Goal: Task Accomplishment & Management: Complete application form

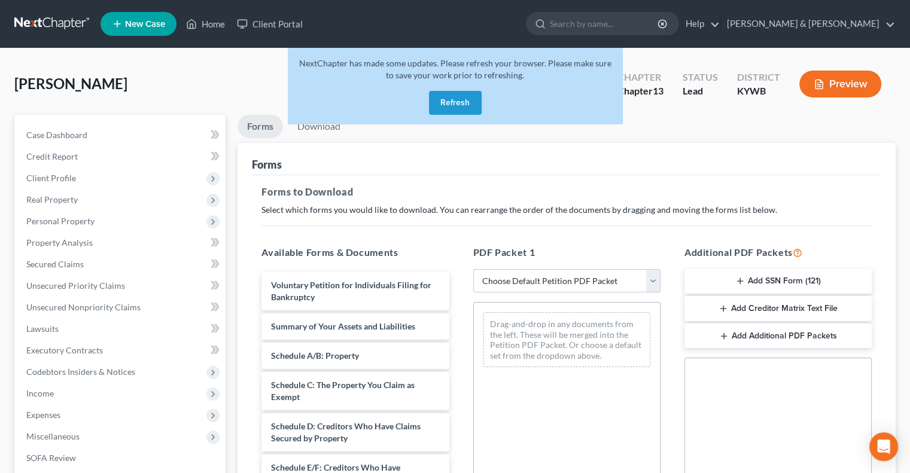
click at [466, 108] on button "Refresh" at bounding box center [455, 103] width 53 height 24
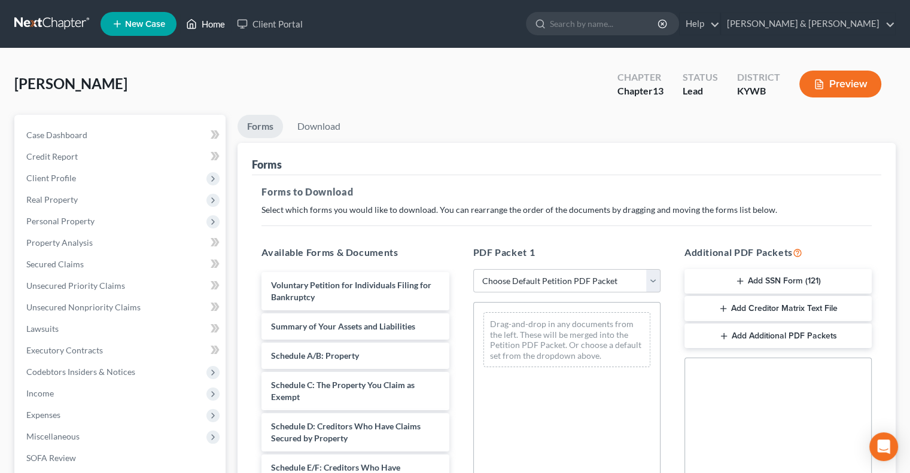
click at [200, 22] on link "Home" at bounding box center [205, 24] width 51 height 22
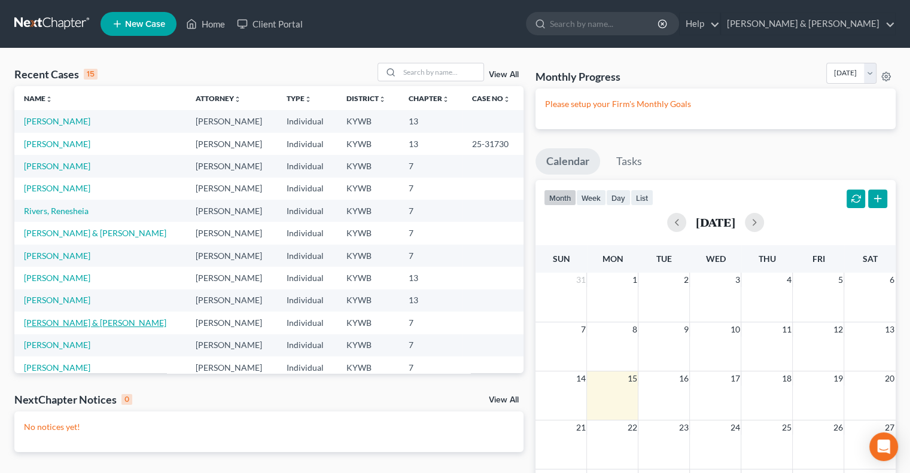
click at [100, 322] on link "[PERSON_NAME] & [PERSON_NAME]" at bounding box center [95, 323] width 142 height 10
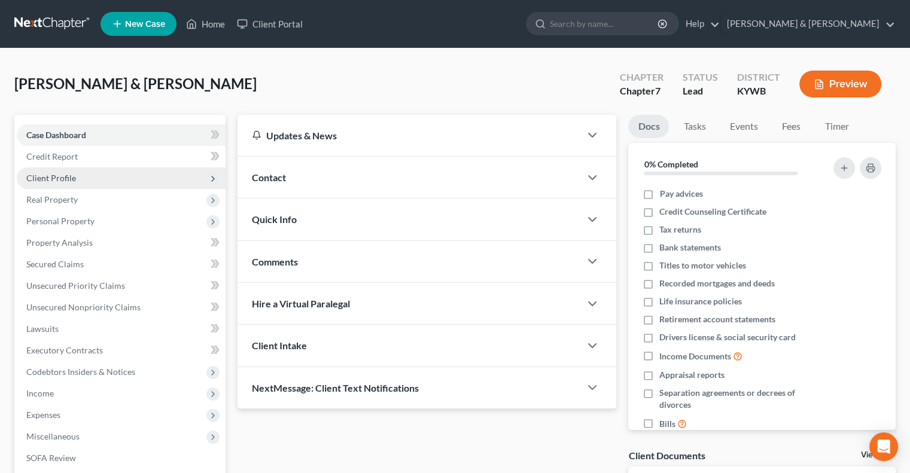
click at [60, 179] on span "Client Profile" at bounding box center [51, 178] width 50 height 10
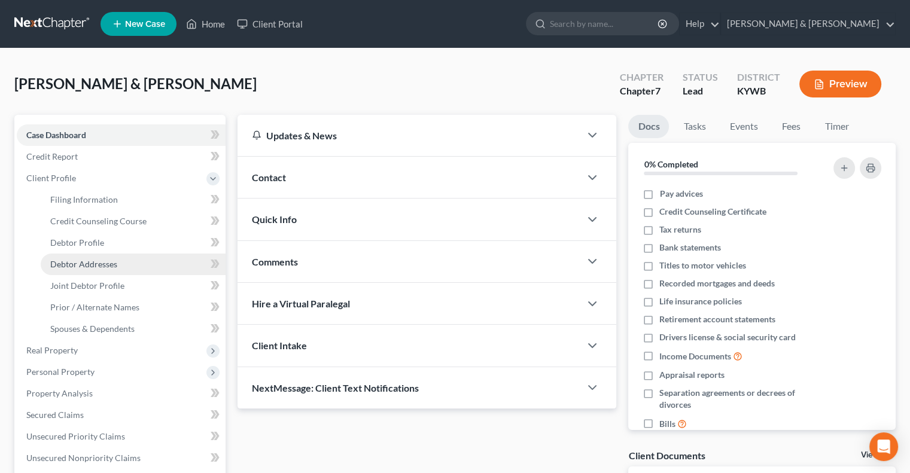
click at [95, 266] on span "Debtor Addresses" at bounding box center [83, 264] width 67 height 10
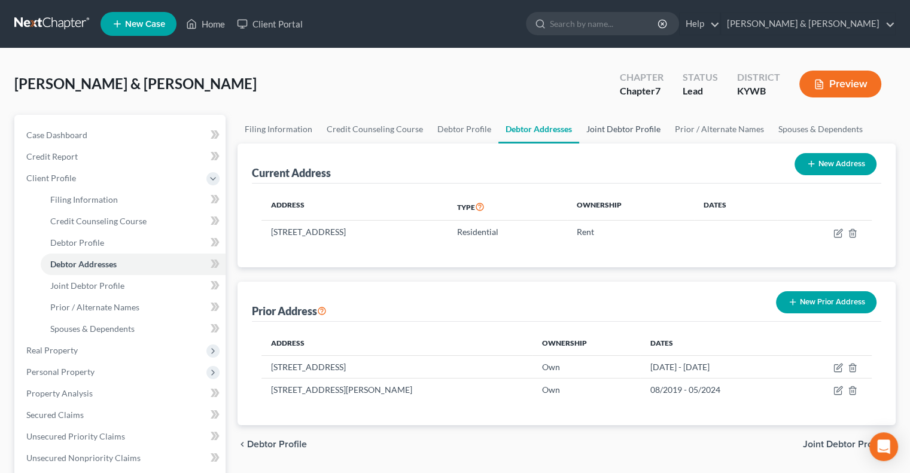
click at [613, 130] on link "Joint Debtor Profile" at bounding box center [623, 129] width 89 height 29
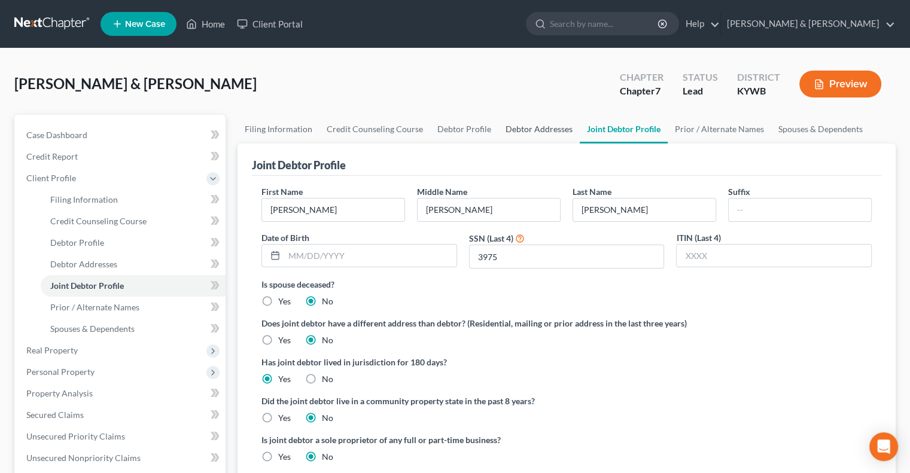
click at [558, 130] on link "Debtor Addresses" at bounding box center [538, 129] width 81 height 29
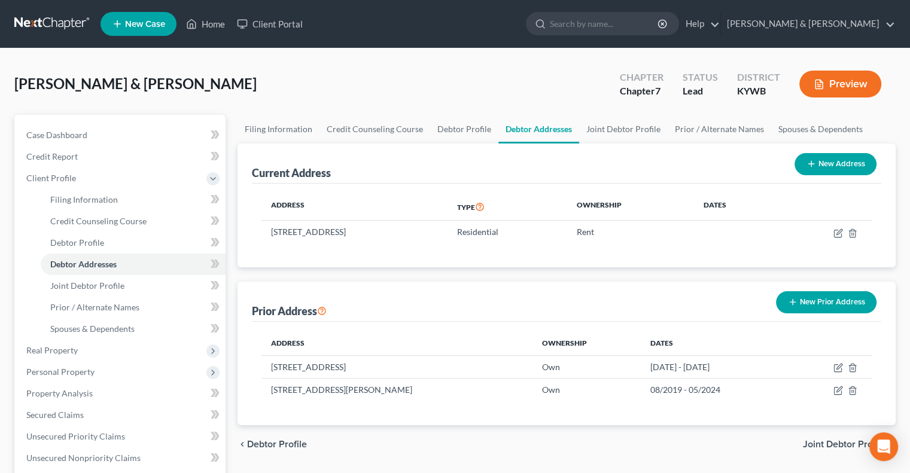
click at [828, 163] on button "New Address" at bounding box center [835, 164] width 82 height 22
select select "0"
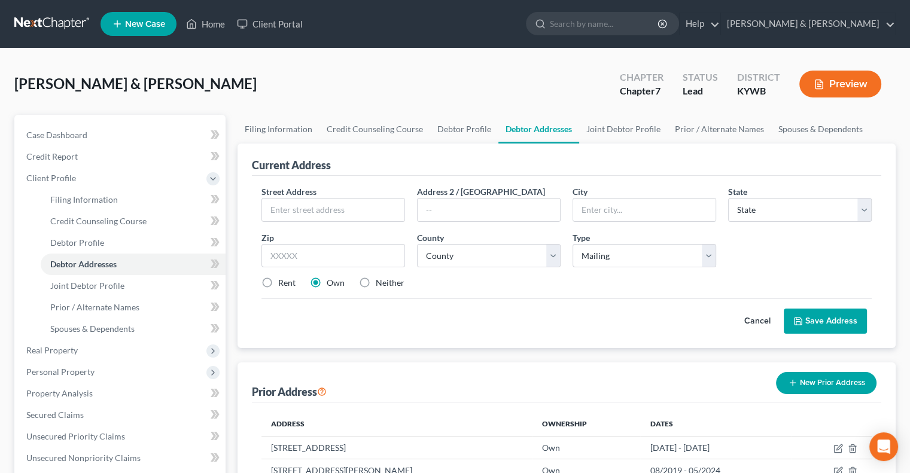
click at [750, 315] on button "Cancel" at bounding box center [757, 321] width 53 height 24
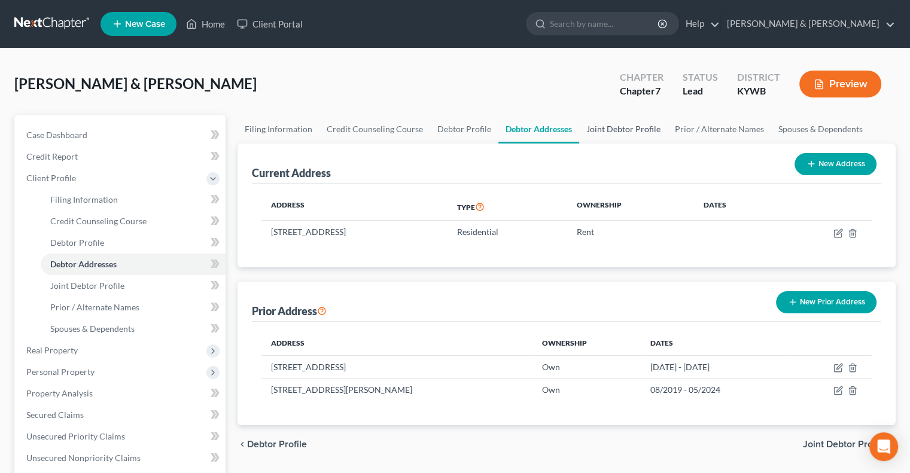
click at [604, 126] on link "Joint Debtor Profile" at bounding box center [623, 129] width 89 height 29
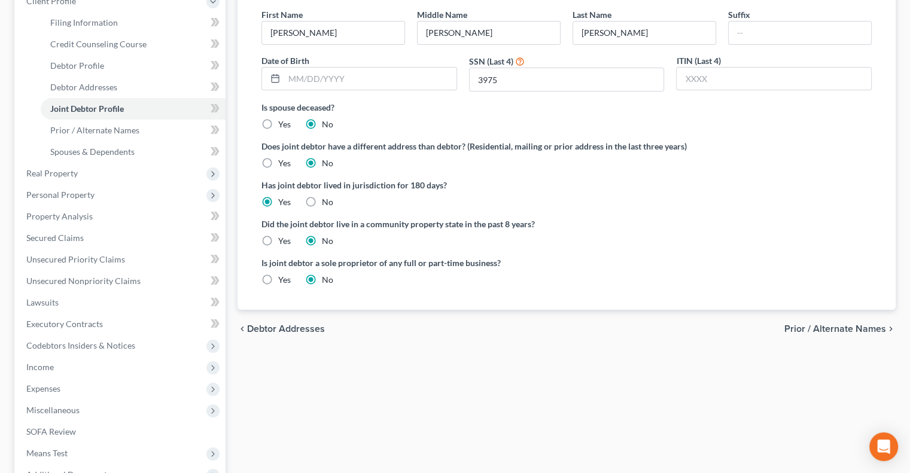
scroll to position [179, 0]
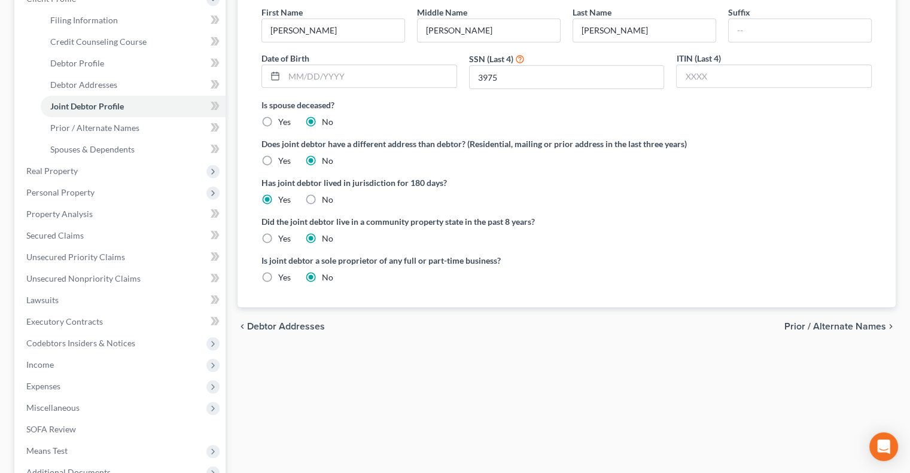
click at [278, 162] on label "Yes" at bounding box center [284, 161] width 13 height 12
click at [283, 162] on input "Yes" at bounding box center [287, 159] width 8 height 8
radio input "true"
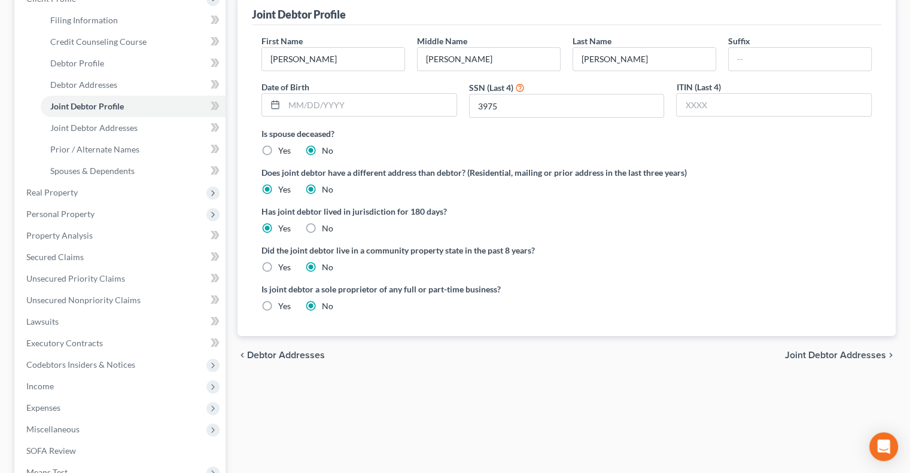
radio input "false"
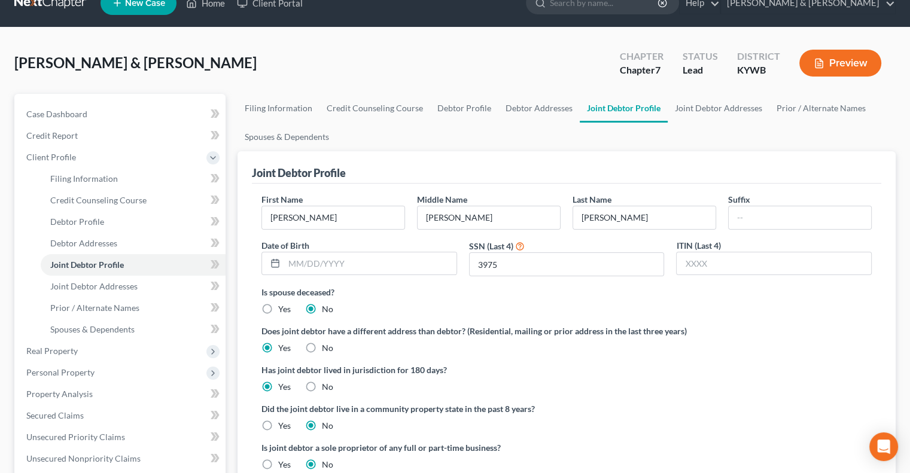
scroll to position [0, 0]
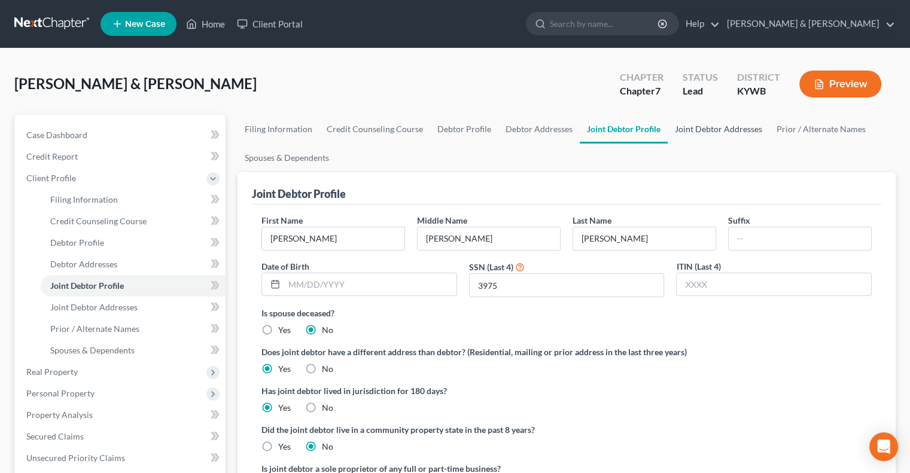
click at [703, 128] on link "Joint Debtor Addresses" at bounding box center [719, 129] width 102 height 29
select select "0"
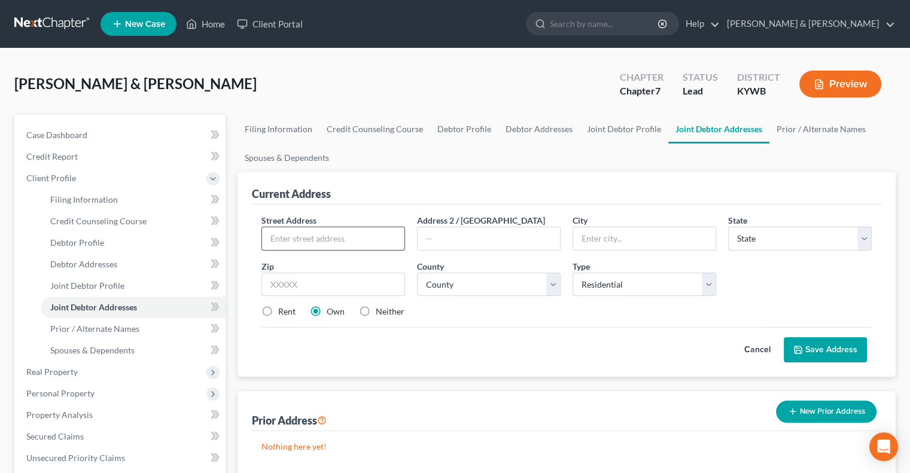
click at [361, 231] on input "text" at bounding box center [333, 238] width 142 height 23
type input "[STREET_ADDRESS]"
click at [334, 287] on input "text" at bounding box center [333, 285] width 144 height 24
type input "40031"
type input "[GEOGRAPHIC_DATA]"
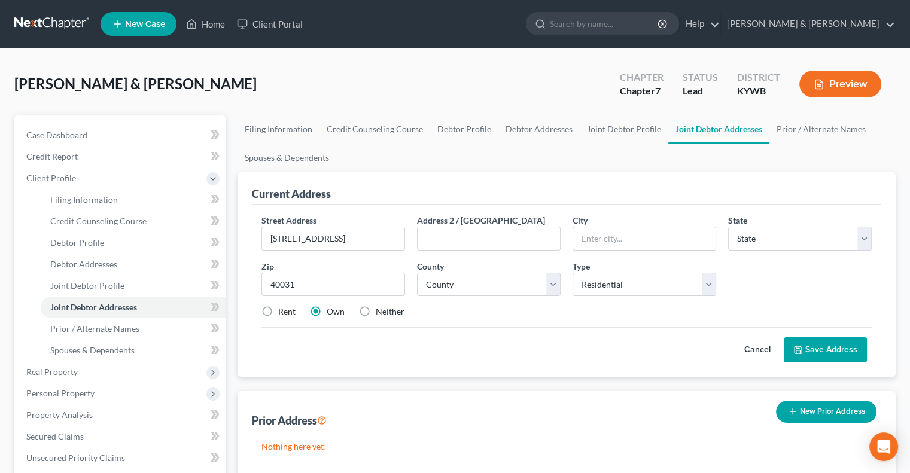
select select "18"
click at [278, 313] on label "Rent" at bounding box center [286, 312] width 17 height 12
click at [283, 313] on input "Rent" at bounding box center [287, 310] width 8 height 8
radio input "true"
click at [458, 282] on select "County [GEOGRAPHIC_DATA] [GEOGRAPHIC_DATA] [GEOGRAPHIC_DATA] [GEOGRAPHIC_DATA] …" at bounding box center [489, 285] width 144 height 24
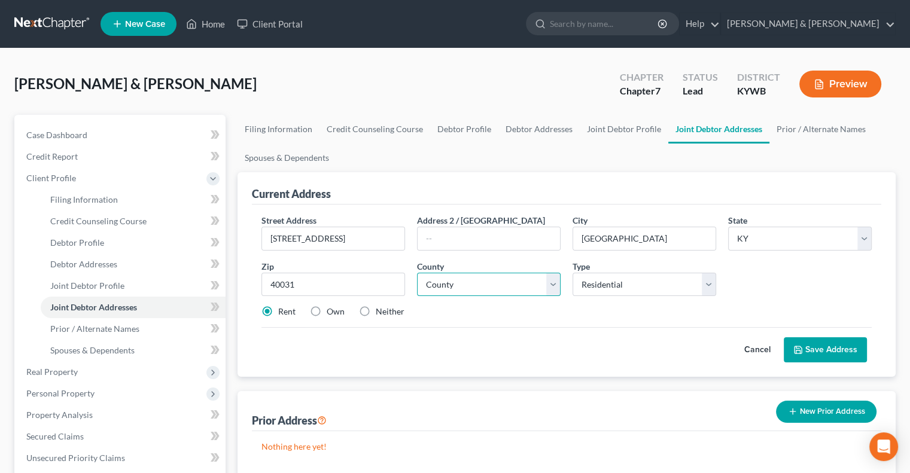
select select "92"
click at [417, 273] on select "County [GEOGRAPHIC_DATA] [GEOGRAPHIC_DATA] [GEOGRAPHIC_DATA] [GEOGRAPHIC_DATA] …" at bounding box center [489, 285] width 144 height 24
click at [818, 344] on button "Save Address" at bounding box center [825, 349] width 83 height 25
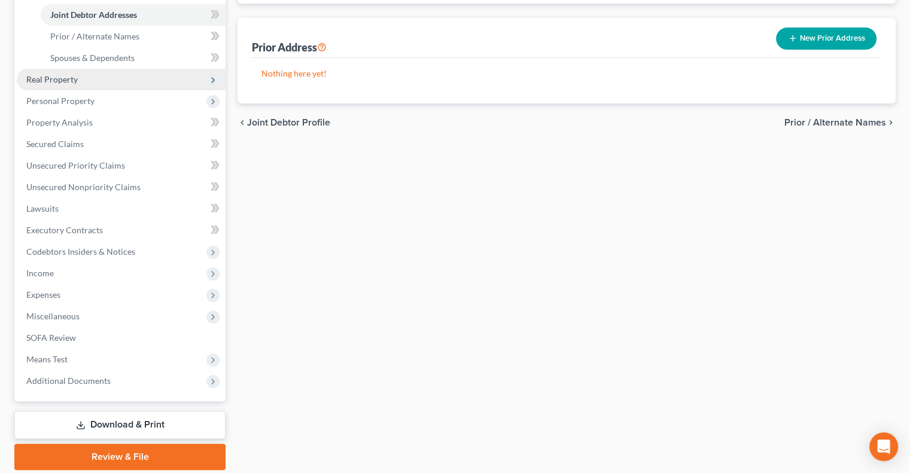
scroll to position [299, 0]
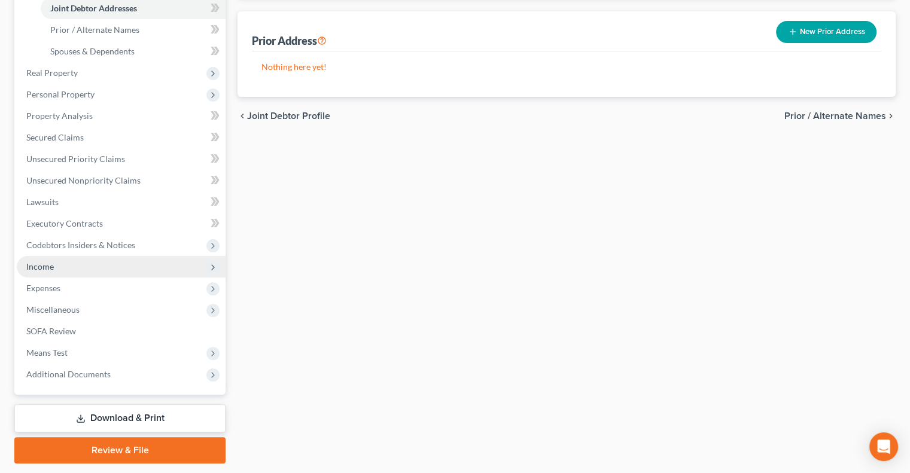
click at [48, 267] on span "Income" at bounding box center [40, 266] width 28 height 10
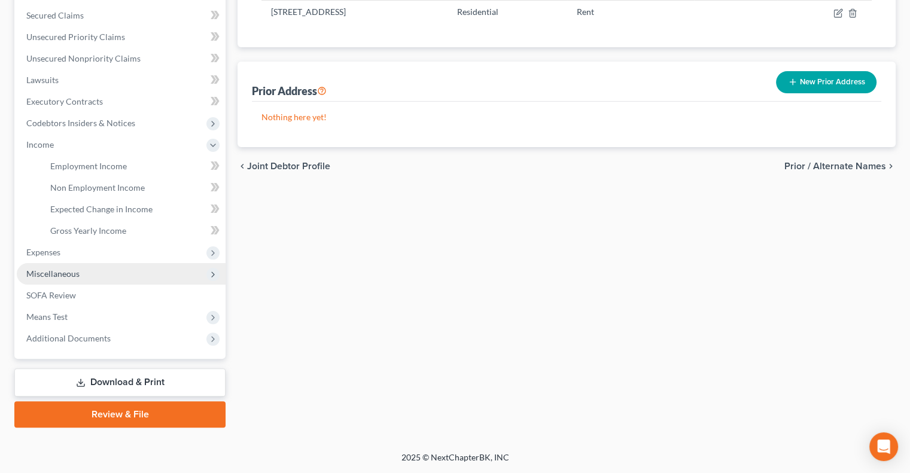
scroll to position [248, 0]
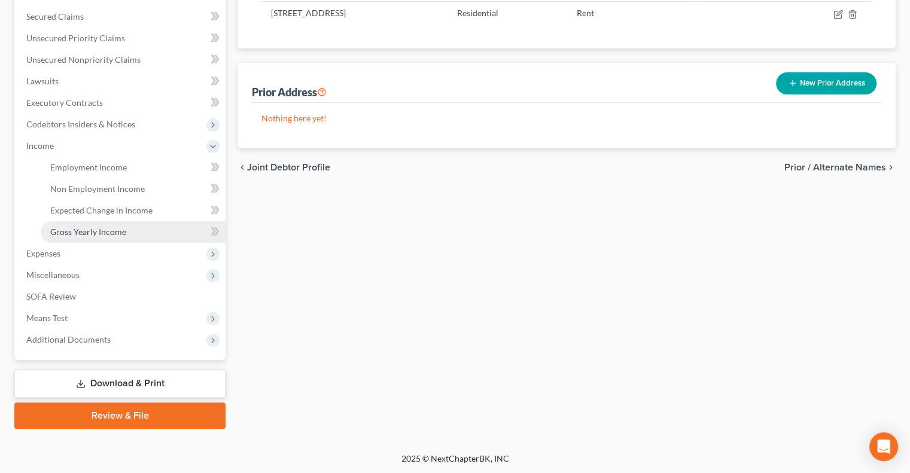
click at [114, 234] on span "Gross Yearly Income" at bounding box center [88, 232] width 76 height 10
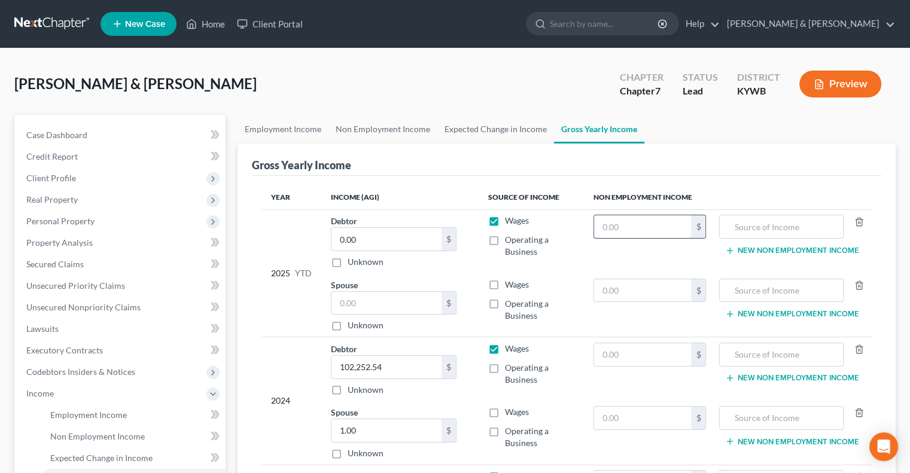
click at [620, 235] on input "text" at bounding box center [643, 226] width 98 height 23
click at [370, 303] on input "text" at bounding box center [386, 303] width 110 height 23
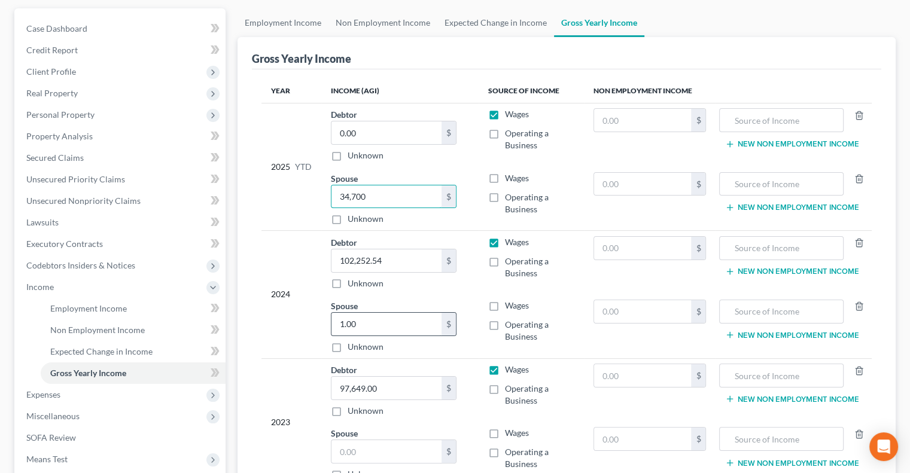
scroll to position [120, 0]
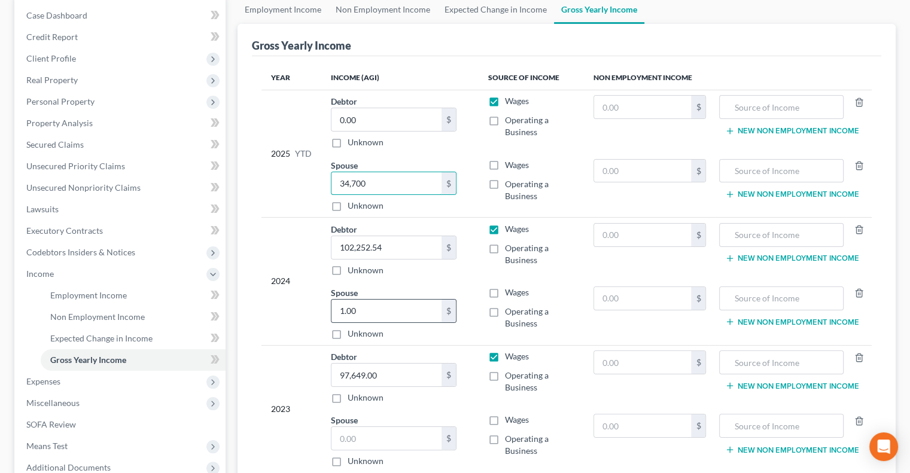
type input "34,700"
type input "65,398"
click at [385, 437] on input "text" at bounding box center [386, 438] width 110 height 23
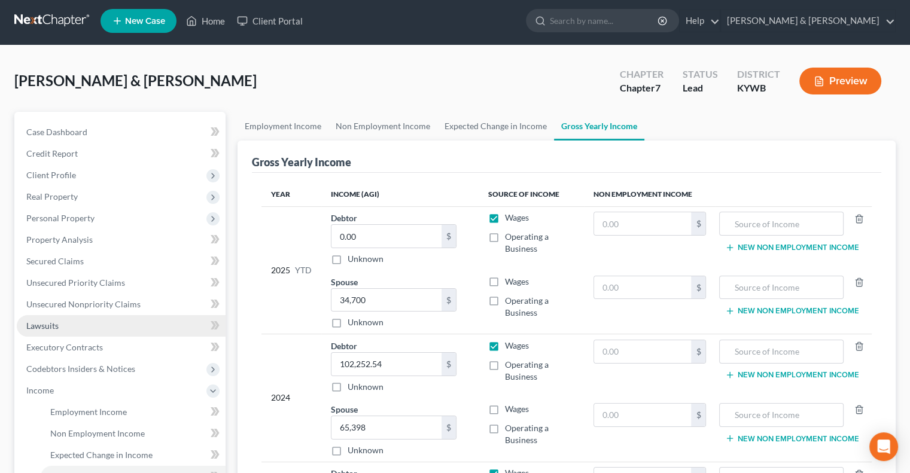
scroll to position [0, 0]
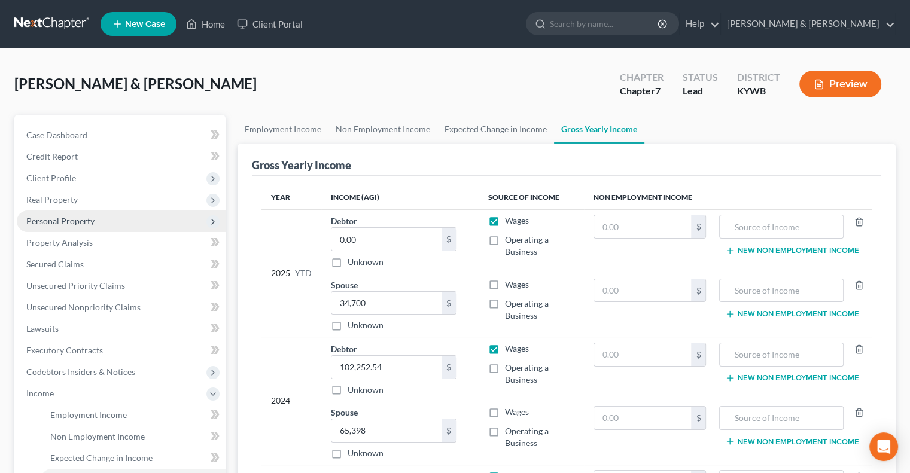
type input "35,763"
click at [72, 218] on span "Personal Property" at bounding box center [60, 221] width 68 height 10
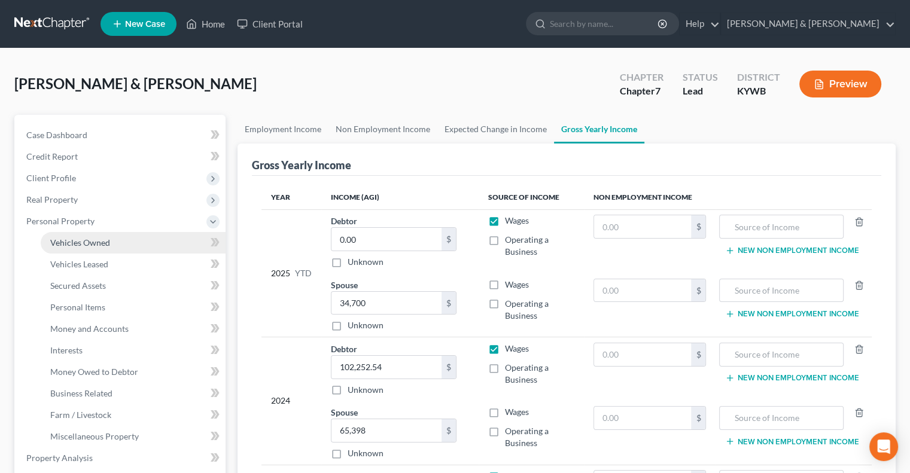
click at [92, 242] on span "Vehicles Owned" at bounding box center [80, 242] width 60 height 10
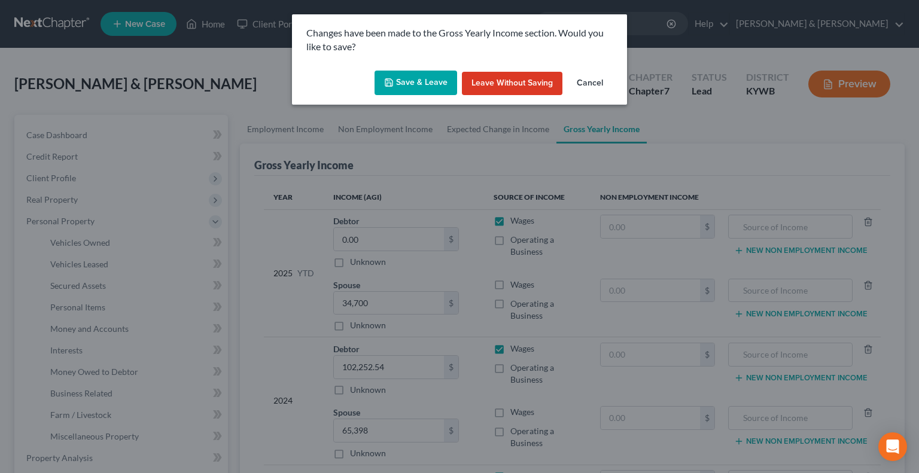
click at [391, 78] on icon "button" at bounding box center [389, 83] width 10 height 10
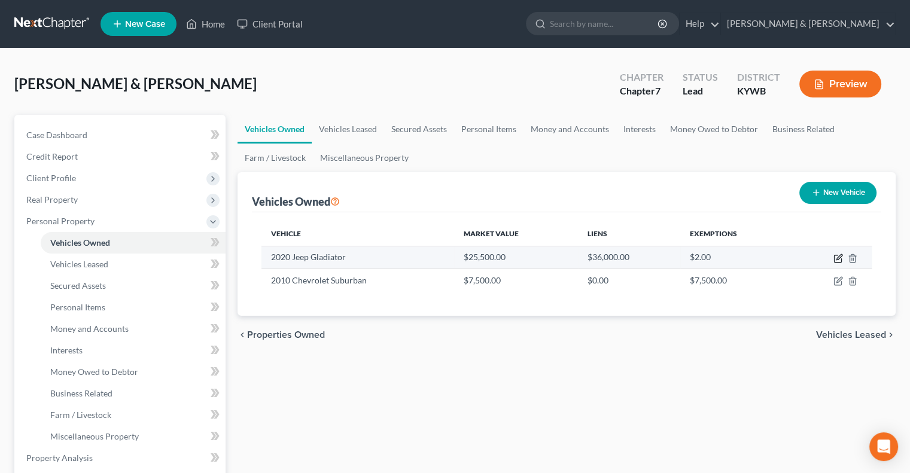
click at [837, 257] on icon "button" at bounding box center [838, 259] width 10 height 10
select select "0"
select select "6"
select select "2"
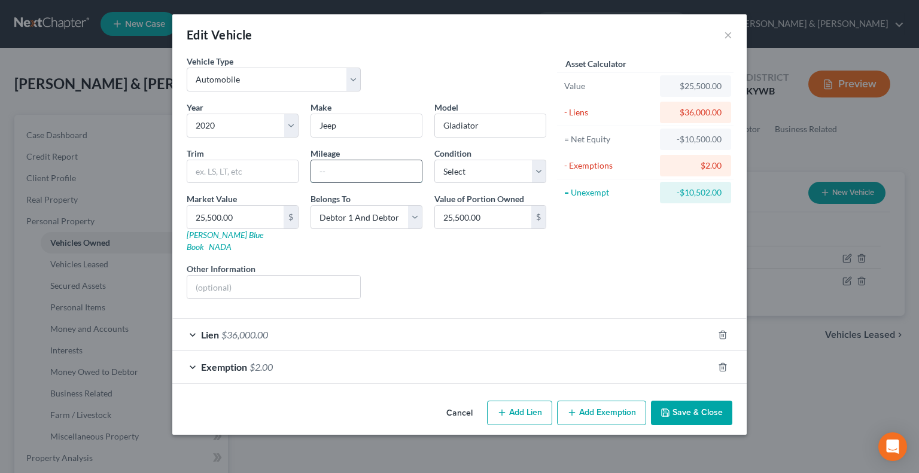
click at [349, 173] on input "text" at bounding box center [366, 171] width 111 height 23
type input "75000"
click at [687, 401] on button "Save & Close" at bounding box center [691, 413] width 81 height 25
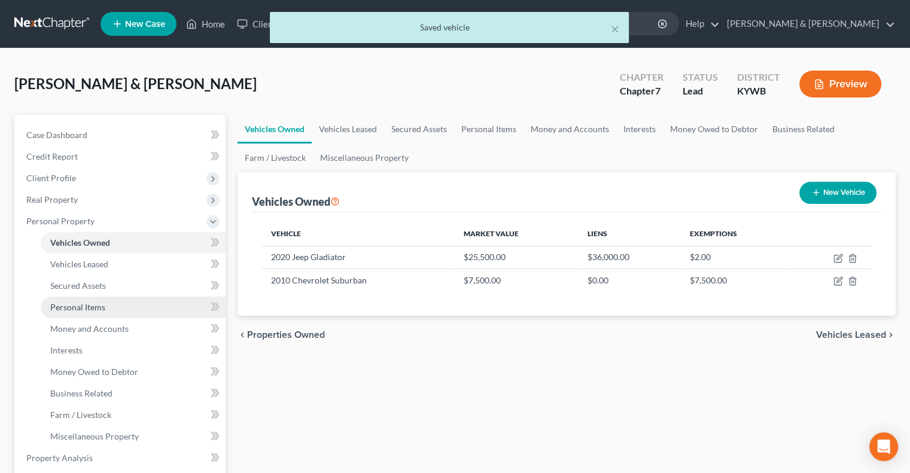
click at [84, 307] on span "Personal Items" at bounding box center [77, 307] width 55 height 10
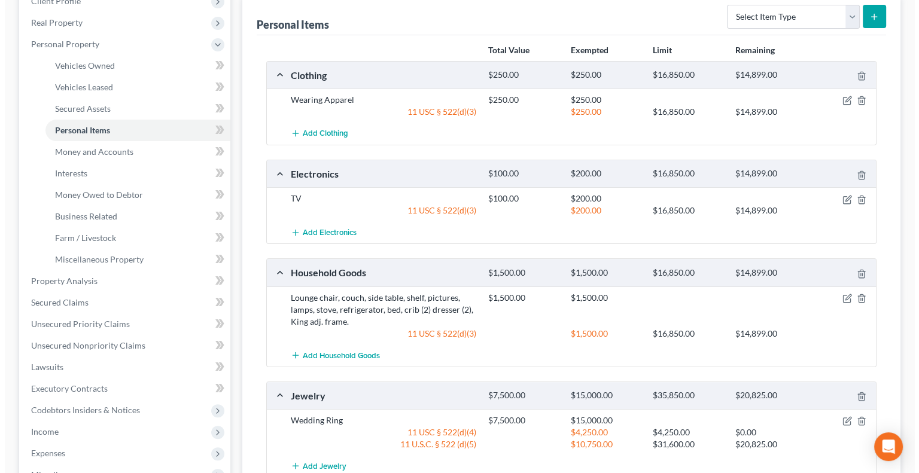
scroll to position [179, 0]
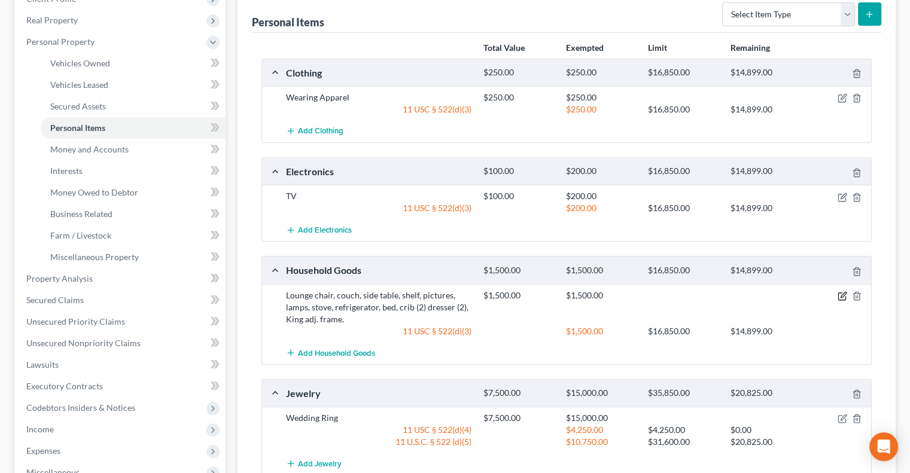
click at [838, 293] on icon "button" at bounding box center [841, 296] width 7 height 7
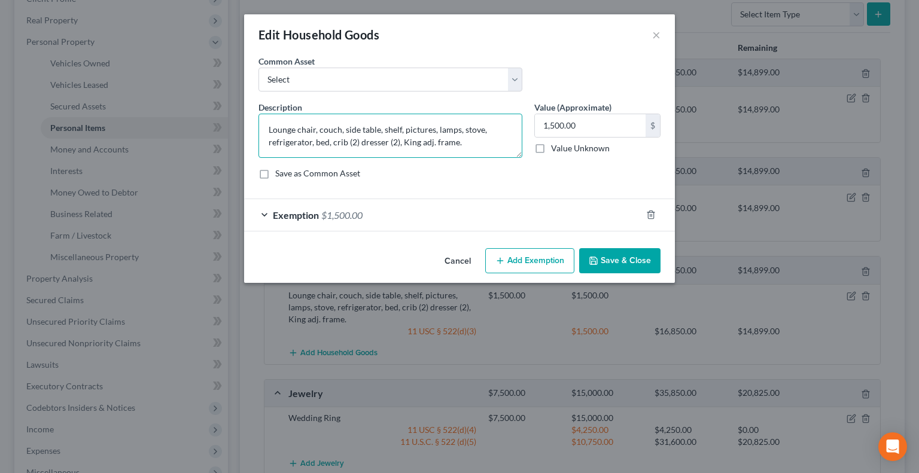
click at [328, 142] on textarea "Lounge chair, couch, side table, shelf, pictures, lamps, stove, refrigerator, b…" at bounding box center [390, 136] width 264 height 44
click at [469, 143] on textarea "Lounge chair, couch, side table, shelf, pictures, lamps, stove, refrigerator, b…" at bounding box center [390, 136] width 264 height 44
click at [424, 141] on textarea "Lounge chair, couch, side table, shelf, pictures, lamps, stove, refrigerator, b…" at bounding box center [390, 136] width 264 height 44
click at [482, 143] on textarea "Lounge chair, couch, side table, shelf, pictures, lamps, stove, refrigerator, b…" at bounding box center [390, 136] width 264 height 44
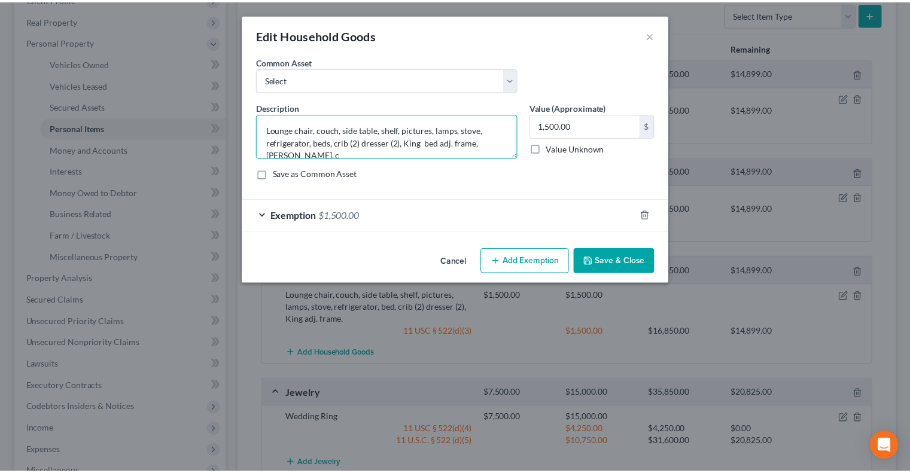
scroll to position [2, 0]
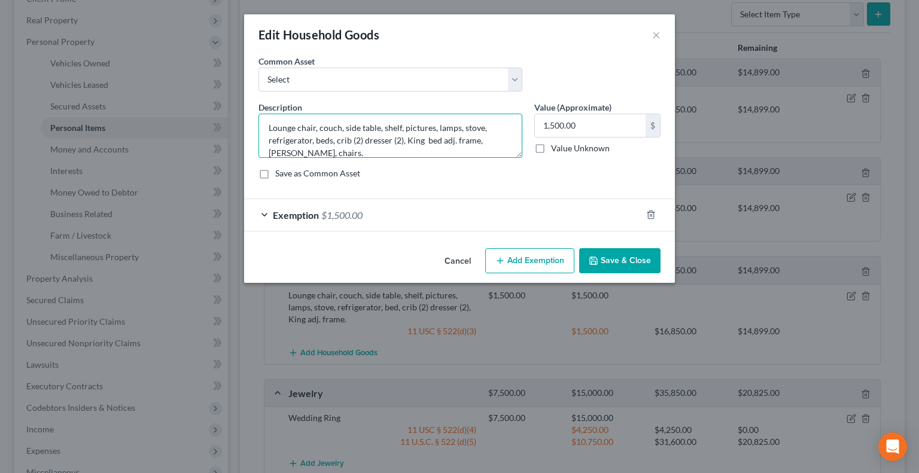
type textarea "Lounge chair, couch, side table, shelf, pictures, lamps, stove, refrigerator, b…"
click at [605, 255] on button "Save & Close" at bounding box center [619, 260] width 81 height 25
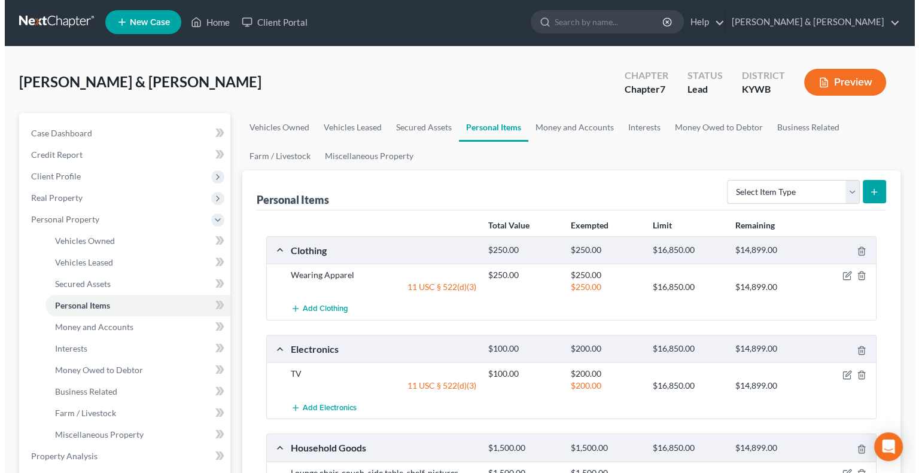
scroll to position [0, 0]
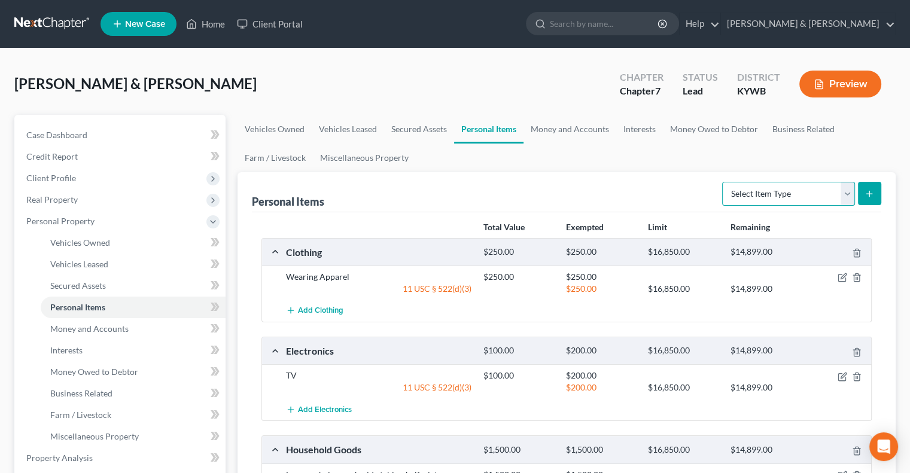
click at [846, 195] on select "Select Item Type Clothing Collectibles Of Value Electronics Firearms Household …" at bounding box center [788, 194] width 133 height 24
select select "sports_and_hobby_equipment"
click at [723, 182] on select "Select Item Type Clothing Collectibles Of Value Electronics Firearms Household …" at bounding box center [788, 194] width 133 height 24
click at [871, 191] on icon "submit" at bounding box center [869, 194] width 10 height 10
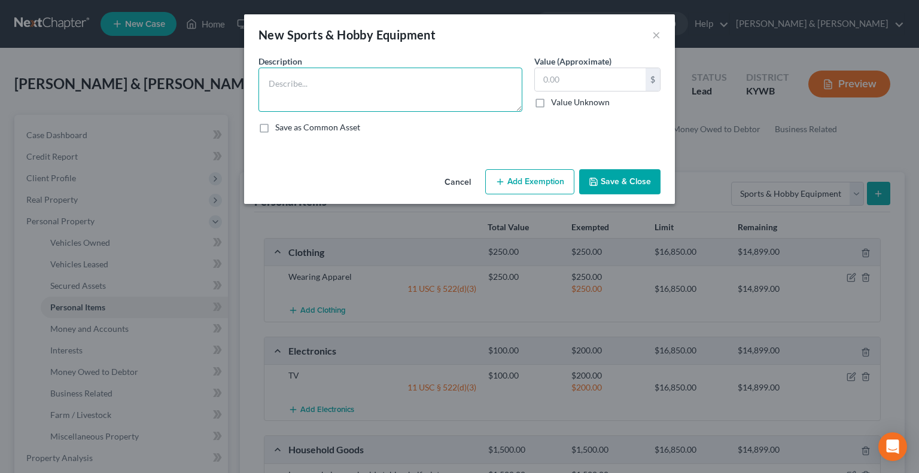
click at [381, 92] on textarea at bounding box center [390, 90] width 264 height 44
click at [292, 81] on textarea "Golf CLubs" at bounding box center [390, 90] width 264 height 44
type textarea "Golf Clubs"
click at [567, 77] on input "text" at bounding box center [590, 79] width 111 height 23
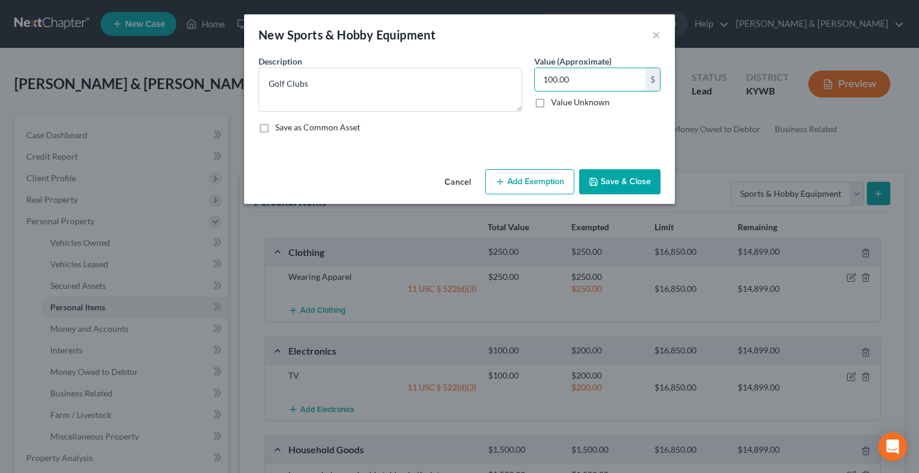
type input "100.00"
click at [543, 182] on button "Add Exemption" at bounding box center [529, 181] width 89 height 25
select select "2"
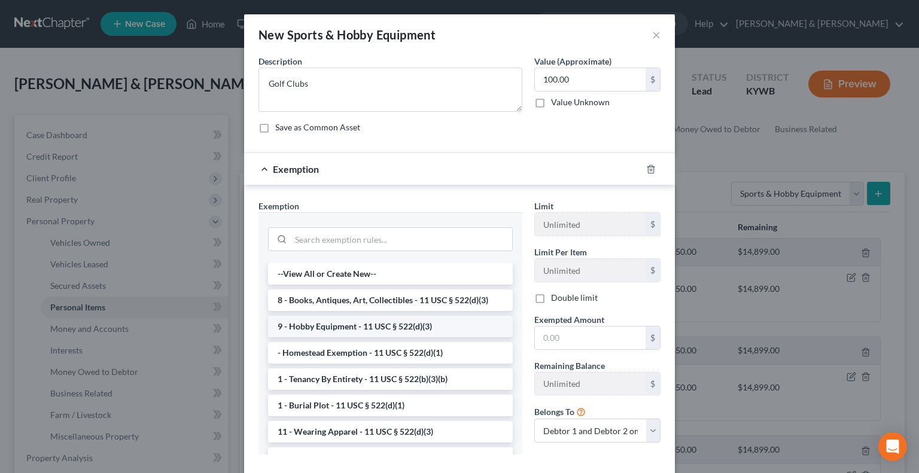
click at [419, 325] on li "9 - Hobby Equipment - 11 USC § 522(d)(3)" at bounding box center [390, 327] width 245 height 22
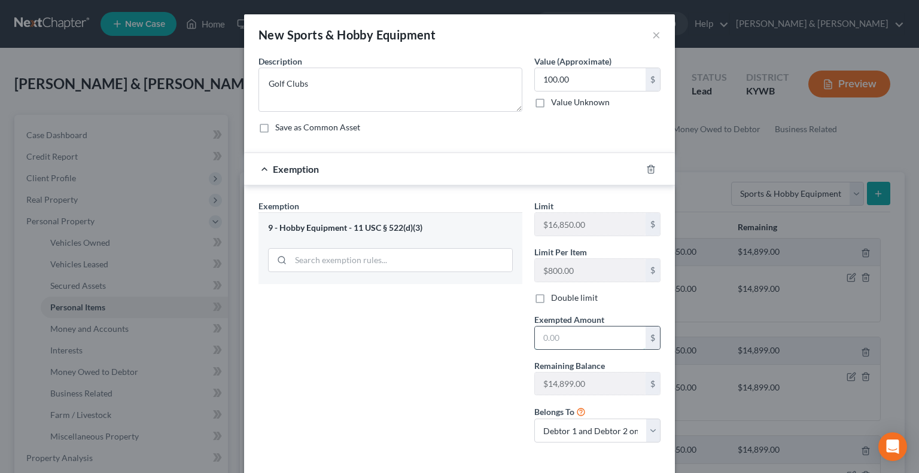
click at [558, 334] on input "text" at bounding box center [590, 338] width 111 height 23
type input "100.00"
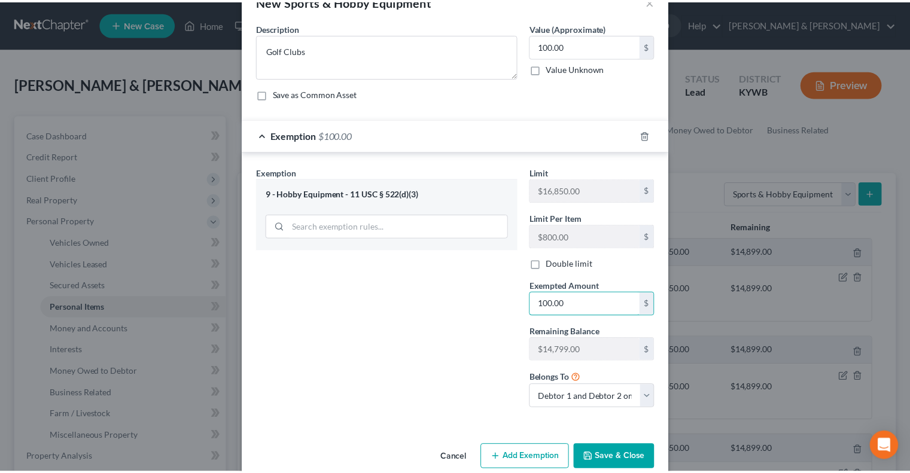
scroll to position [53, 0]
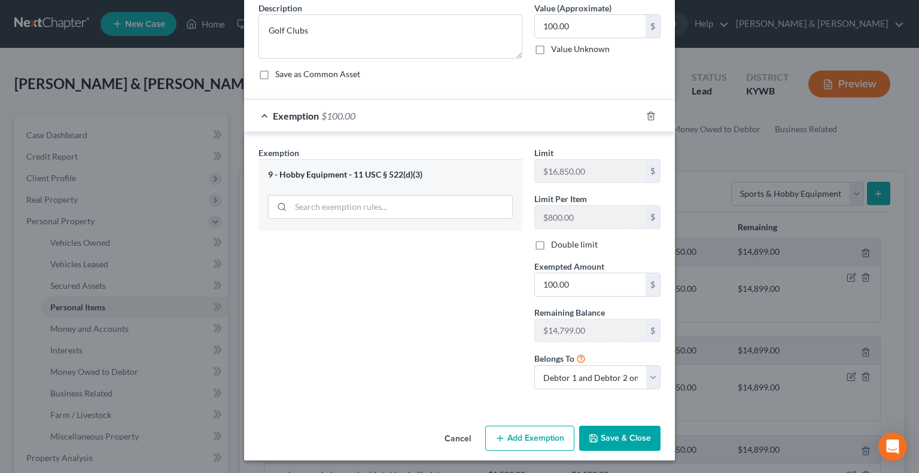
click at [617, 435] on button "Save & Close" at bounding box center [619, 438] width 81 height 25
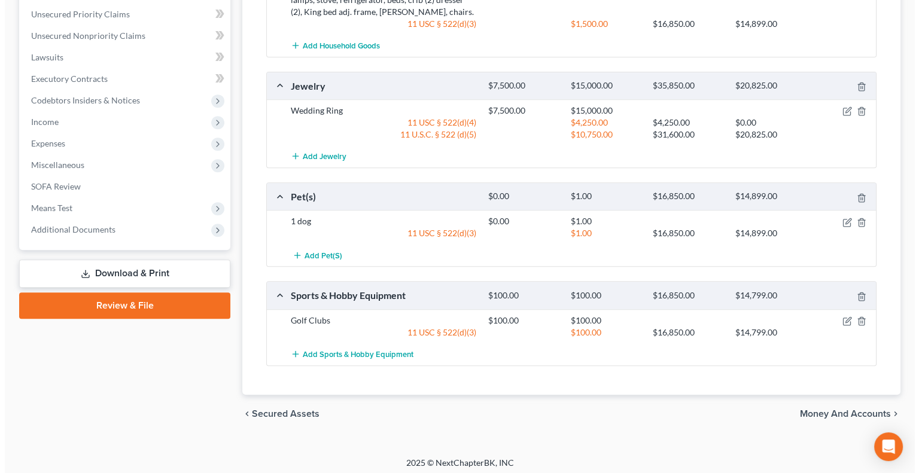
scroll to position [489, 0]
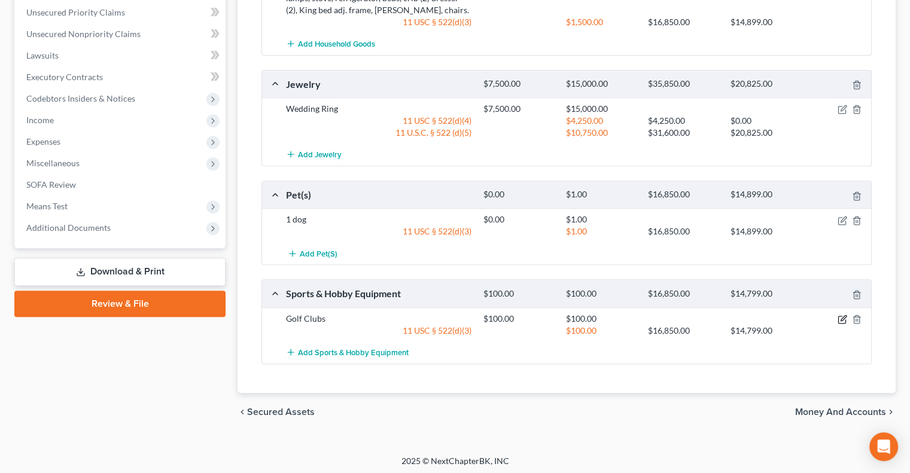
click at [843, 315] on icon "button" at bounding box center [842, 320] width 10 height 10
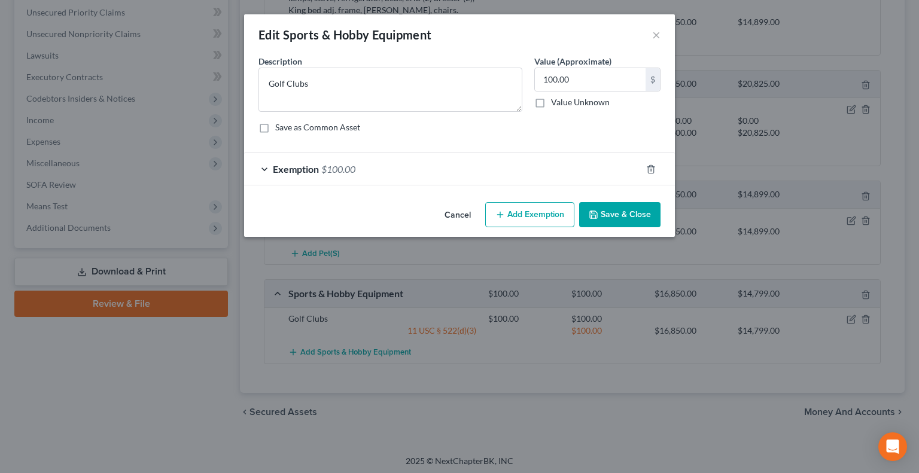
click at [297, 169] on span "Exemption" at bounding box center [296, 168] width 46 height 11
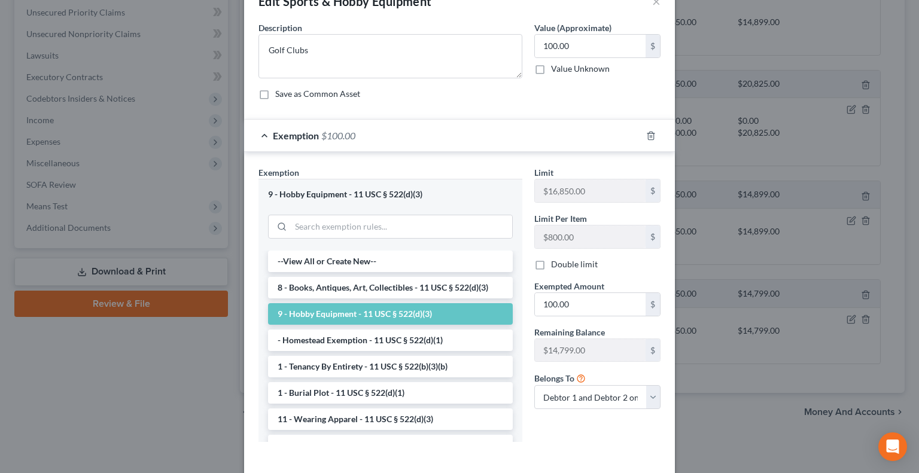
scroll to position [60, 0]
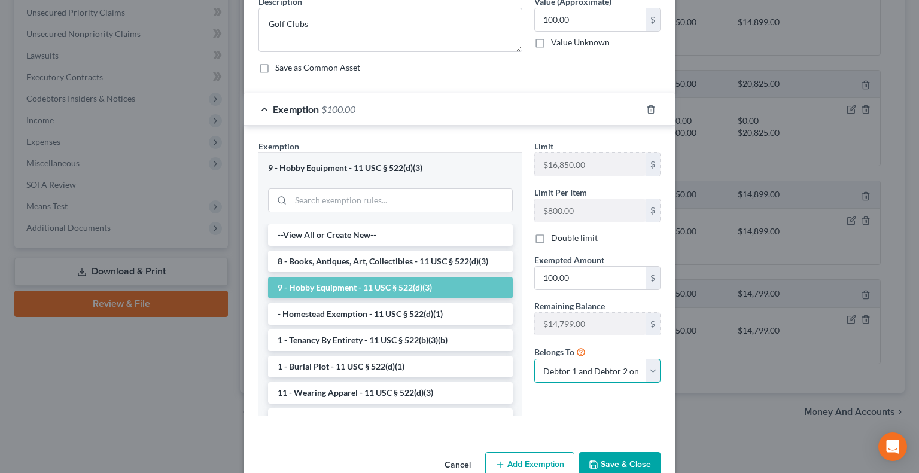
click at [646, 368] on select "Debtor 1 only Debtor 2 only Debtor 1 and Debtor 2 only" at bounding box center [597, 371] width 126 height 24
select select "1"
click at [534, 359] on select "Debtor 1 only Debtor 2 only Debtor 1 and Debtor 2 only" at bounding box center [597, 371] width 126 height 24
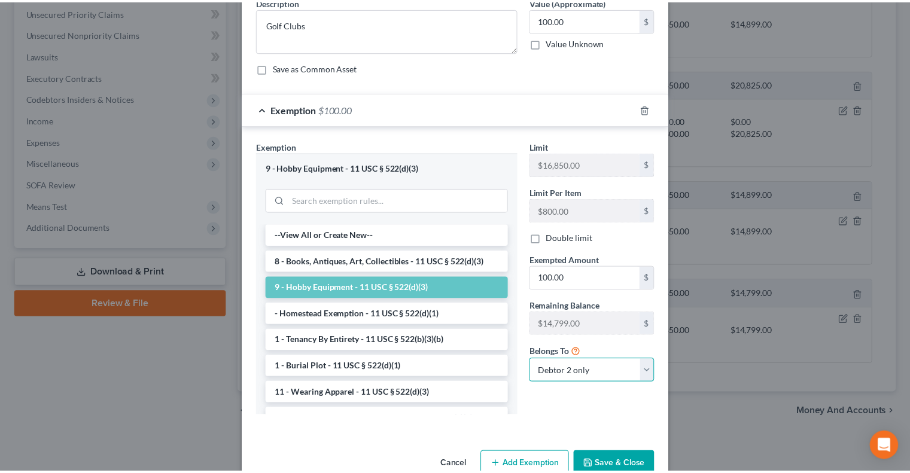
scroll to position [86, 0]
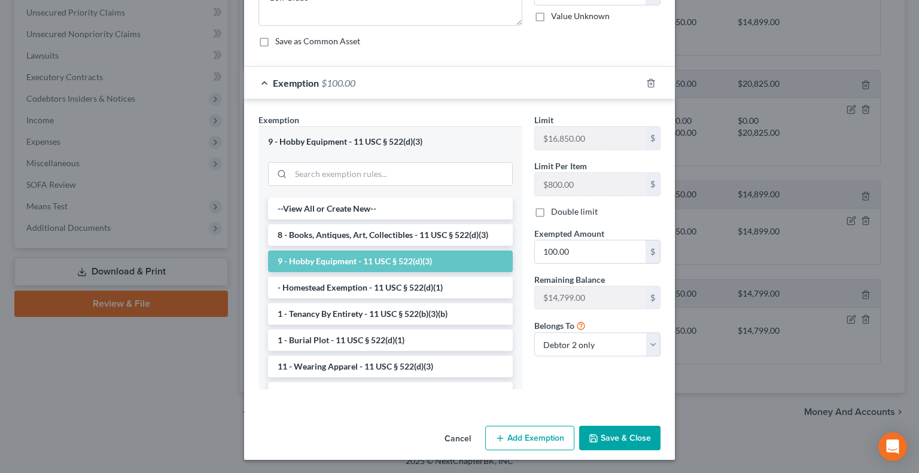
click at [619, 437] on button "Save & Close" at bounding box center [619, 438] width 81 height 25
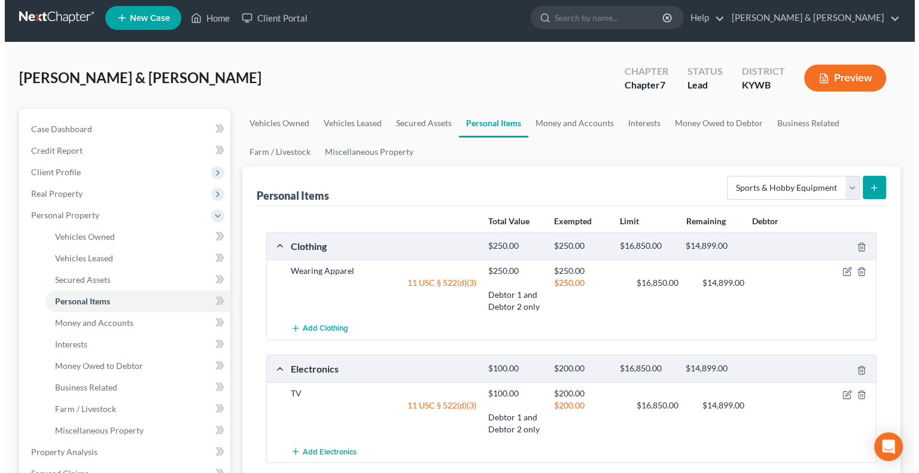
scroll to position [0, 0]
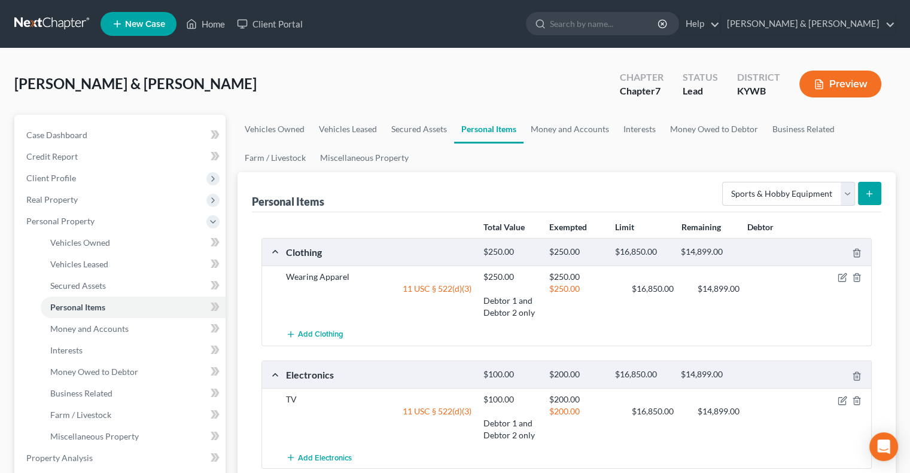
click at [830, 80] on button "Preview" at bounding box center [840, 84] width 82 height 27
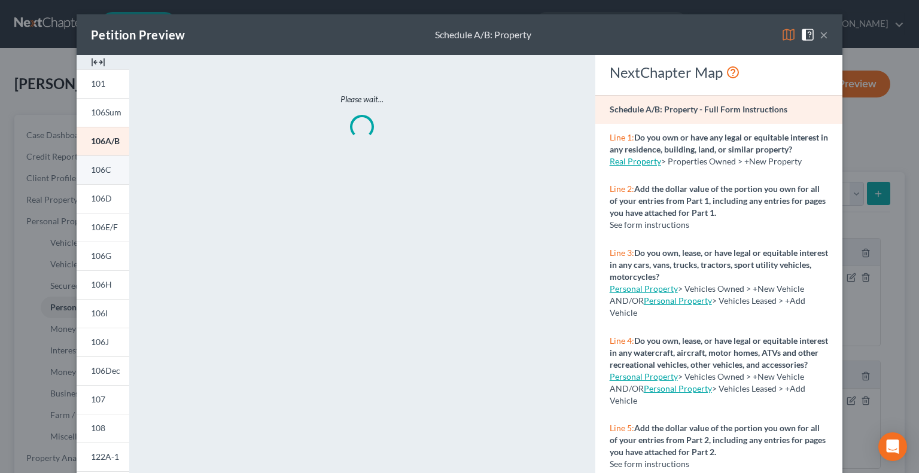
click at [108, 170] on link "106C" at bounding box center [103, 170] width 53 height 29
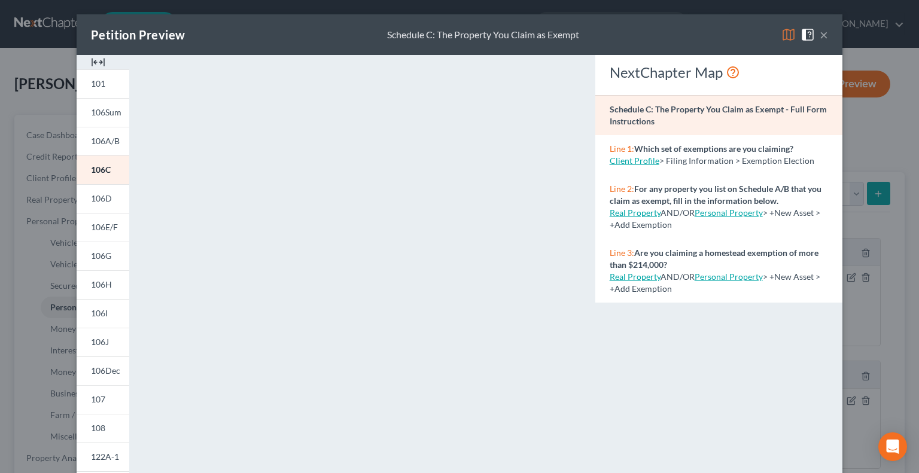
click at [784, 33] on img at bounding box center [788, 35] width 14 height 14
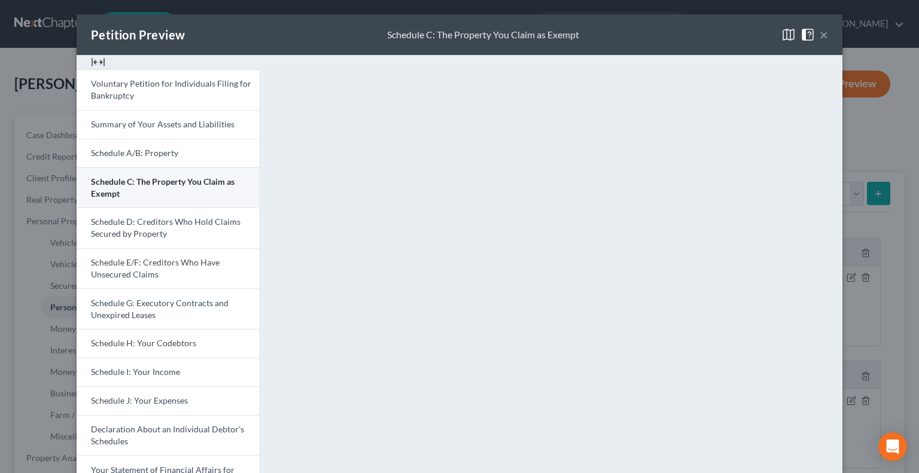
click at [142, 189] on link "Schedule C: The Property You Claim as Exempt" at bounding box center [168, 187] width 182 height 41
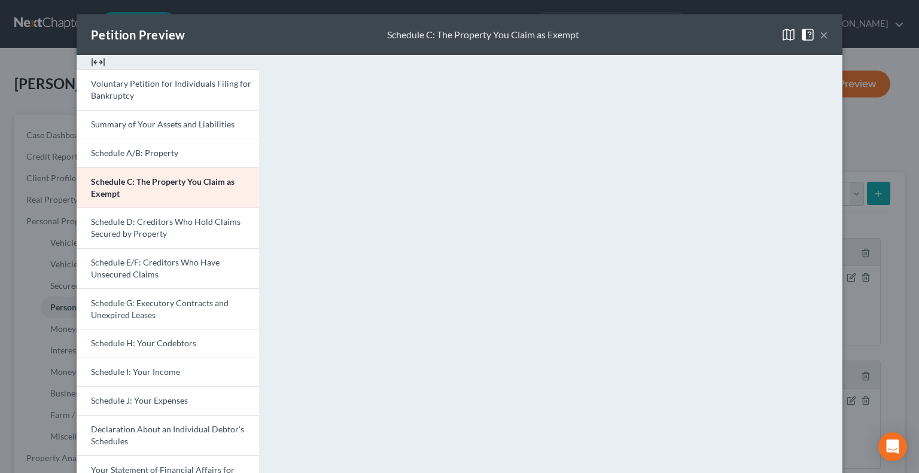
click at [820, 33] on button "×" at bounding box center [824, 35] width 8 height 14
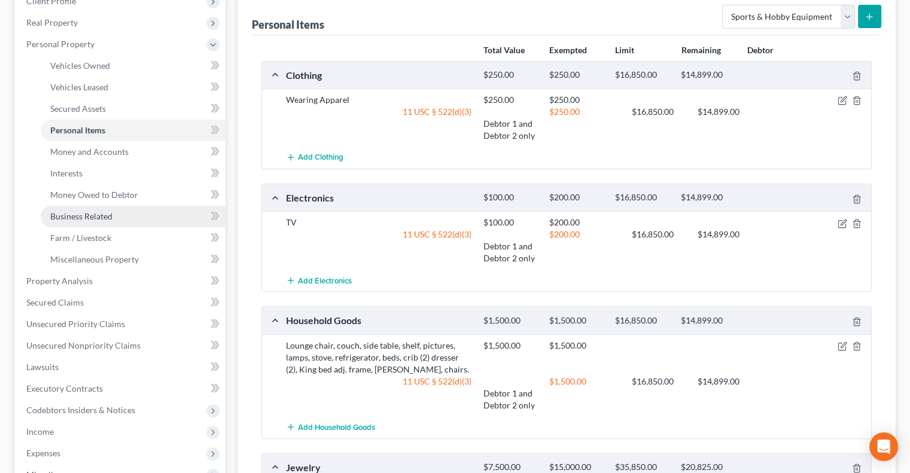
scroll to position [179, 0]
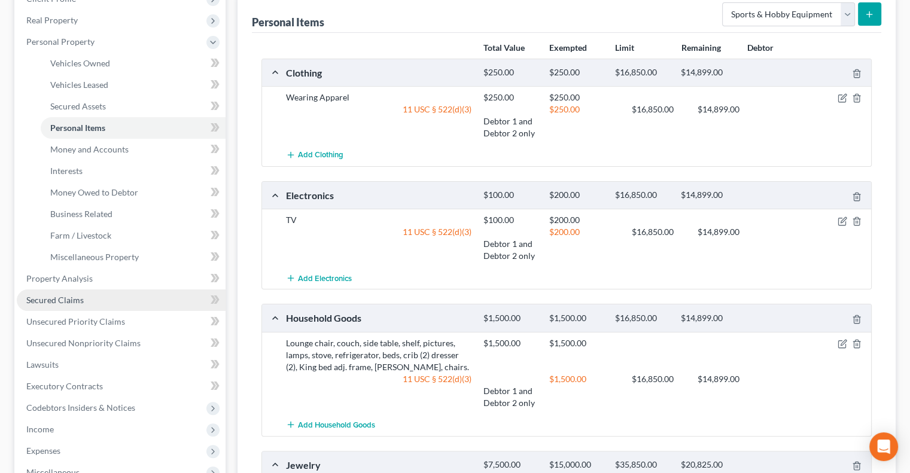
click at [72, 298] on span "Secured Claims" at bounding box center [54, 300] width 57 height 10
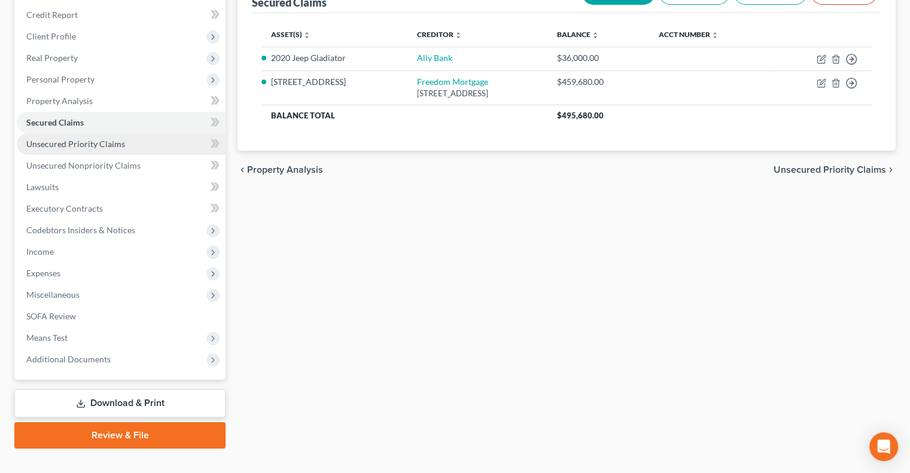
scroll to position [162, 0]
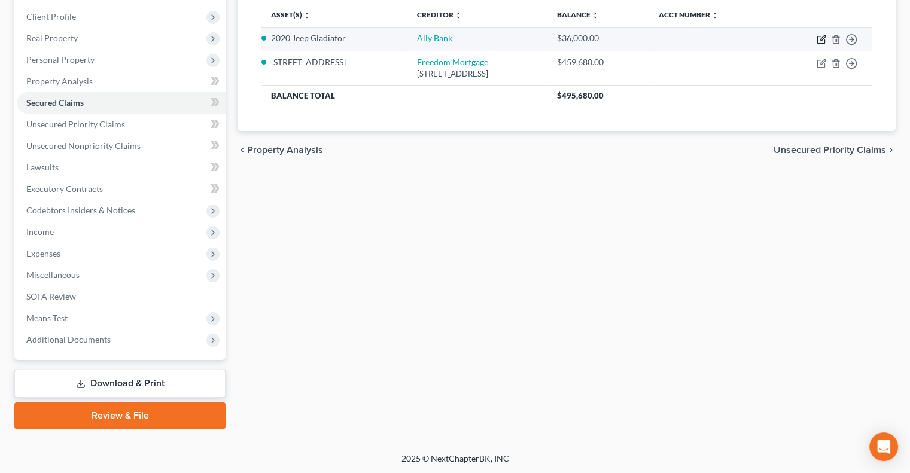
click at [821, 35] on icon "button" at bounding box center [822, 40] width 10 height 10
select select "2"
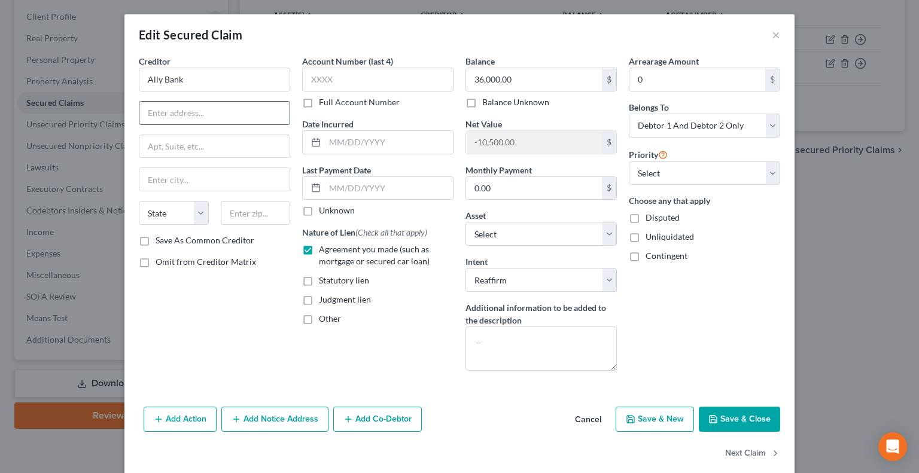
click at [187, 115] on input "text" at bounding box center [214, 113] width 150 height 23
type input "POB 8122"
click at [254, 215] on input "text" at bounding box center [256, 213] width 70 height 24
type input "21030"
type input "[GEOGRAPHIC_DATA]"
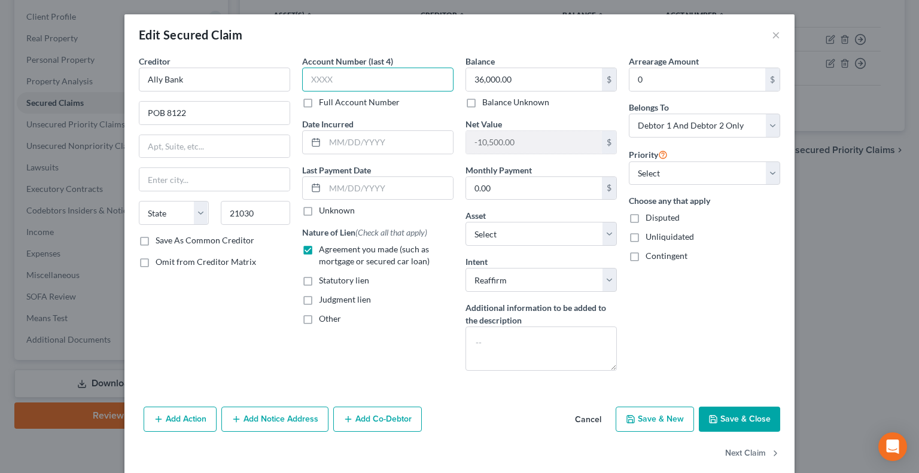
select select "21"
click at [386, 81] on input "text" at bounding box center [377, 80] width 151 height 24
click at [738, 415] on button "Save & Close" at bounding box center [739, 419] width 81 height 25
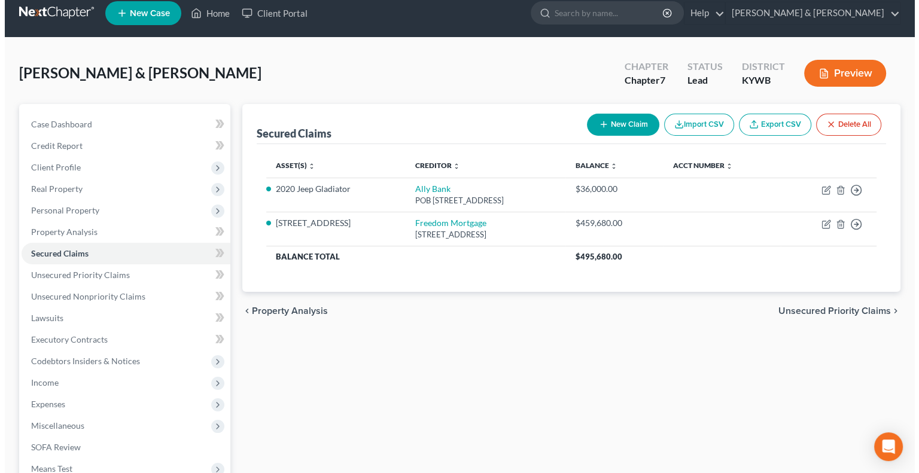
scroll to position [0, 0]
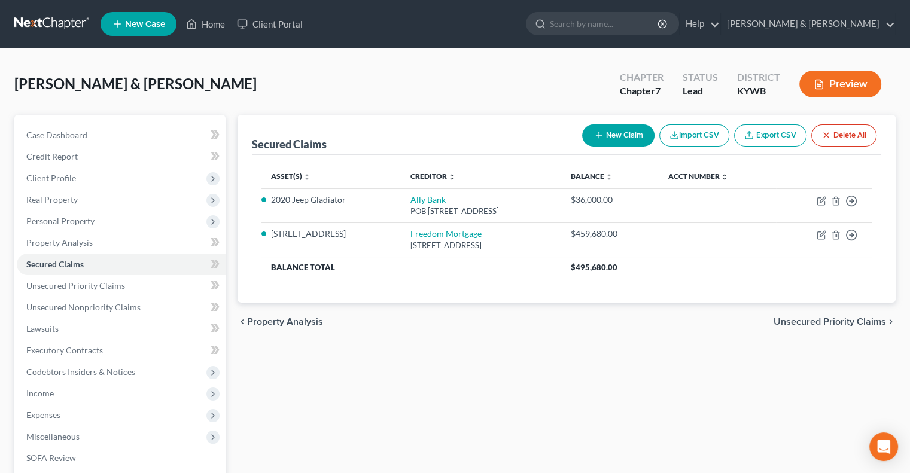
click at [594, 131] on icon "button" at bounding box center [599, 135] width 10 height 10
select select "2"
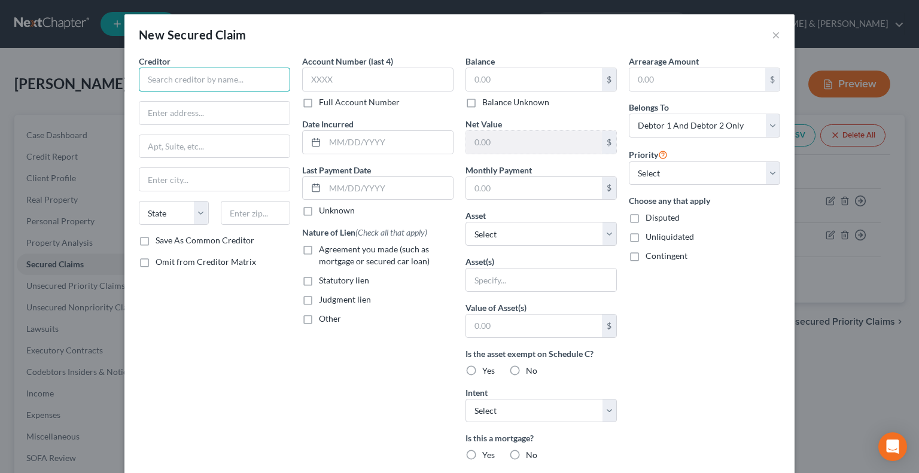
click at [229, 80] on input "text" at bounding box center [214, 80] width 151 height 24
type input "Vive Financial"
click at [193, 108] on input "text" at bounding box center [214, 113] width 150 height 23
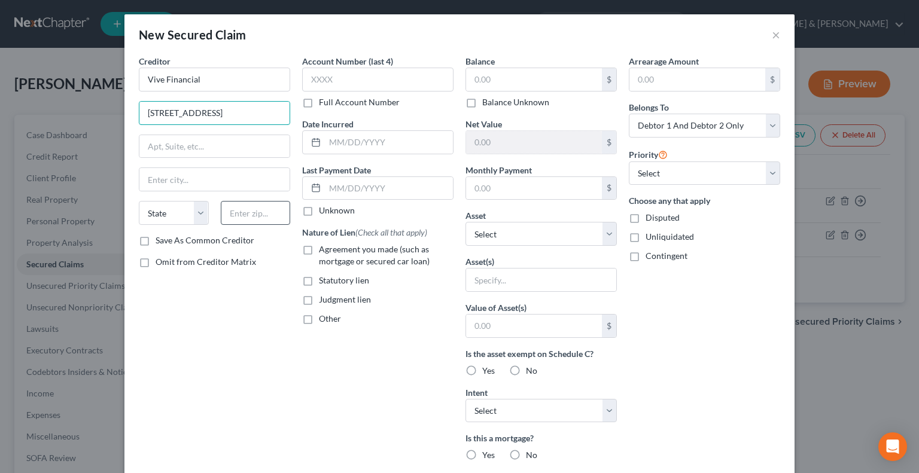
type input "[STREET_ADDRESS]"
drag, startPoint x: 240, startPoint y: 211, endPoint x: 248, endPoint y: 211, distance: 7.8
click at [240, 211] on input "text" at bounding box center [256, 213] width 70 height 24
type input "84020"
type input "[PERSON_NAME]"
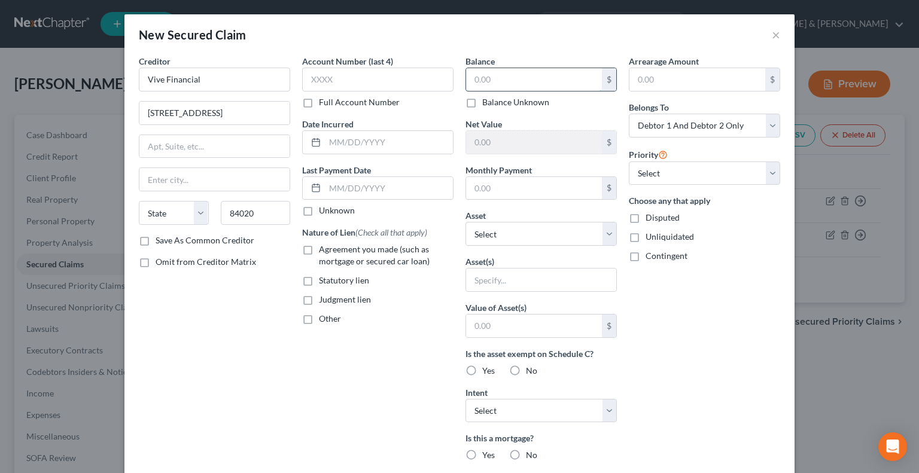
select select "46"
click at [537, 84] on input "text" at bounding box center [534, 79] width 136 height 23
type input "1,800"
click at [603, 234] on select "Select Other Multiple Assets US Bank (Checking Account) - $300.0 Cash (Cash on …" at bounding box center [540, 234] width 151 height 24
click at [554, 237] on select "Select Other Multiple Assets US Bank (Checking Account) - $300.0 Cash (Cash on …" at bounding box center [540, 234] width 151 height 24
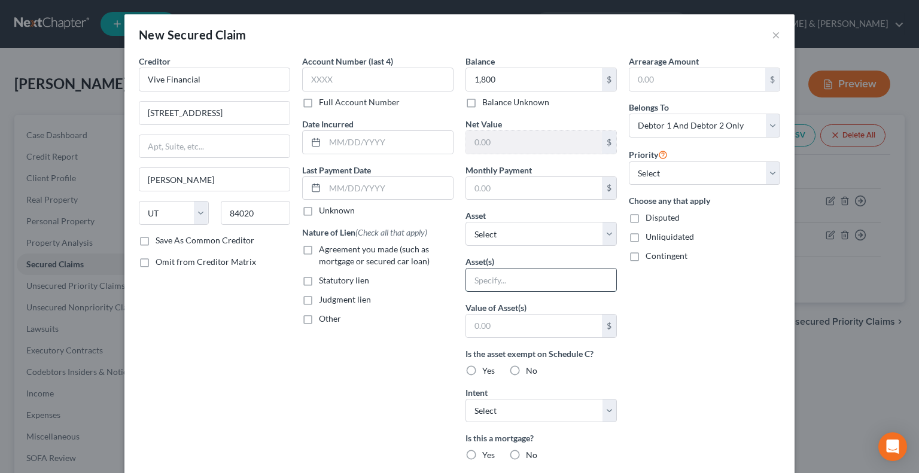
click at [519, 285] on input "text" at bounding box center [541, 280] width 150 height 23
type input "Chairs/ Buffet"
click at [474, 328] on input "text" at bounding box center [534, 326] width 136 height 23
type input "200"
click at [482, 369] on label "Yes" at bounding box center [488, 371] width 13 height 12
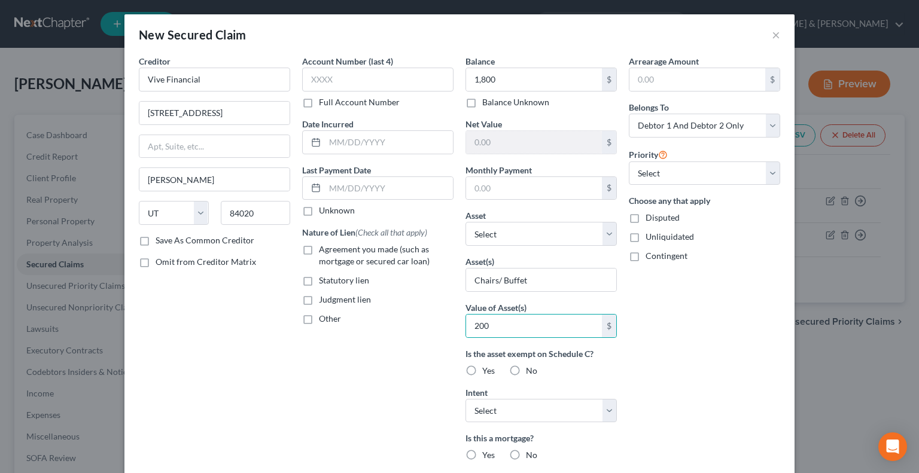
click at [487, 369] on input "Yes" at bounding box center [491, 369] width 8 height 8
radio input "true"
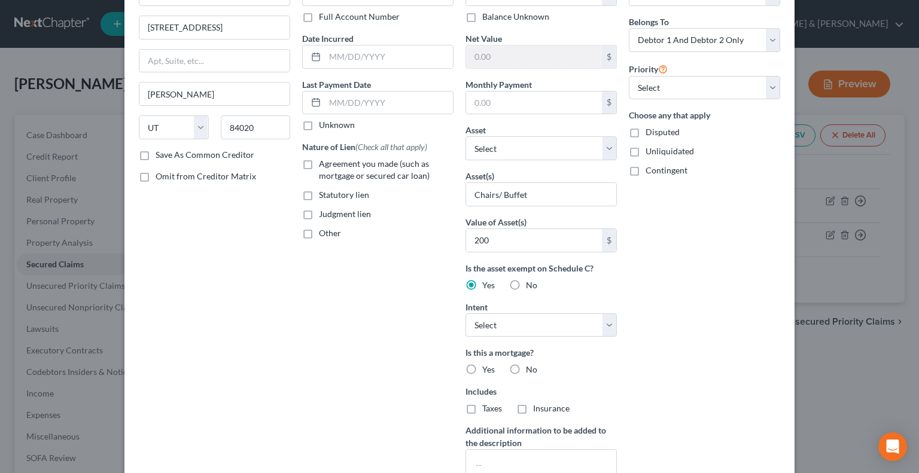
scroll to position [120, 0]
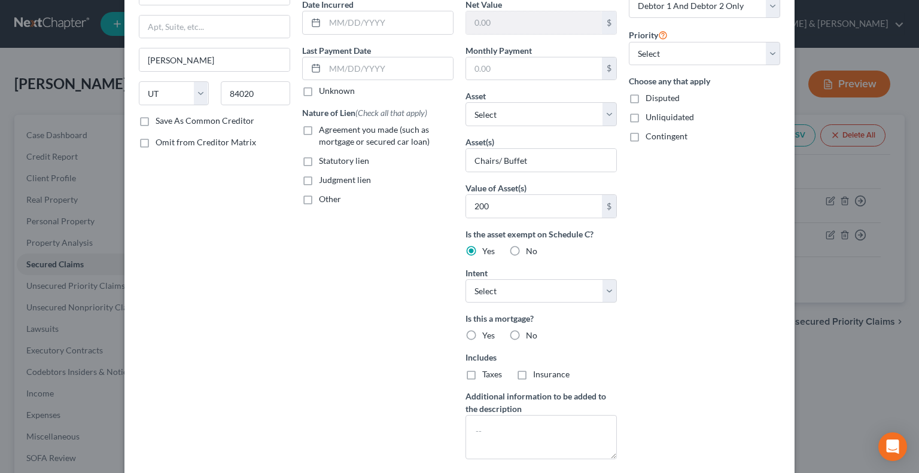
click at [526, 331] on label "No" at bounding box center [531, 336] width 11 height 12
click at [531, 331] on input "No" at bounding box center [535, 334] width 8 height 8
radio input "true"
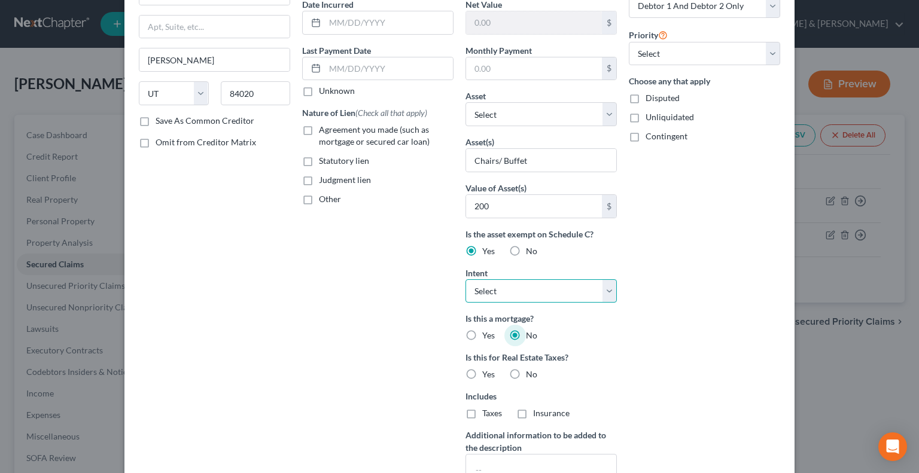
click at [600, 288] on select "Select Surrender Redeem Reaffirm Avoid Other" at bounding box center [540, 291] width 151 height 24
select select "2"
click at [465, 279] on select "Select Surrender Redeem Reaffirm Avoid Other" at bounding box center [540, 291] width 151 height 24
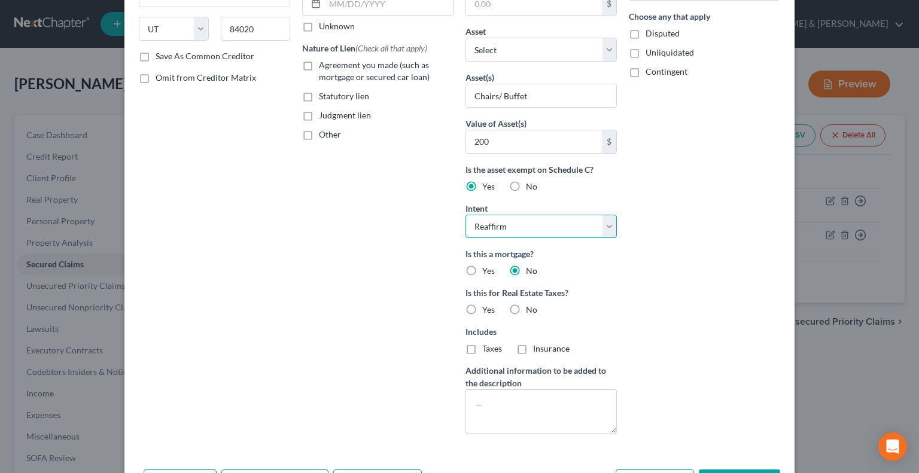
scroll to position [227, 0]
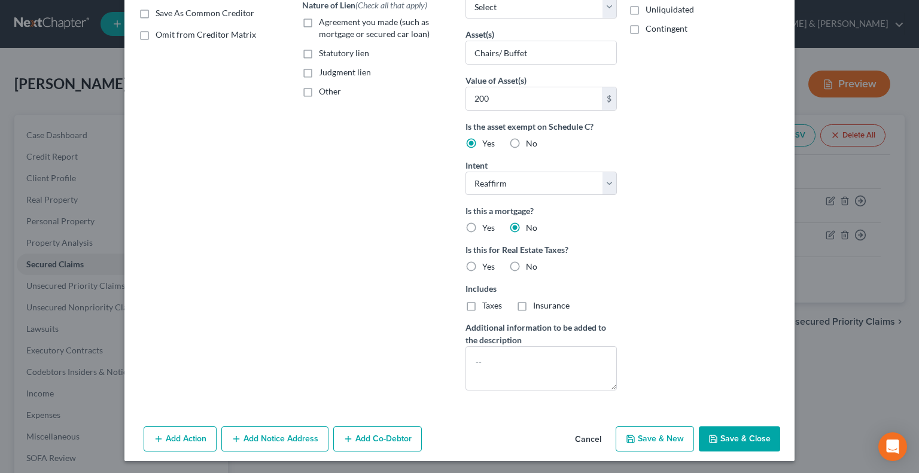
click at [748, 434] on button "Save & Close" at bounding box center [739, 439] width 81 height 25
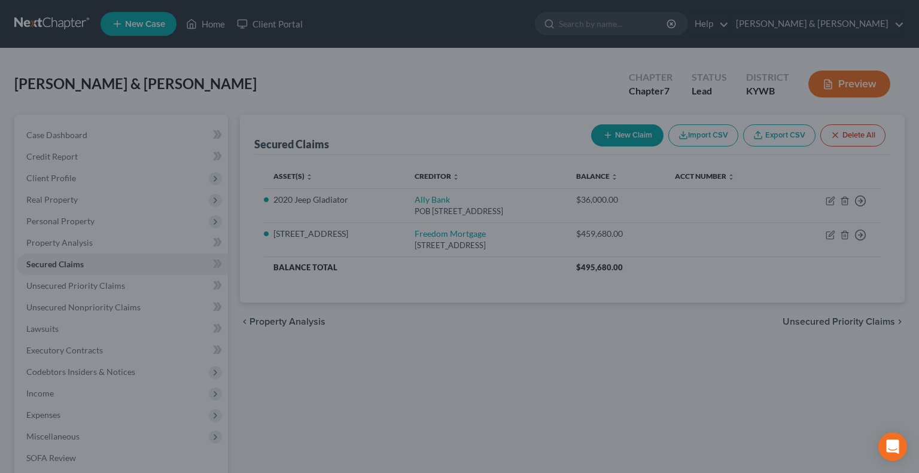
scroll to position [98, 0]
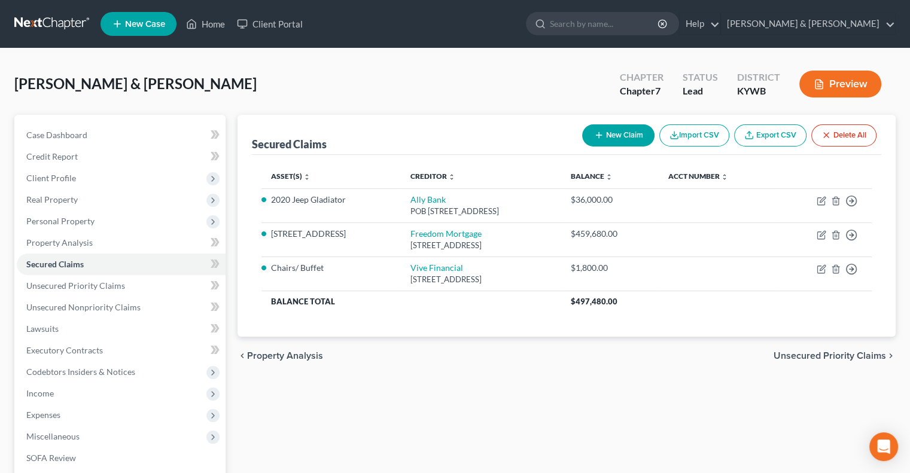
click at [608, 130] on button "New Claim" at bounding box center [618, 135] width 72 height 22
select select "2"
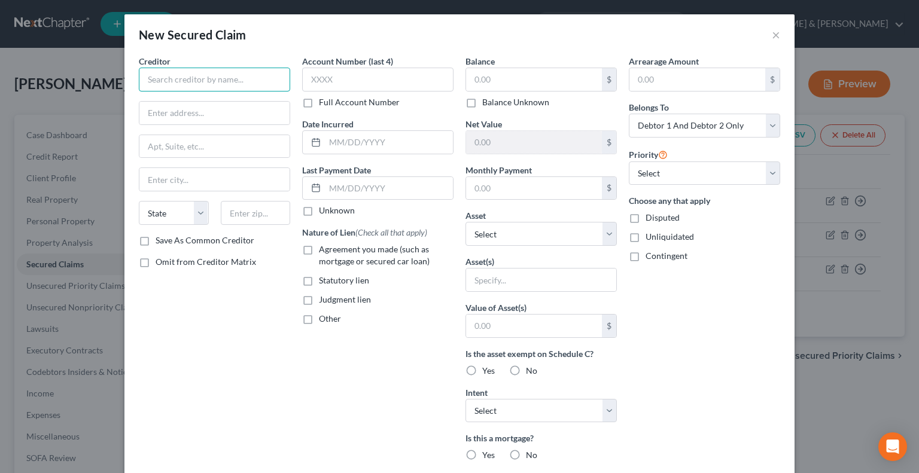
click at [196, 76] on input "text" at bounding box center [214, 80] width 151 height 24
type input "Klarna"
click at [199, 119] on input "text" at bounding box center [214, 113] width 150 height 23
click at [196, 108] on input "[STREET_ADDRESS]" at bounding box center [214, 113] width 150 height 23
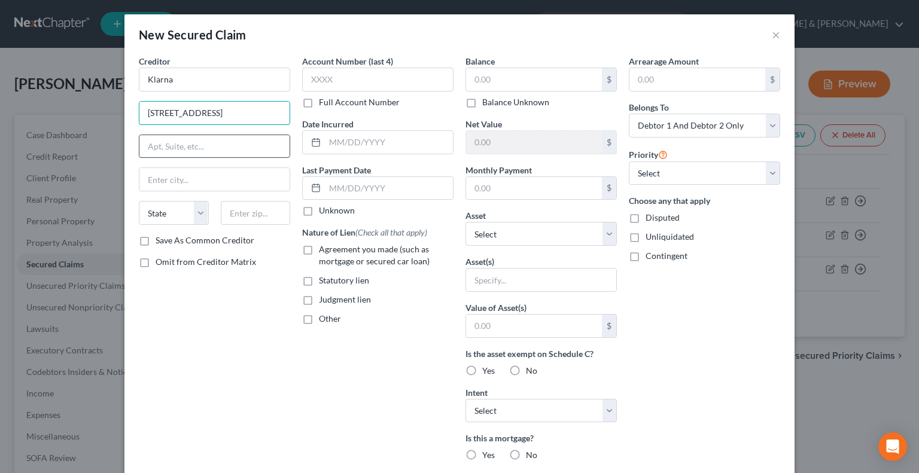
type input "[STREET_ADDRESS]"
click at [204, 148] on input "text" at bounding box center [214, 146] width 150 height 23
type input "#400"
click at [236, 215] on input "text" at bounding box center [256, 213] width 70 height 24
type input "43215"
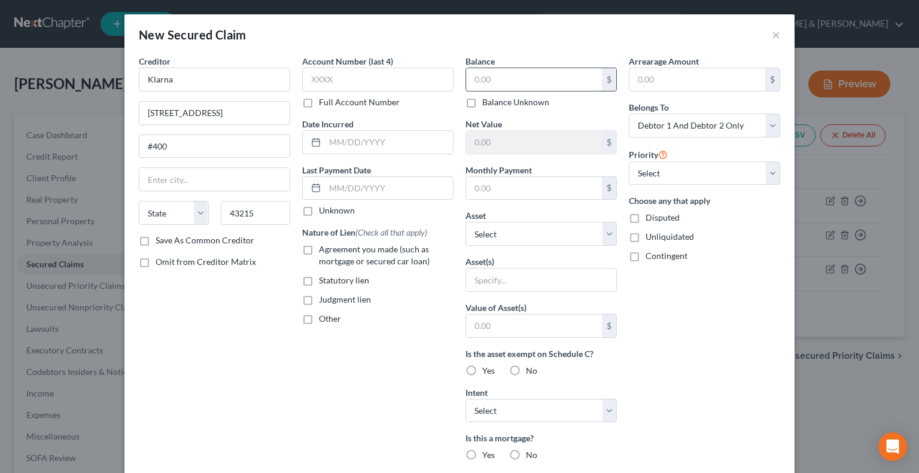
type input "Columbus"
select select "36"
click at [470, 71] on input "text" at bounding box center [534, 79] width 136 height 23
type input "300"
click at [599, 232] on select "Select Other Multiple Assets US Bank (Checking Account) - $300.0 Cash (Cash on …" at bounding box center [540, 234] width 151 height 24
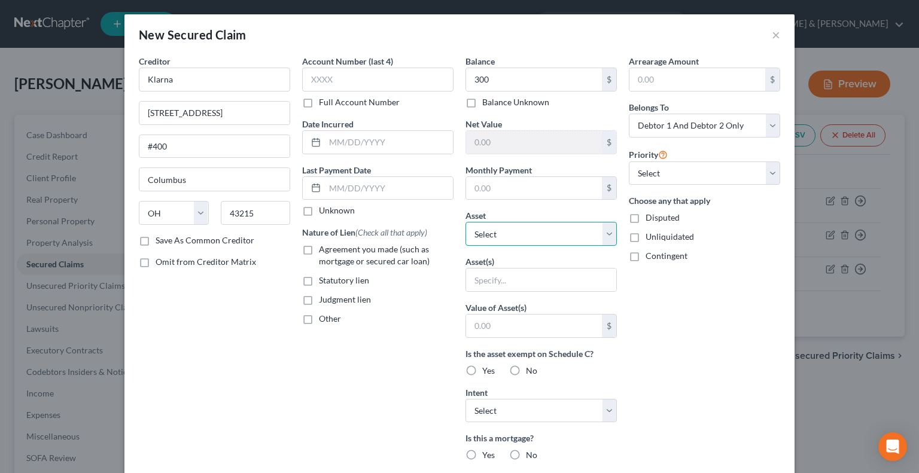
click at [549, 231] on select "Select Other Multiple Assets US Bank (Checking Account) - $300.0 Cash (Cash on …" at bounding box center [540, 234] width 151 height 24
click at [505, 278] on input "text" at bounding box center [541, 280] width 150 height 23
type input "bed"
click at [508, 328] on input "text" at bounding box center [534, 326] width 136 height 23
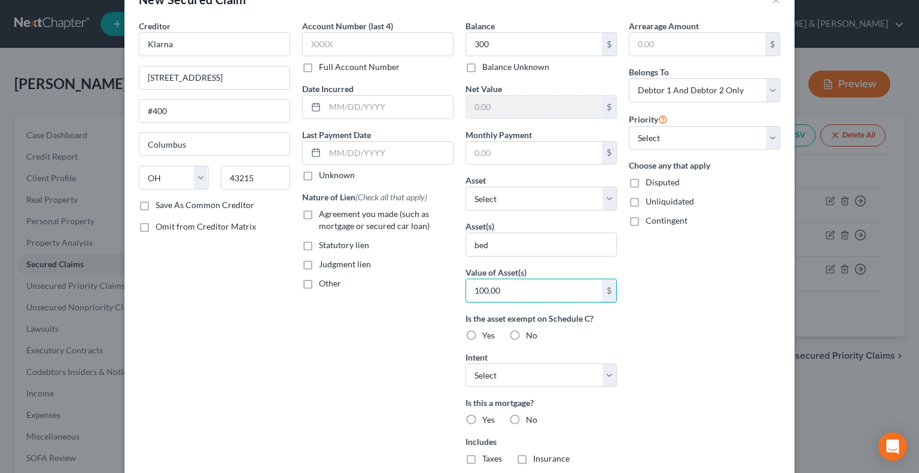
scroll to position [60, 0]
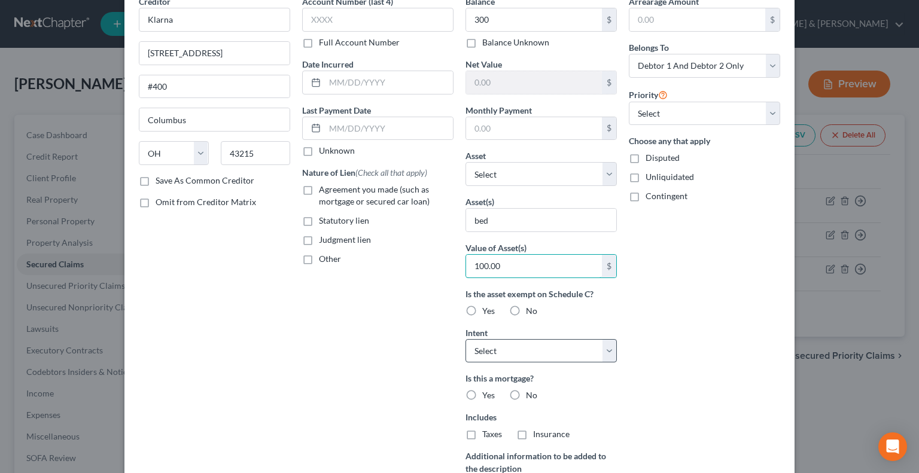
type input "100.00"
click at [602, 346] on select "Select Surrender Redeem Reaffirm Avoid Other" at bounding box center [540, 351] width 151 height 24
select select "2"
click at [465, 339] on select "Select Surrender Redeem Reaffirm Avoid Other" at bounding box center [540, 351] width 151 height 24
click at [482, 306] on label "Yes" at bounding box center [488, 311] width 13 height 12
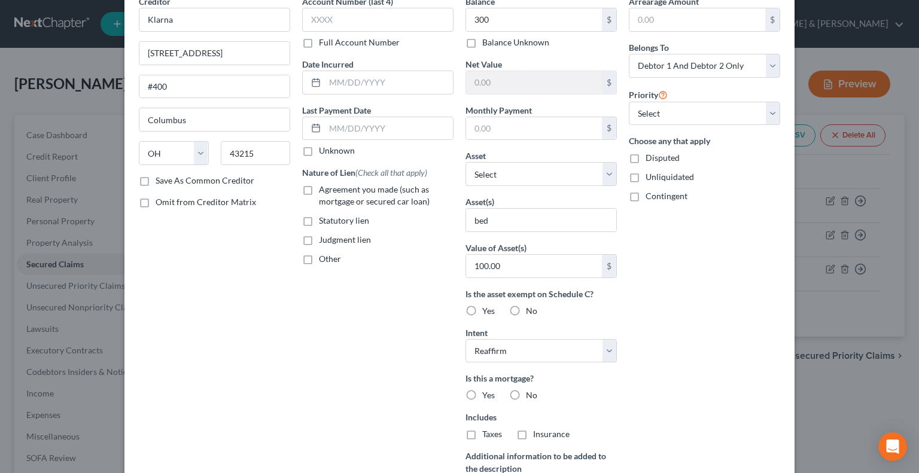
click at [487, 306] on input "Yes" at bounding box center [491, 309] width 8 height 8
radio input "true"
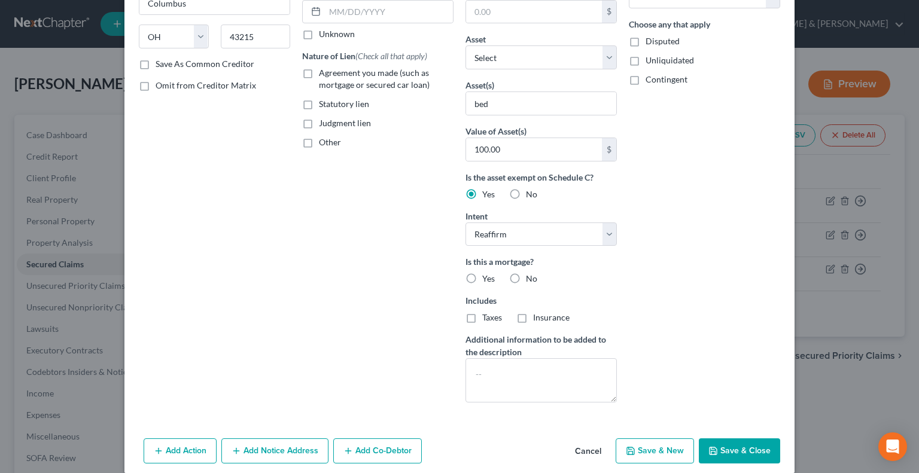
scroll to position [179, 0]
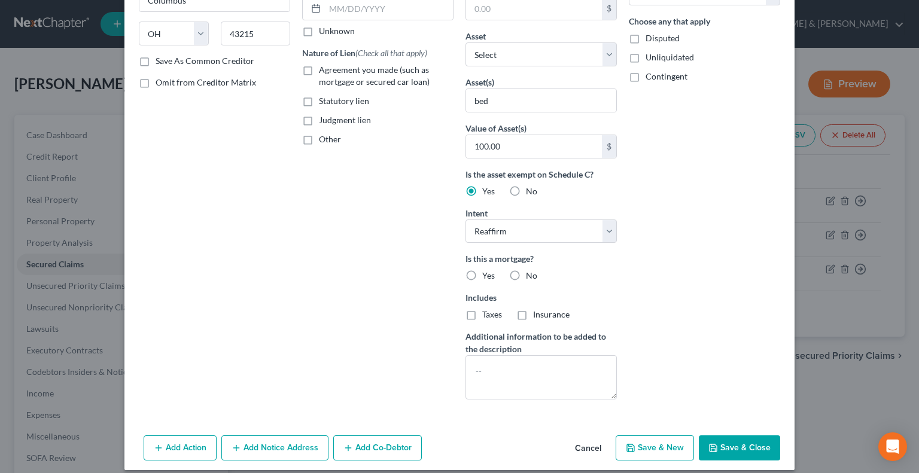
click at [526, 277] on label "No" at bounding box center [531, 276] width 11 height 12
click at [531, 277] on input "No" at bounding box center [535, 274] width 8 height 8
radio input "true"
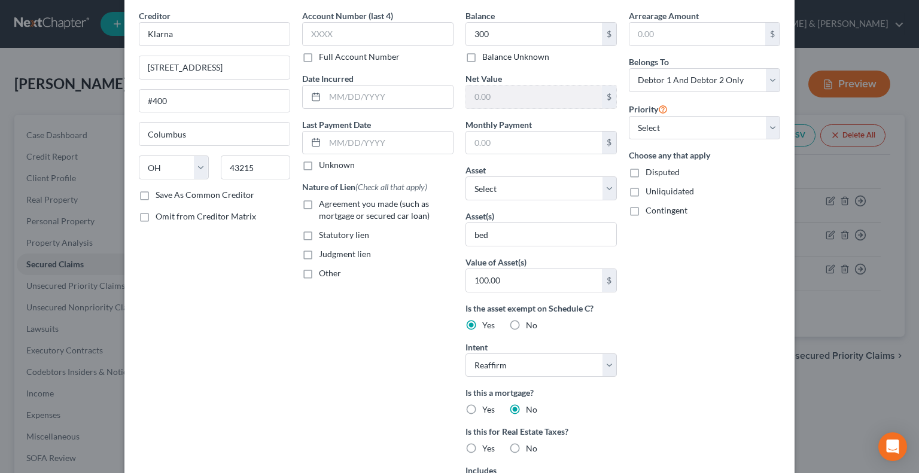
scroll to position [227, 0]
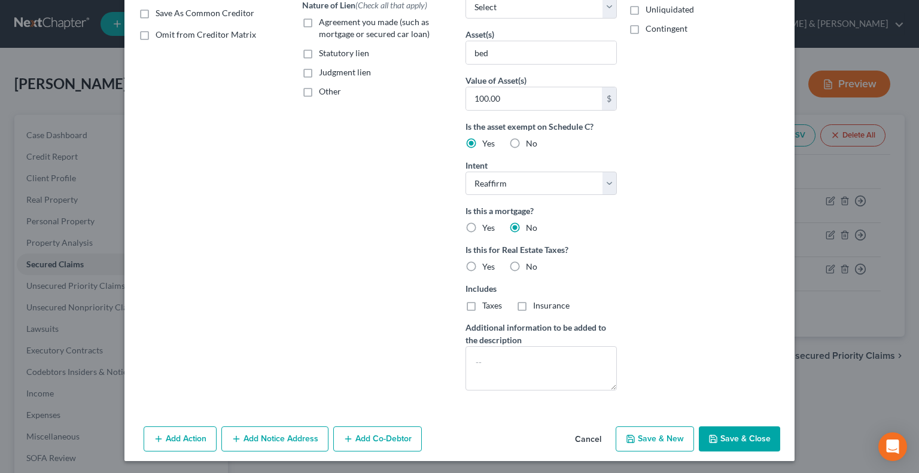
click at [742, 441] on button "Save & Close" at bounding box center [739, 439] width 81 height 25
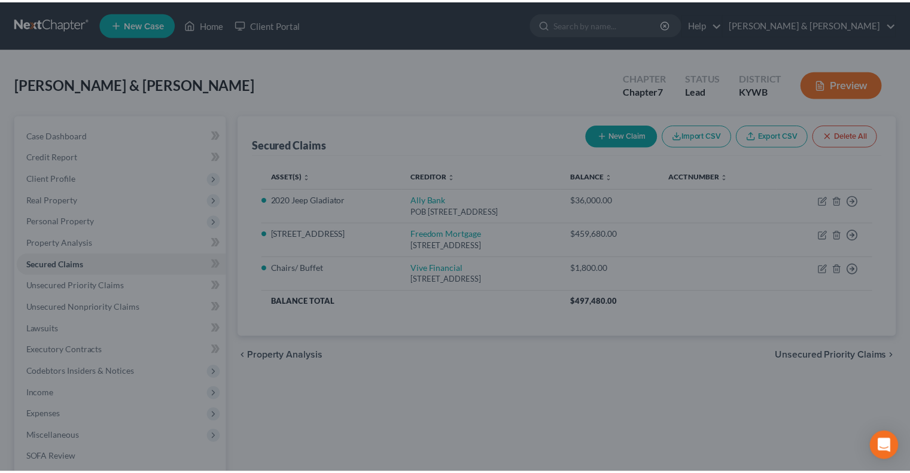
scroll to position [98, 0]
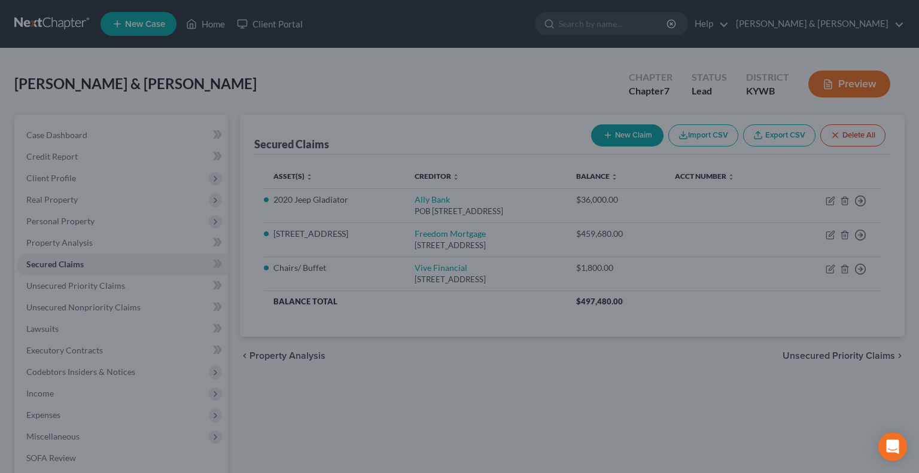
type input "300.00"
type input "100"
type input "0.00"
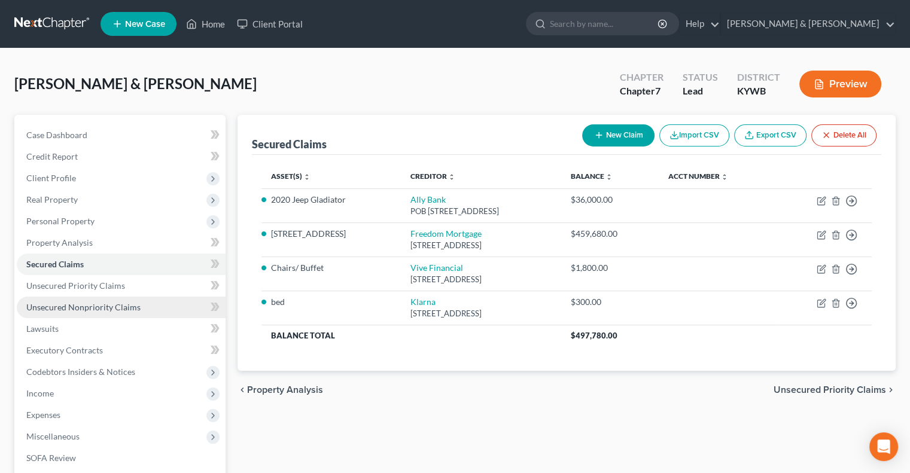
click at [106, 310] on span "Unsecured Nonpriority Claims" at bounding box center [83, 307] width 114 height 10
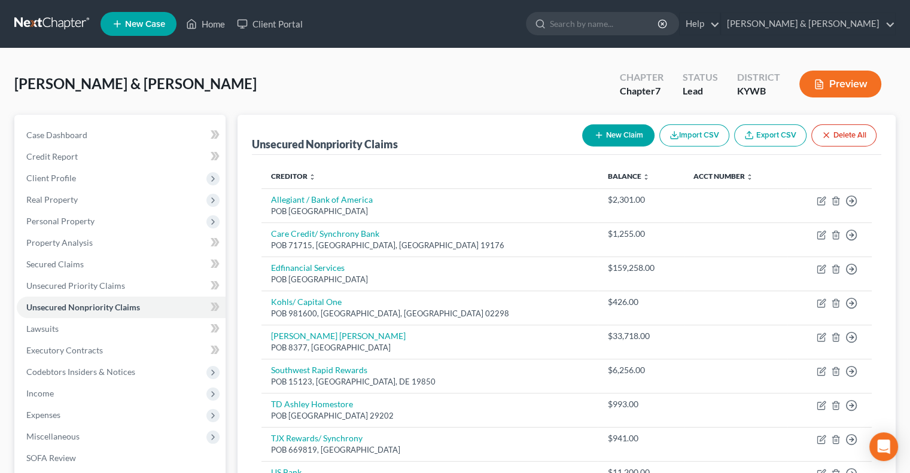
click at [610, 133] on button "New Claim" at bounding box center [618, 135] width 72 height 22
select select "2"
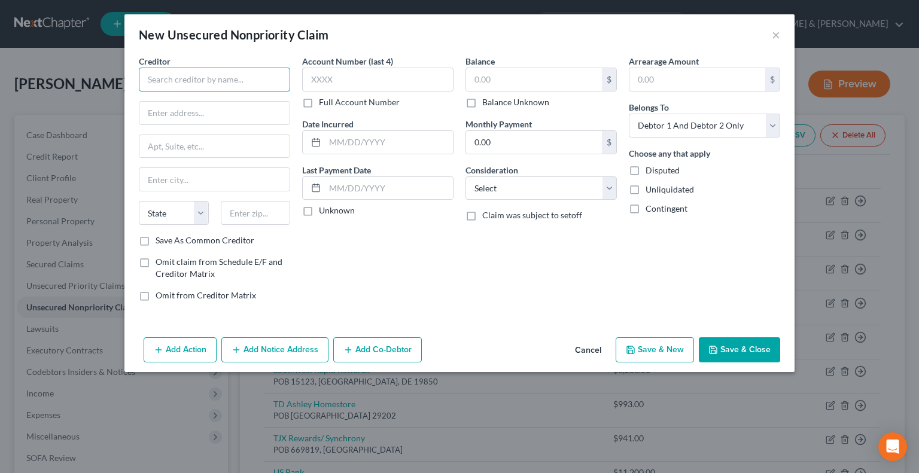
click at [169, 78] on input "text" at bounding box center [214, 80] width 151 height 24
type input "Affirm"
click at [164, 111] on input "text" at bounding box center [214, 113] width 150 height 23
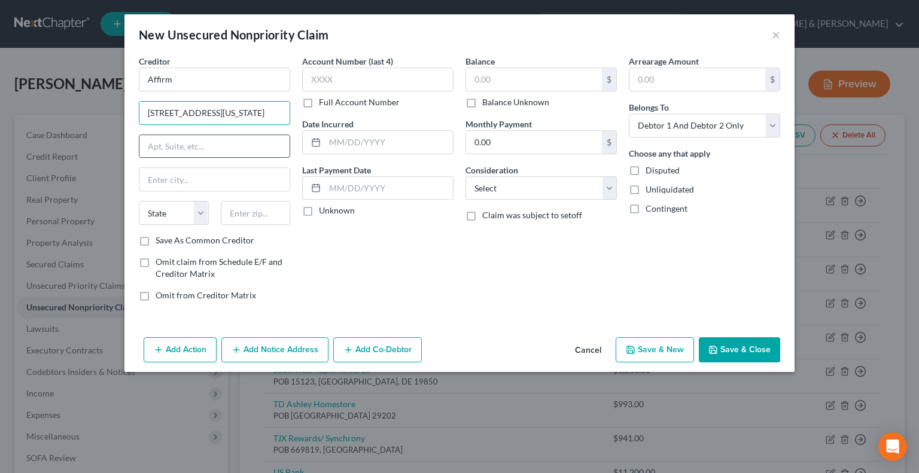
type input "[STREET_ADDRESS][US_STATE]"
click at [177, 144] on input "text" at bounding box center [214, 146] width 150 height 23
type input "12th Floor"
click at [230, 213] on input "text" at bounding box center [256, 213] width 70 height 24
type input "94108"
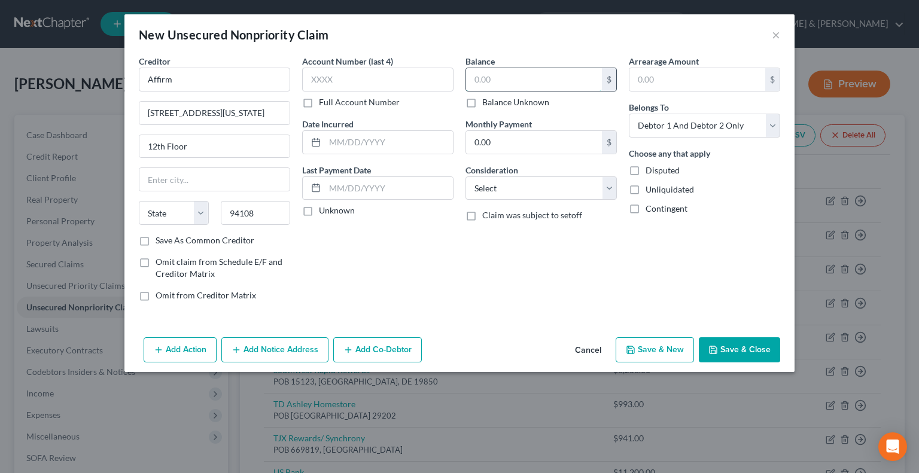
type input "[GEOGRAPHIC_DATA]"
select select "4"
click at [500, 78] on input "text" at bounding box center [534, 79] width 136 height 23
click at [667, 350] on button "Save & New" at bounding box center [655, 349] width 78 height 25
select select "2"
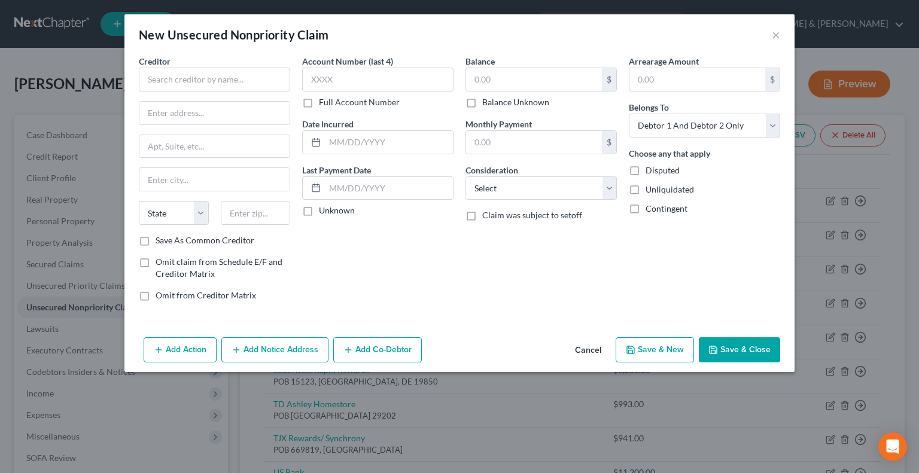
type input "0.00"
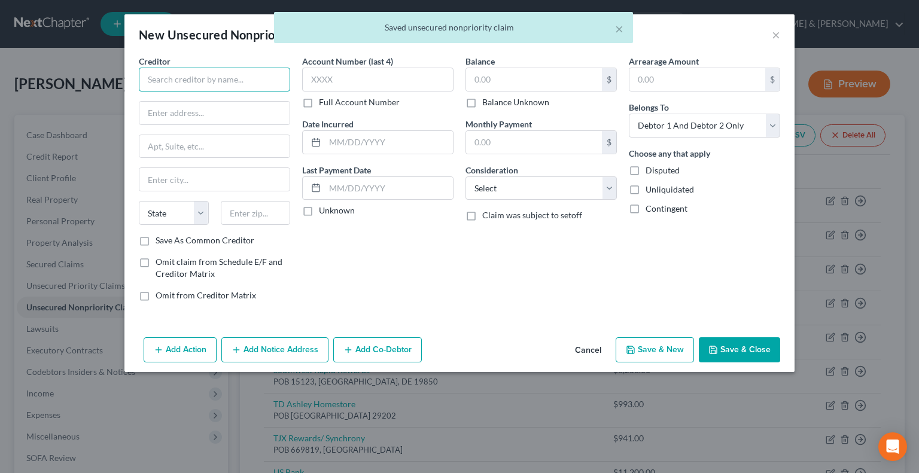
click at [177, 77] on input "text" at bounding box center [214, 80] width 151 height 24
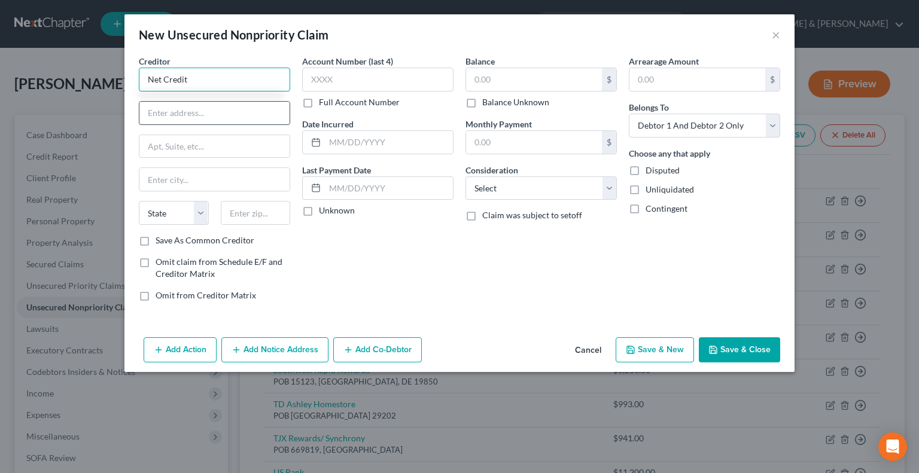
type input "Net Credit"
click at [182, 107] on input "text" at bounding box center [214, 113] width 150 height 23
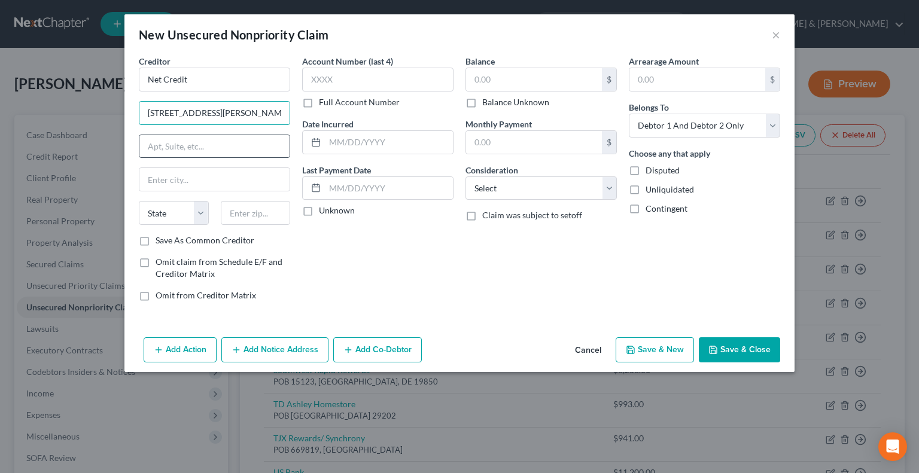
type input "[STREET_ADDRESS][PERSON_NAME]"
click at [191, 143] on input "text" at bounding box center [214, 146] width 150 height 23
type input "#600"
click at [244, 211] on input "text" at bounding box center [256, 213] width 70 height 24
type input "60604"
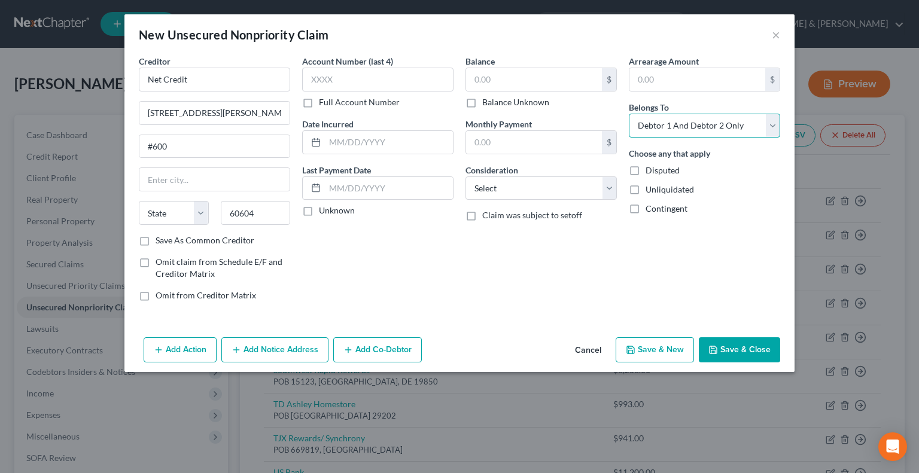
type input "[GEOGRAPHIC_DATA]"
select select "14"
click at [770, 128] on select "Select Debtor 1 Only Debtor 2 Only Debtor 1 And Debtor 2 Only At Least One Of T…" at bounding box center [704, 126] width 151 height 24
select select "1"
click at [629, 114] on select "Select Debtor 1 Only Debtor 2 Only Debtor 1 And Debtor 2 Only At Least One Of T…" at bounding box center [704, 126] width 151 height 24
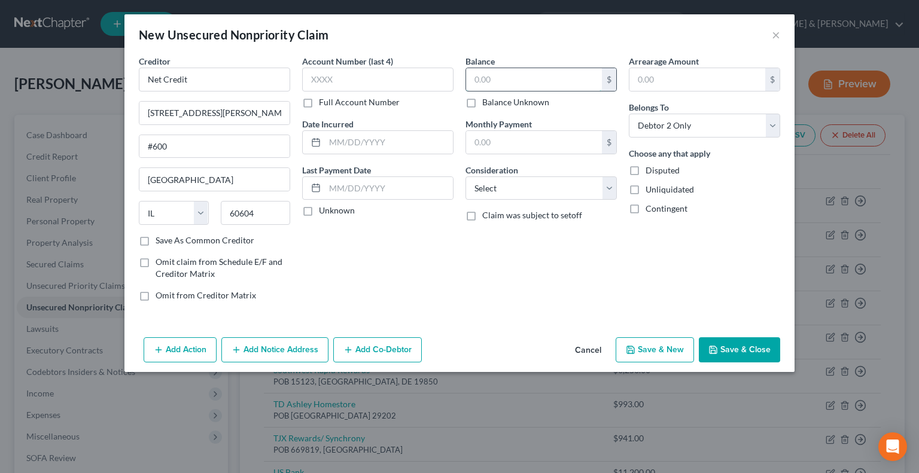
click at [502, 79] on input "text" at bounding box center [534, 79] width 136 height 23
type input "2,065"
click at [610, 190] on select "Select Cable / Satellite Services Collection Agency Credit Card Debt Debt Couns…" at bounding box center [540, 188] width 151 height 24
select select "14"
click at [465, 176] on select "Select Cable / Satellite Services Collection Agency Credit Card Debt Debt Couns…" at bounding box center [540, 188] width 151 height 24
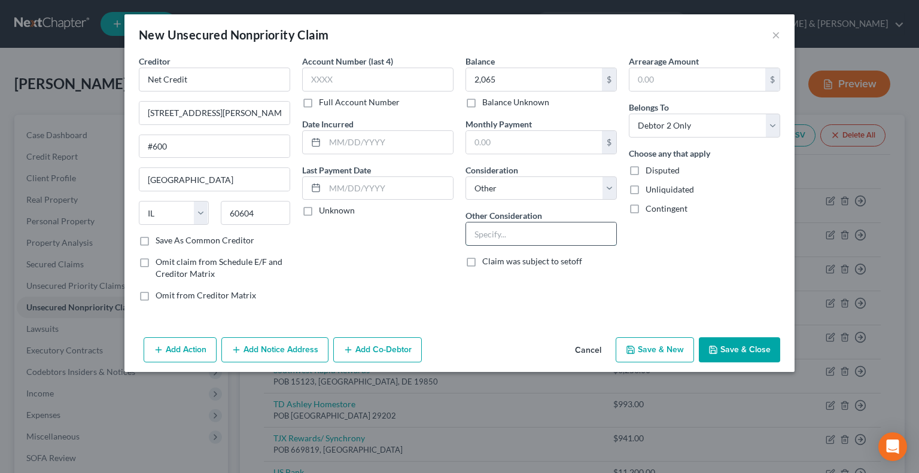
click at [512, 239] on input "text" at bounding box center [541, 234] width 150 height 23
type input "loan"
click at [665, 351] on button "Save & New" at bounding box center [655, 349] width 78 height 25
select select "2"
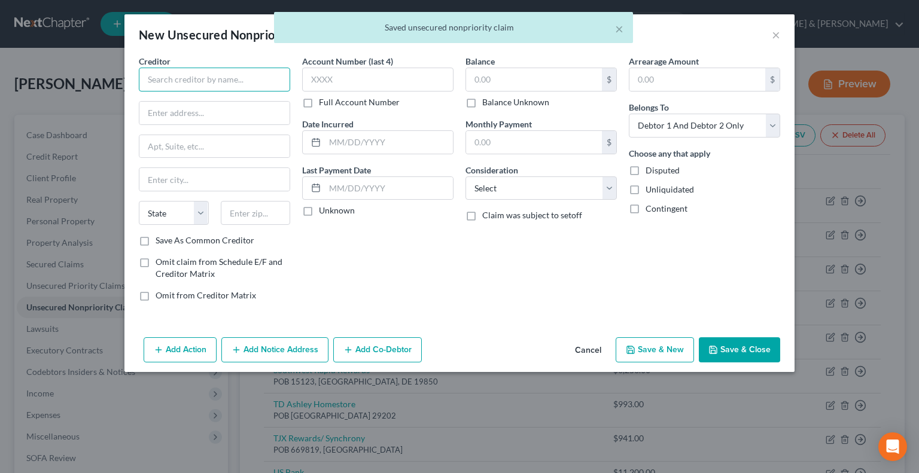
click at [182, 70] on input "text" at bounding box center [214, 80] width 151 height 24
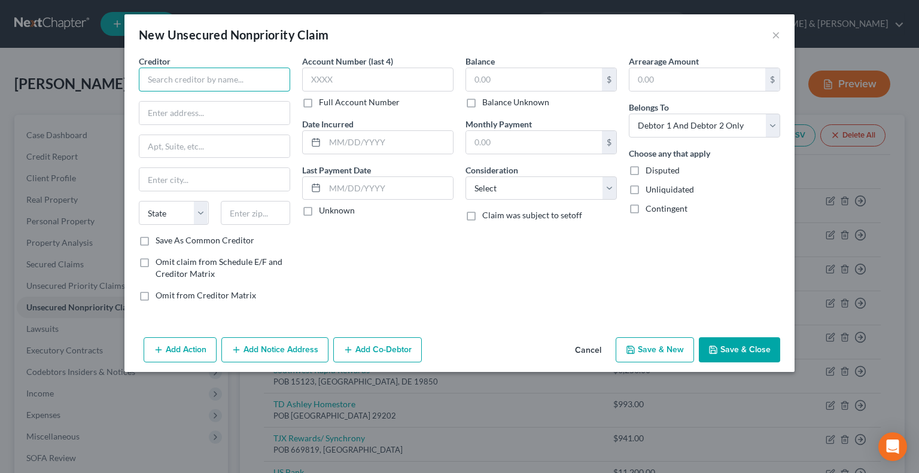
click at [153, 81] on input "text" at bounding box center [214, 80] width 151 height 24
type input "Premier Loan Solutions"
click at [172, 114] on input "text" at bounding box center [214, 113] width 150 height 23
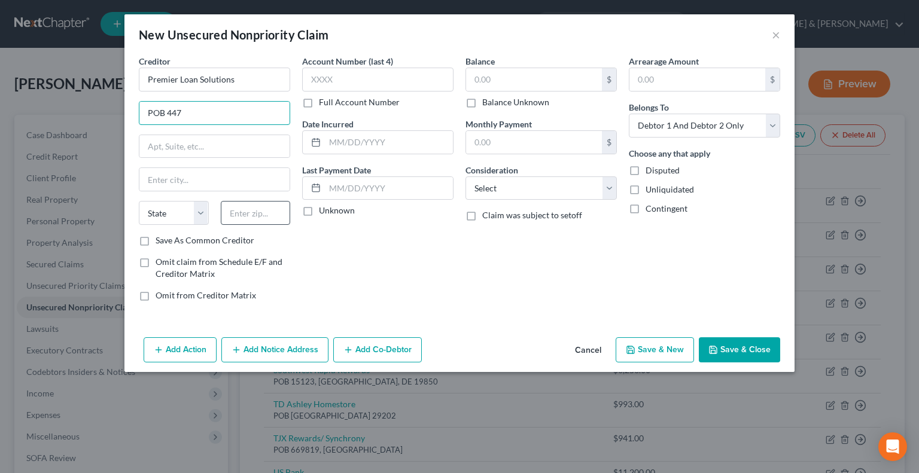
type input "POB 447"
click at [254, 210] on input "text" at bounding box center [256, 213] width 70 height 24
type input "54135"
type input "Keshena"
select select "52"
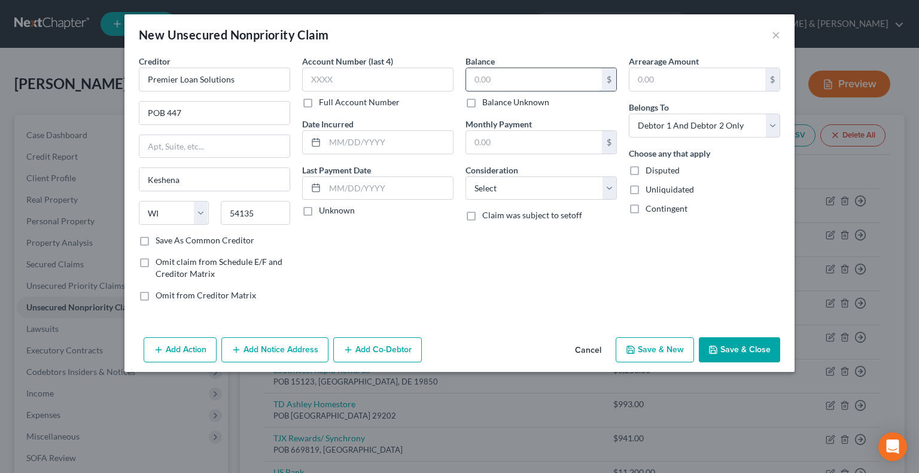
click at [487, 80] on input "text" at bounding box center [534, 79] width 136 height 23
type input "712"
click at [651, 349] on button "Save & New" at bounding box center [655, 349] width 78 height 25
select select "2"
type input "712.00"
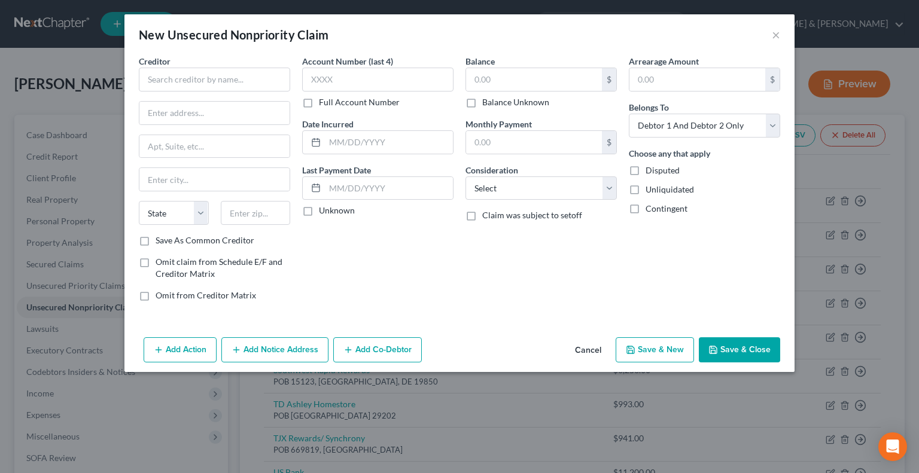
type input "0.00"
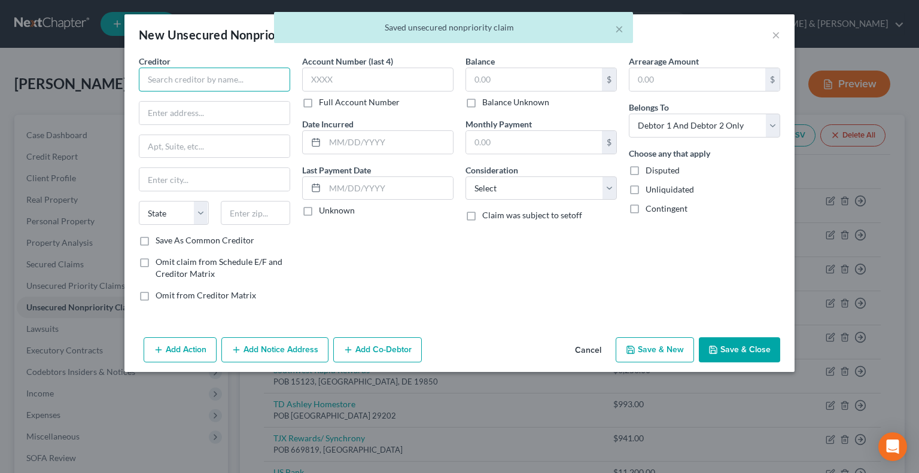
click at [239, 83] on input "text" at bounding box center [214, 80] width 151 height 24
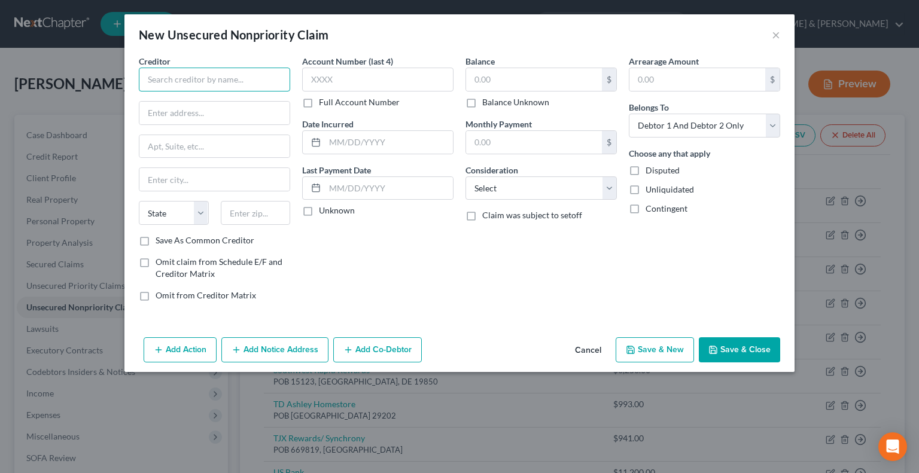
drag, startPoint x: 253, startPoint y: 75, endPoint x: 260, endPoint y: 74, distance: 6.8
click at [254, 75] on input "text" at bounding box center [214, 80] width 151 height 24
type input "Norton Healthcare"
click at [270, 121] on input "text" at bounding box center [214, 113] width 150 height 23
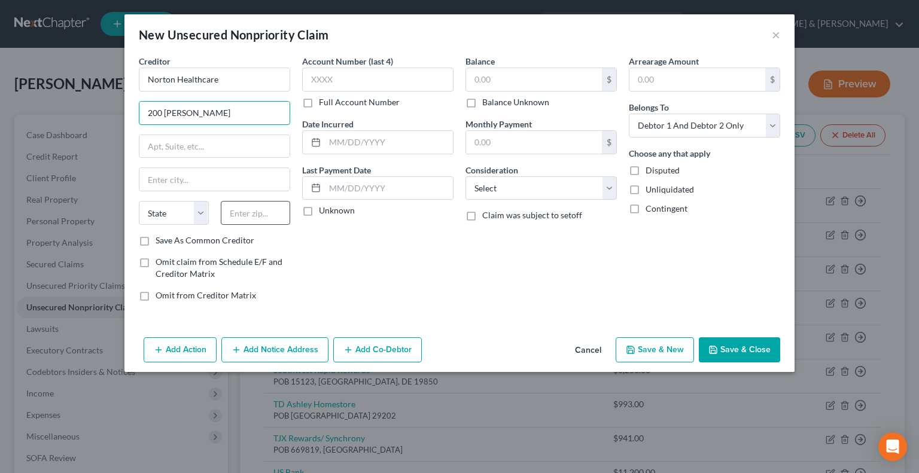
type input "200 [PERSON_NAME]"
click at [265, 213] on input "text" at bounding box center [256, 213] width 70 height 24
type input "40202"
type input "[GEOGRAPHIC_DATA]"
select select "18"
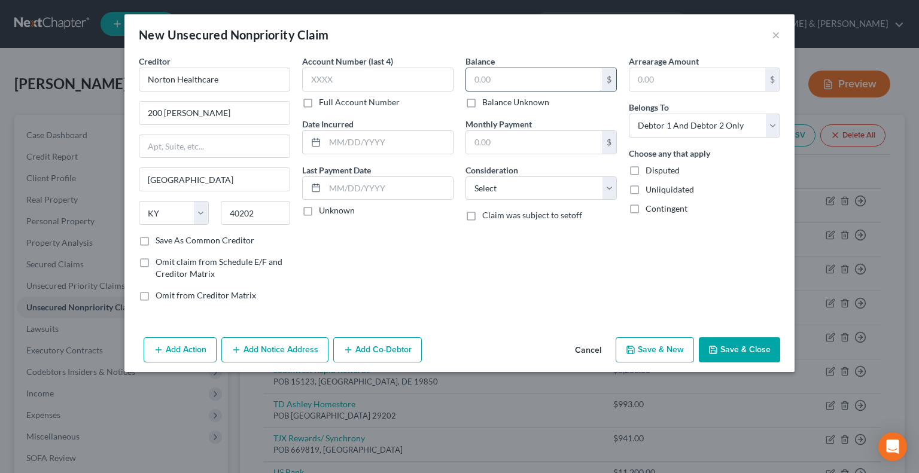
click at [476, 74] on input "text" at bounding box center [534, 79] width 136 height 23
click at [506, 143] on input "text" at bounding box center [534, 142] width 136 height 23
click at [663, 348] on button "Save & New" at bounding box center [655, 349] width 78 height 25
type input "1,288.00"
type input "0.00"
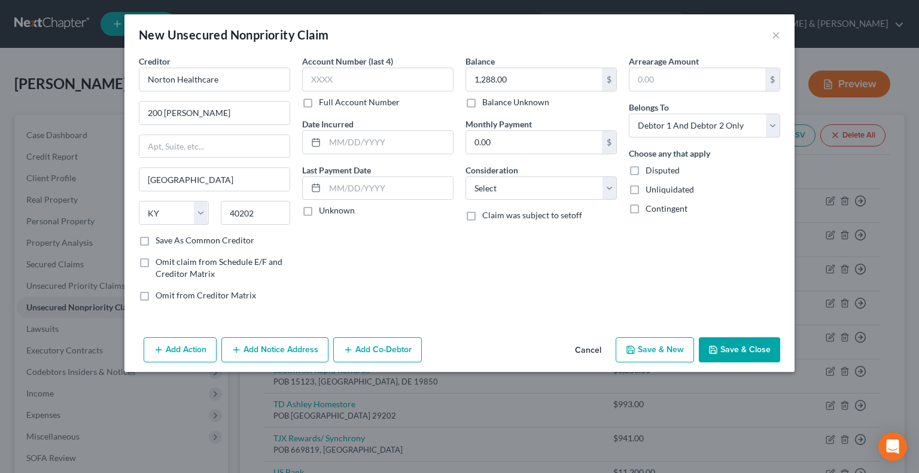
select select "2"
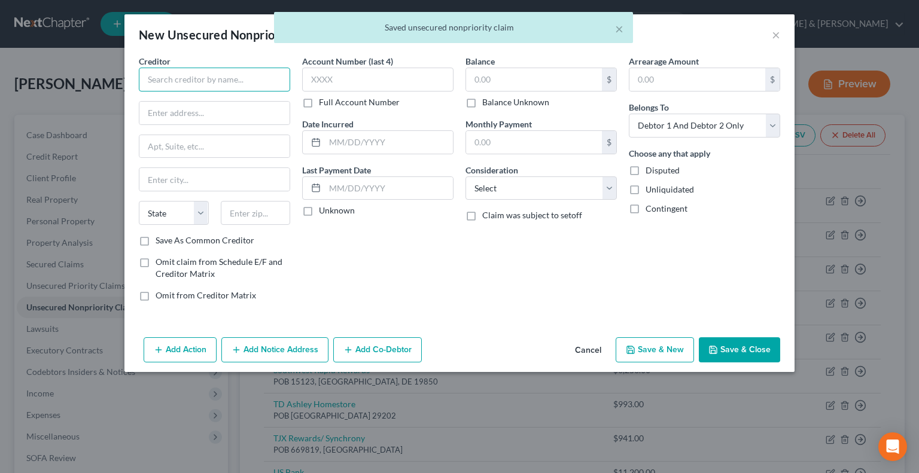
click at [230, 83] on input "text" at bounding box center [214, 80] width 151 height 24
type input "Mohela"
click at [169, 117] on input "text" at bounding box center [214, 113] width 150 height 23
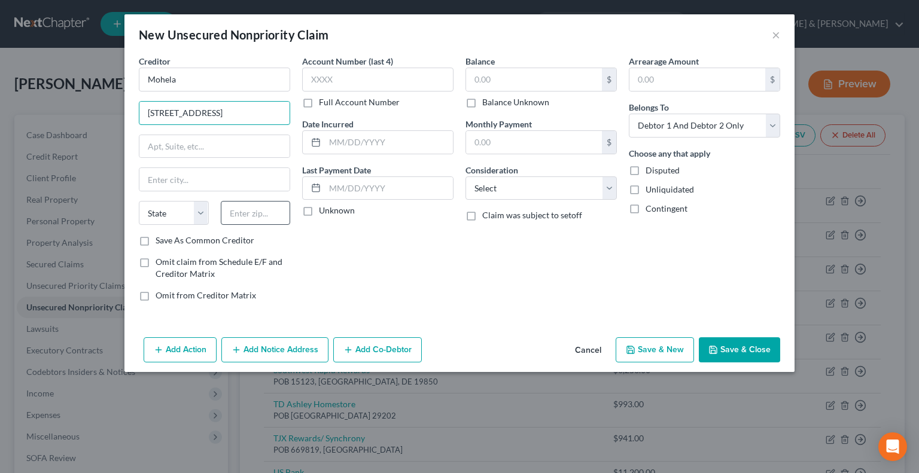
type input "[STREET_ADDRESS]"
click at [255, 220] on input "text" at bounding box center [256, 213] width 70 height 24
type input "63005"
type input "Chesterfield"
select select "26"
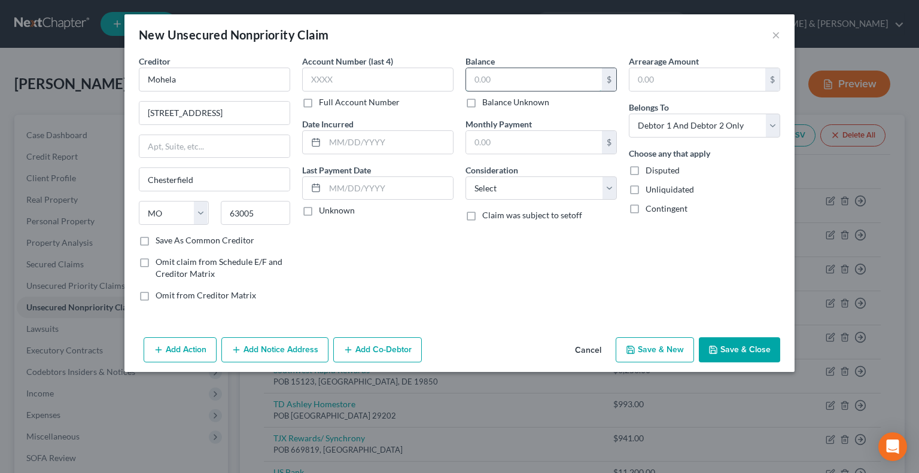
click at [493, 81] on input "text" at bounding box center [534, 79] width 136 height 23
type input "49,917"
click at [773, 124] on select "Select Debtor 1 Only Debtor 2 Only Debtor 1 And Debtor 2 Only At Least One Of T…" at bounding box center [704, 126] width 151 height 24
select select "1"
click at [629, 114] on select "Select Debtor 1 Only Debtor 2 Only Debtor 1 And Debtor 2 Only At Least One Of T…" at bounding box center [704, 126] width 151 height 24
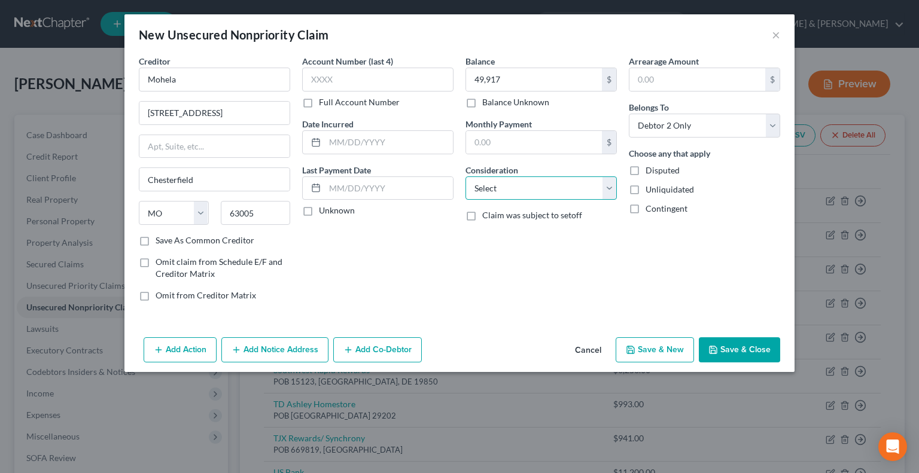
click at [608, 187] on select "Select Cable / Satellite Services Collection Agency Credit Card Debt Debt Couns…" at bounding box center [540, 188] width 151 height 24
select select "17"
click at [465, 176] on select "Select Cable / Satellite Services Collection Agency Credit Card Debt Debt Couns…" at bounding box center [540, 188] width 151 height 24
click at [670, 348] on button "Save & New" at bounding box center [655, 349] width 78 height 25
select select "2"
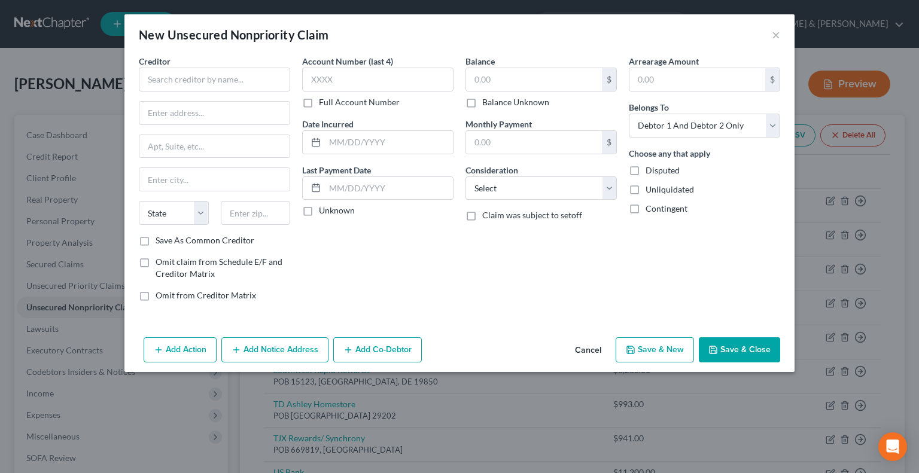
type input "49,917.00"
type input "0.00"
click at [218, 90] on input "text" at bounding box center [214, 80] width 151 height 24
type input "US Bank"
click at [775, 121] on select "Select Debtor 1 Only Debtor 2 Only Debtor 1 And Debtor 2 Only At Least One Of T…" at bounding box center [704, 126] width 151 height 24
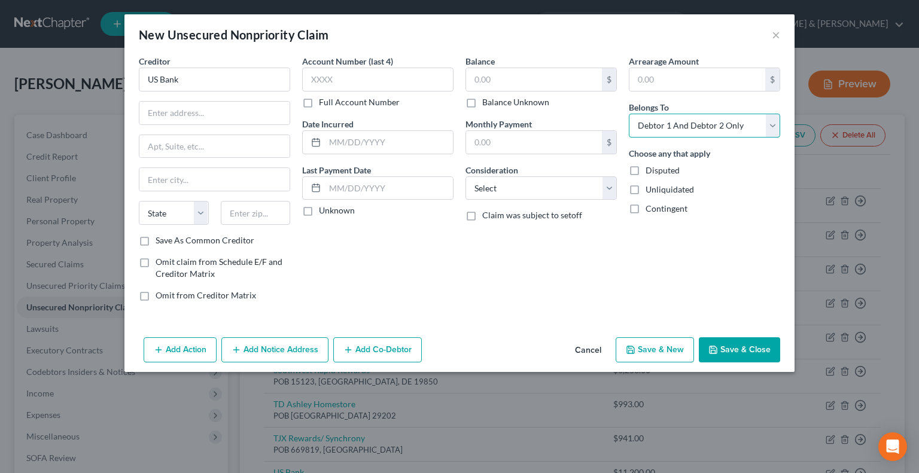
select select "1"
click at [629, 114] on select "Select Debtor 1 Only Debtor 2 Only Debtor 1 And Debtor 2 Only At Least One Of T…" at bounding box center [704, 126] width 151 height 24
click at [234, 103] on input "text" at bounding box center [214, 113] width 150 height 23
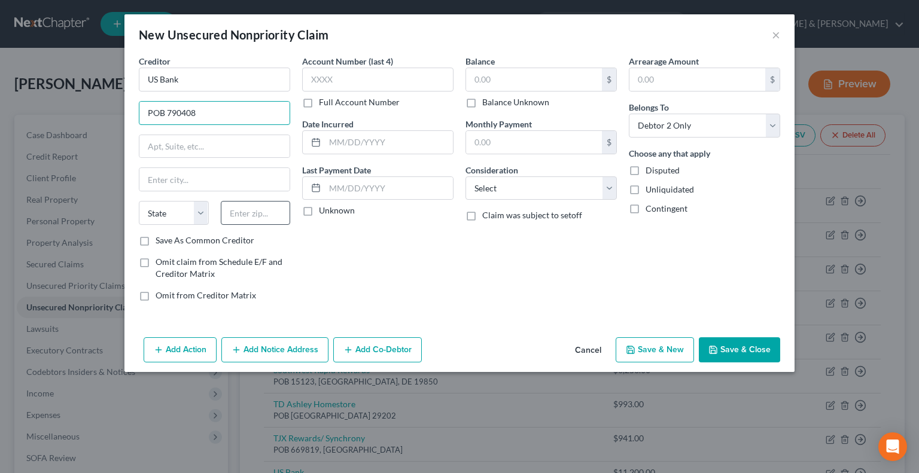
type input "POB 790408"
click at [251, 210] on input "text" at bounding box center [256, 213] width 70 height 24
type input "63179"
type input "Saint Louis"
select select "26"
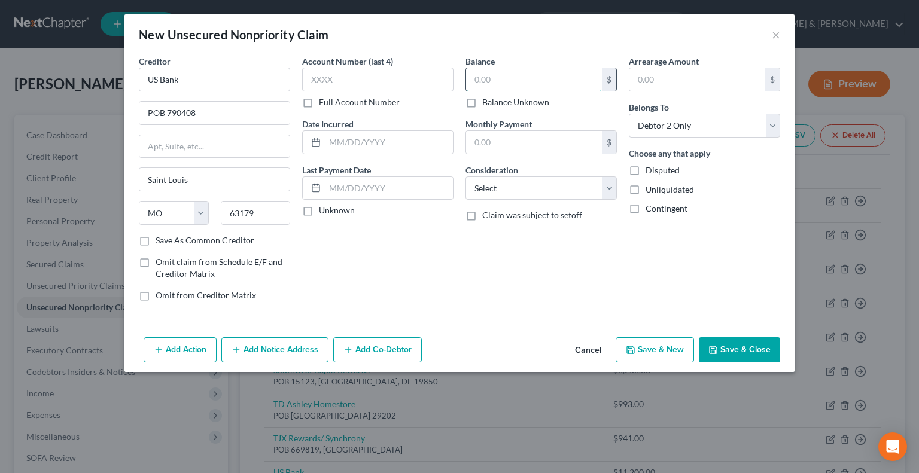
click at [492, 74] on input "text" at bounding box center [534, 79] width 136 height 23
type input "11,500"
click at [609, 184] on select "Select Cable / Satellite Services Collection Agency Credit Card Debt Debt Couns…" at bounding box center [540, 188] width 151 height 24
select select "2"
click at [465, 176] on select "Select Cable / Satellite Services Collection Agency Credit Card Debt Debt Couns…" at bounding box center [540, 188] width 151 height 24
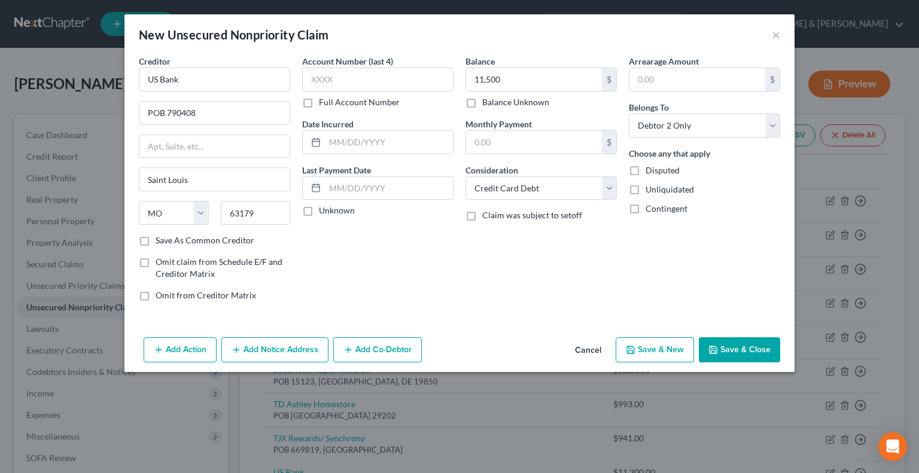
click at [731, 351] on button "Save & Close" at bounding box center [739, 349] width 81 height 25
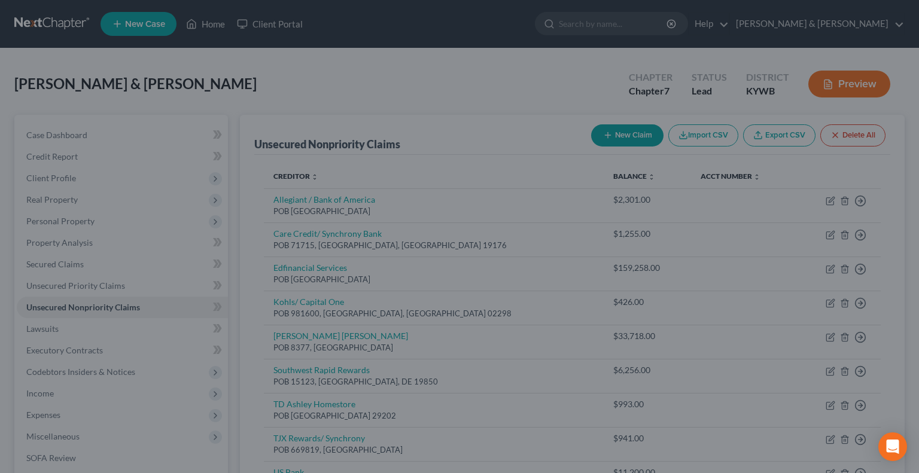
type input "11,500.00"
type input "0.00"
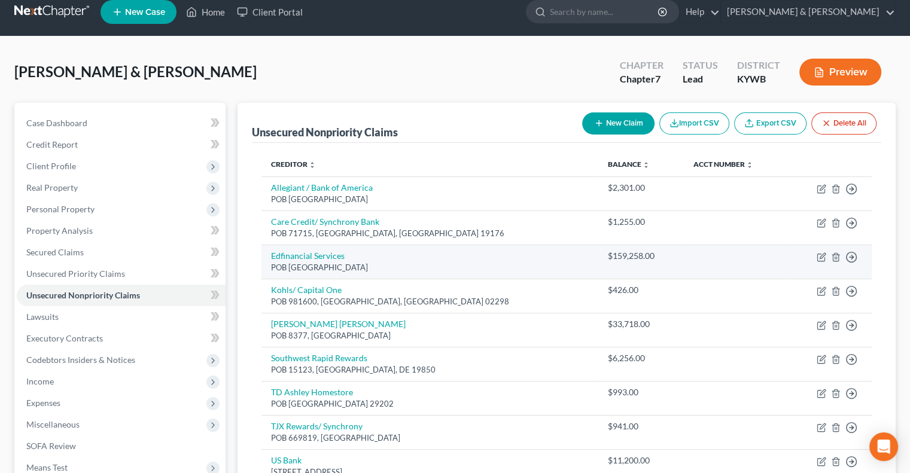
scroll to position [11, 0]
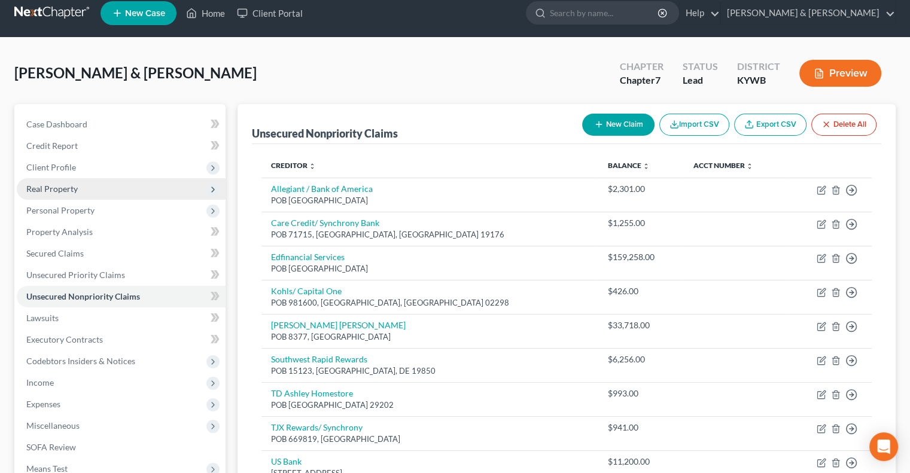
click at [41, 189] on span "Real Property" at bounding box center [51, 189] width 51 height 10
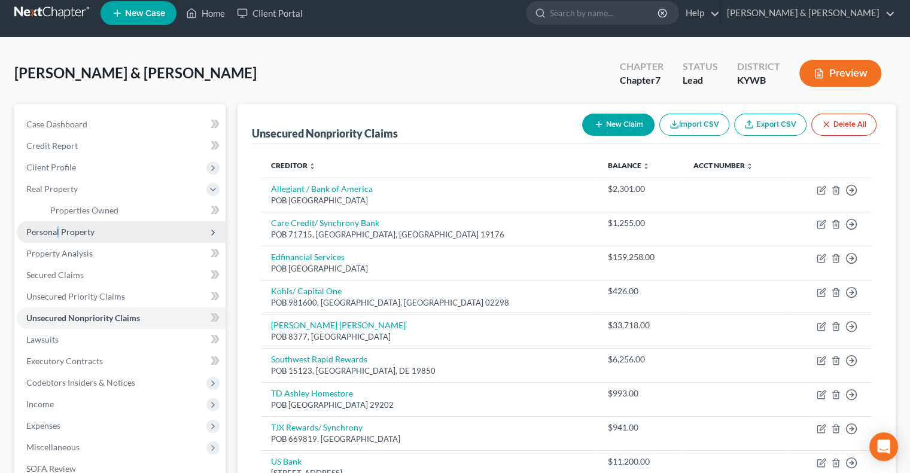
click at [57, 230] on span "Personal Property" at bounding box center [60, 232] width 68 height 10
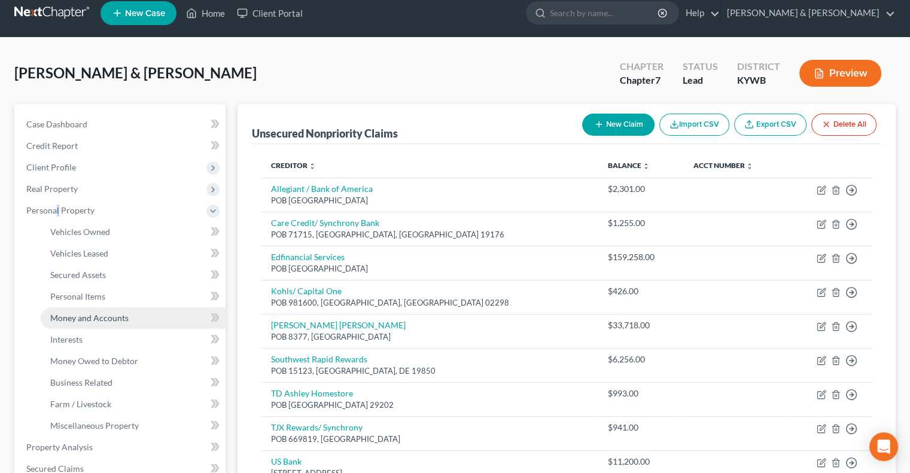
click at [92, 318] on span "Money and Accounts" at bounding box center [89, 318] width 78 height 10
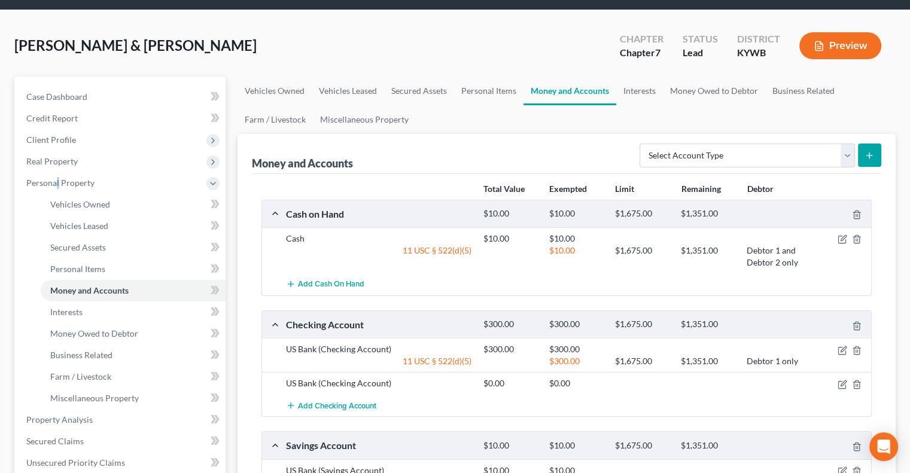
scroll to position [60, 0]
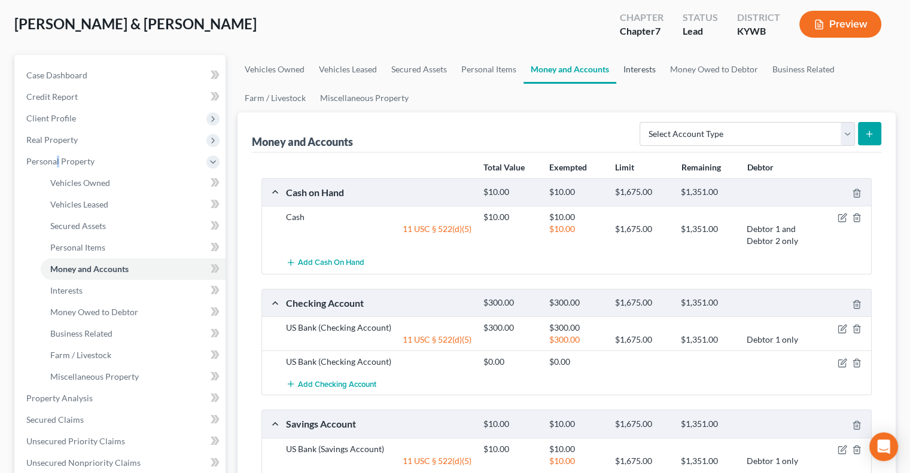
click at [643, 67] on link "Interests" at bounding box center [639, 69] width 47 height 29
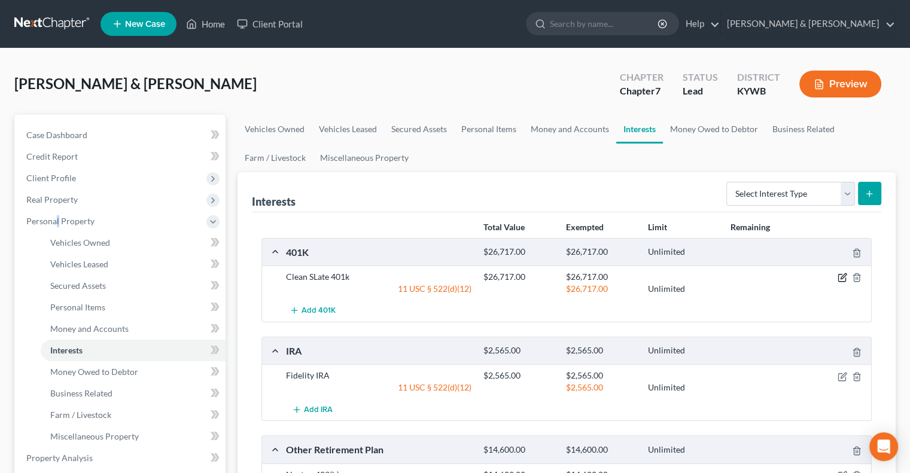
click at [842, 276] on icon "button" at bounding box center [842, 276] width 5 height 5
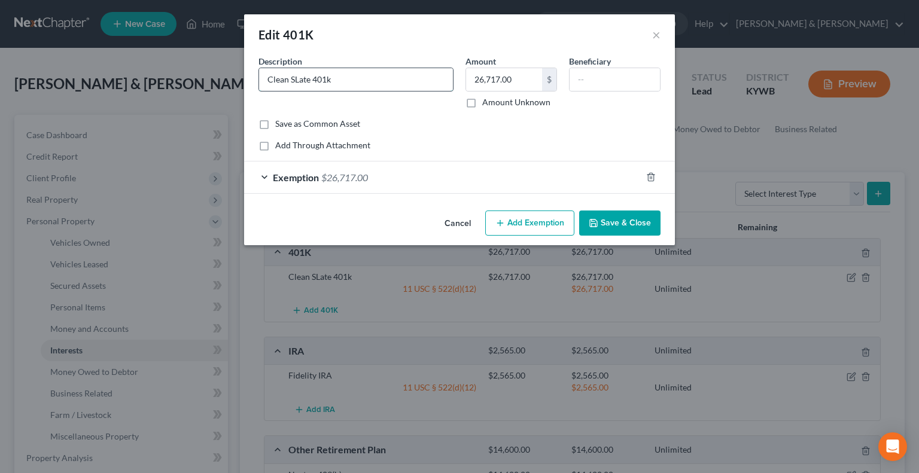
click at [294, 78] on input "Clean SLate 401k" at bounding box center [356, 79] width 194 height 23
type input "Clean Slate 401k"
click at [644, 217] on button "Save & Close" at bounding box center [619, 223] width 81 height 25
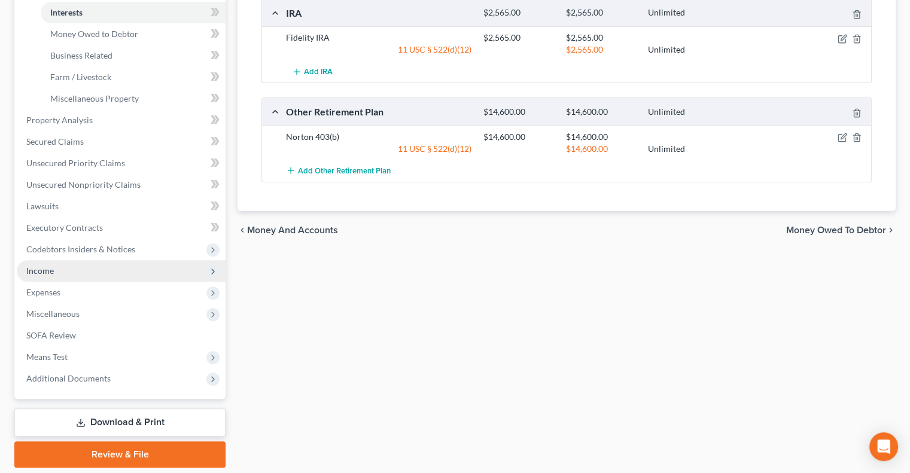
scroll to position [359, 0]
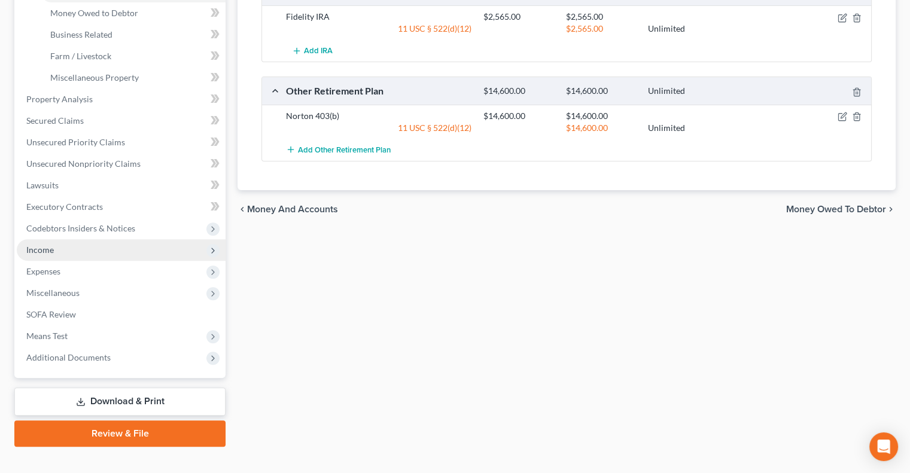
click at [63, 252] on span "Income" at bounding box center [121, 250] width 209 height 22
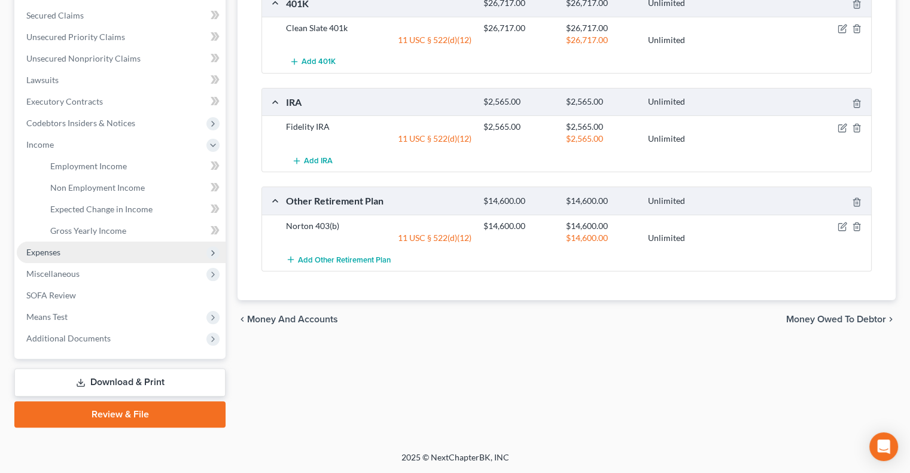
scroll to position [248, 0]
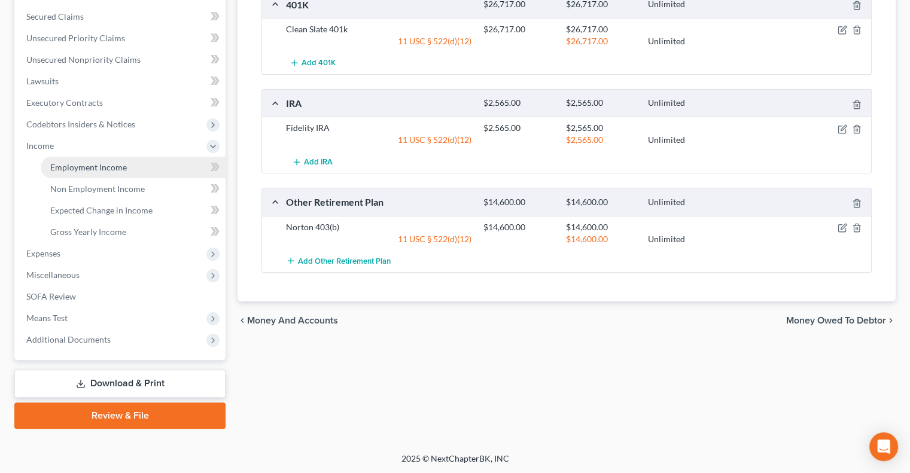
click at [111, 166] on span "Employment Income" at bounding box center [88, 167] width 77 height 10
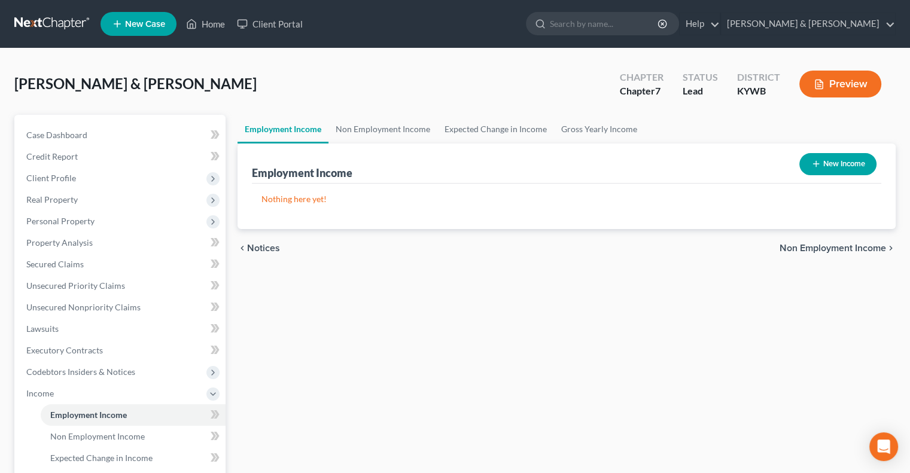
click at [811, 158] on button "New Income" at bounding box center [837, 164] width 77 height 22
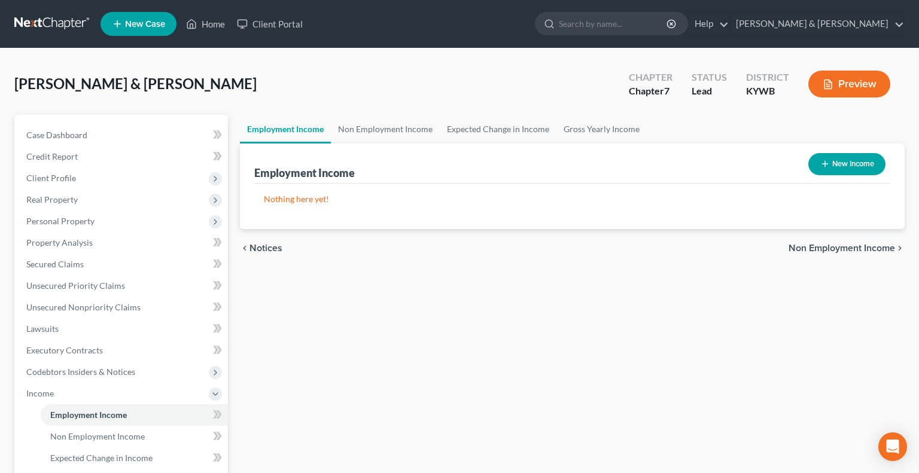
select select "0"
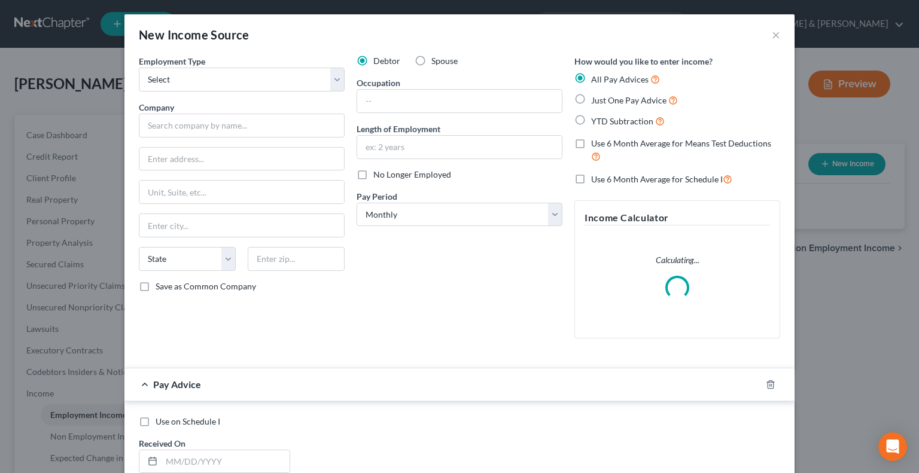
click at [431, 60] on label "Spouse" at bounding box center [444, 61] width 26 height 12
click at [436, 60] on input "Spouse" at bounding box center [440, 59] width 8 height 8
radio input "true"
drag, startPoint x: 331, startPoint y: 80, endPoint x: 315, endPoint y: 86, distance: 17.2
click at [331, 80] on select "Select Full or [DEMOGRAPHIC_DATA] Employment Self Employment" at bounding box center [242, 80] width 206 height 24
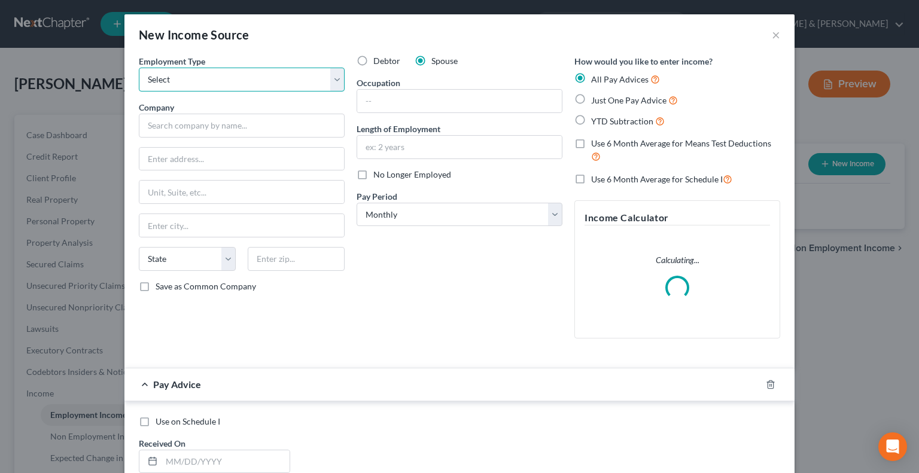
select select "0"
click at [139, 68] on select "Select Full or [DEMOGRAPHIC_DATA] Employment Self Employment" at bounding box center [242, 80] width 206 height 24
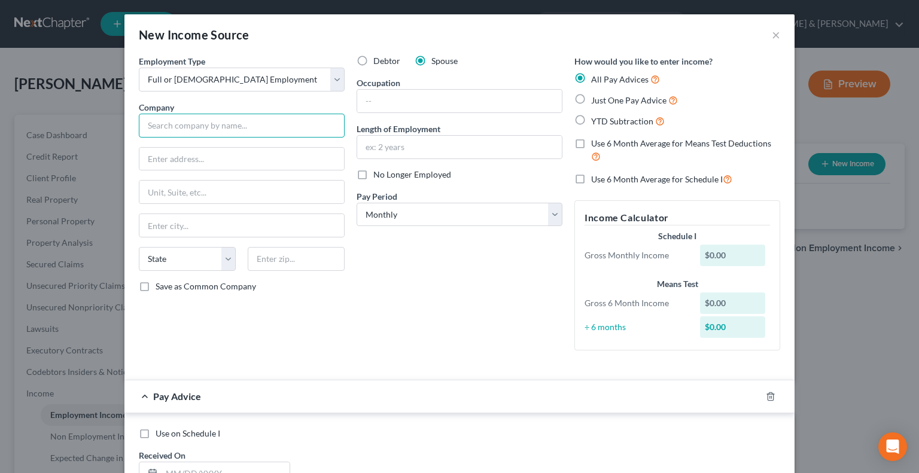
click at [236, 122] on input "text" at bounding box center [242, 126] width 206 height 24
type input "[GEOGRAPHIC_DATA]"
click at [247, 159] on input "text" at bounding box center [241, 159] width 205 height 23
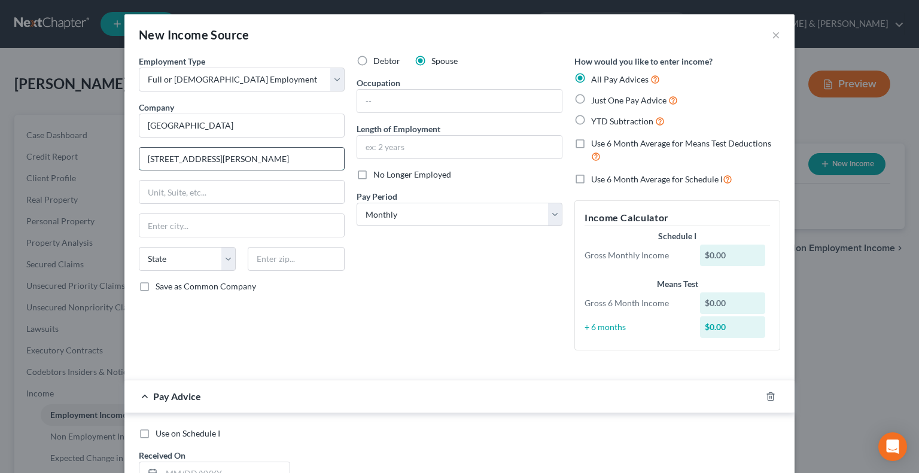
type input "[STREET_ADDRESS][PERSON_NAME]"
click at [270, 255] on input "text" at bounding box center [296, 259] width 97 height 24
type input "40202"
type input "[GEOGRAPHIC_DATA]"
select select "18"
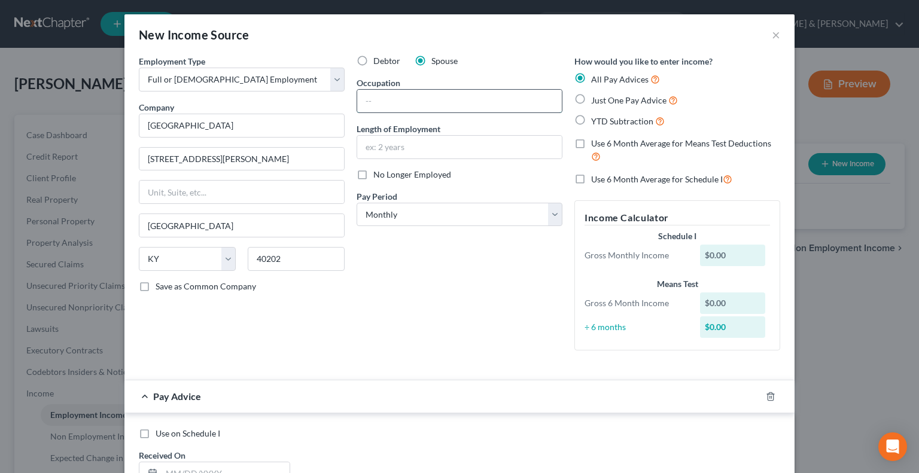
click at [410, 103] on input "text" at bounding box center [459, 101] width 205 height 23
click at [357, 98] on input "Nurse" at bounding box center [459, 101] width 205 height 23
type input "Registered Nurse"
click at [591, 98] on label "Just One Pay Advice" at bounding box center [634, 100] width 87 height 14
click at [596, 98] on input "Just One Pay Advice" at bounding box center [600, 97] width 8 height 8
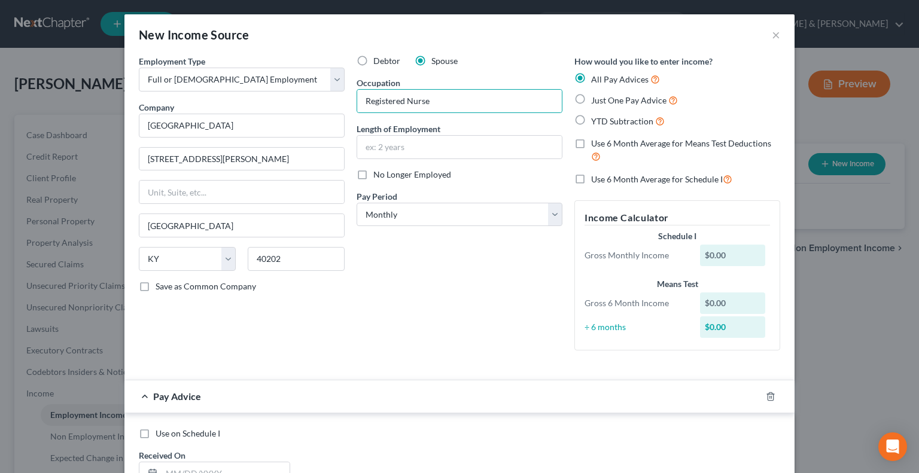
radio input "true"
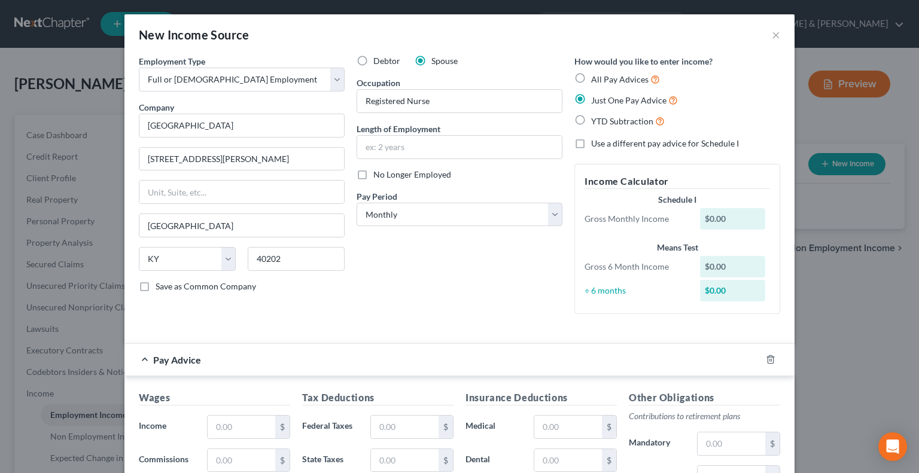
click at [591, 143] on label "Use a different pay advice for Schedule I" at bounding box center [665, 144] width 148 height 12
click at [596, 143] on input "Use a different pay advice for Schedule I" at bounding box center [600, 142] width 8 height 8
checkbox input "true"
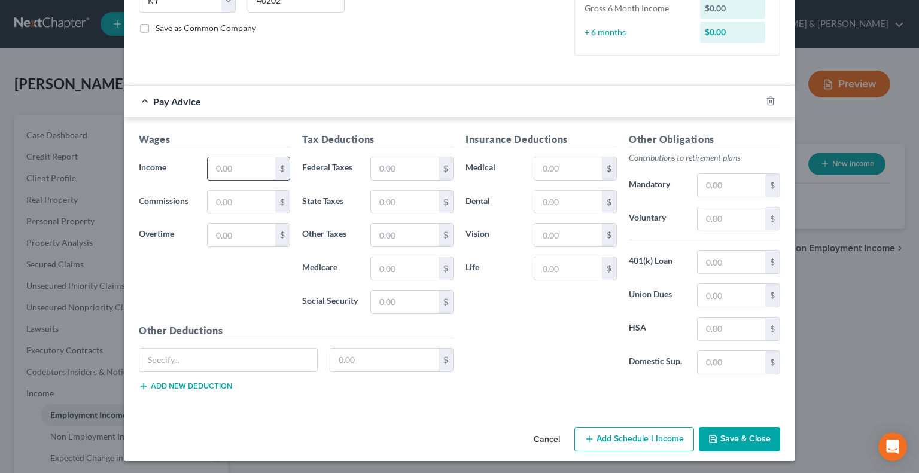
scroll to position [236, 0]
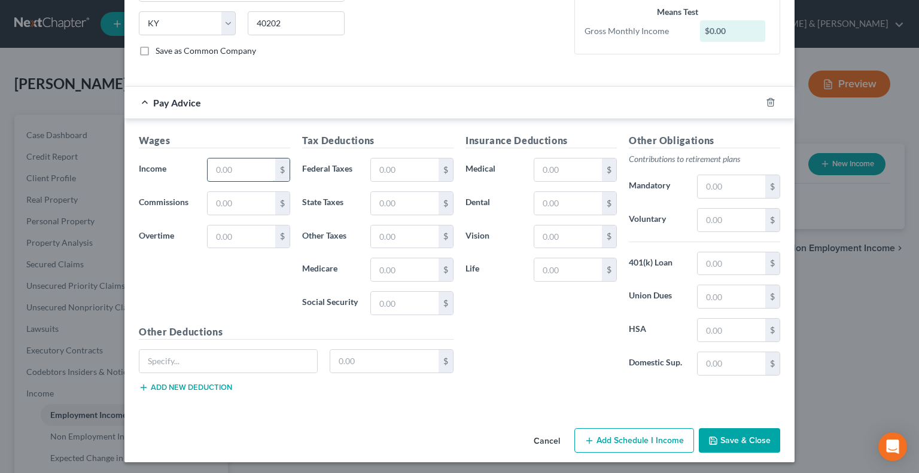
click at [222, 162] on input "text" at bounding box center [242, 170] width 68 height 23
type input "1"
click at [608, 441] on button "Add Schedule I Income" at bounding box center [634, 440] width 120 height 25
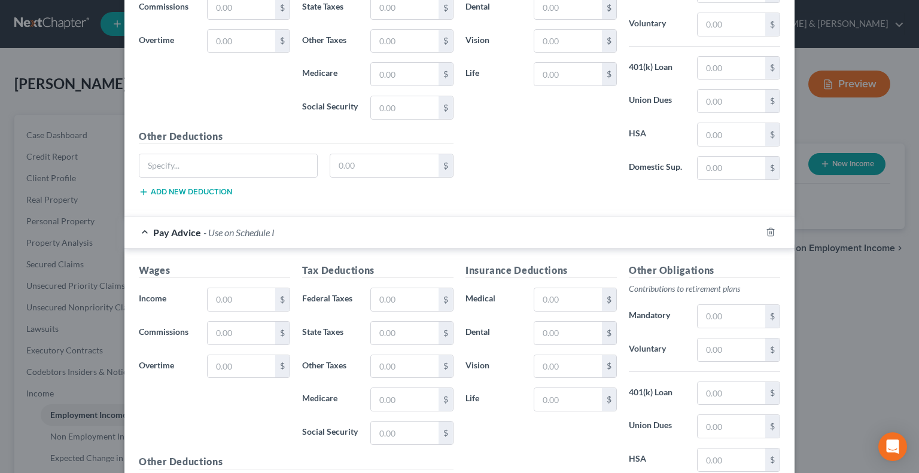
scroll to position [475, 0]
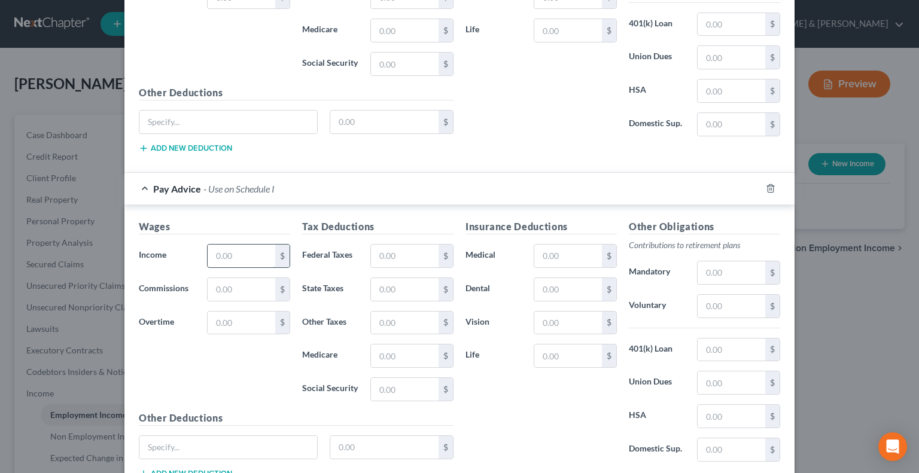
click at [218, 251] on input "text" at bounding box center [242, 256] width 68 height 23
type input "5,582"
click at [237, 318] on input "text" at bounding box center [242, 323] width 68 height 23
type input "50"
click at [382, 251] on input "text" at bounding box center [405, 256] width 68 height 23
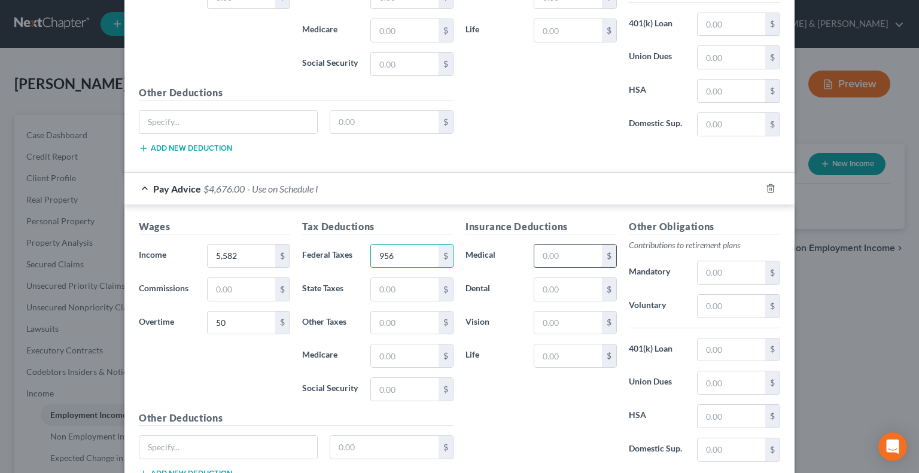
type input "956"
click at [563, 254] on input "text" at bounding box center [568, 256] width 68 height 23
type input "792"
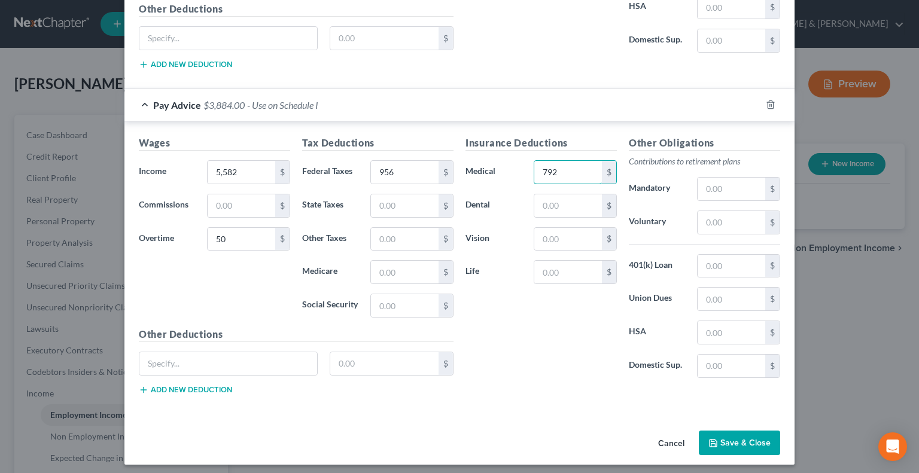
scroll to position [560, 0]
click at [739, 433] on button "Save & Close" at bounding box center [739, 441] width 81 height 25
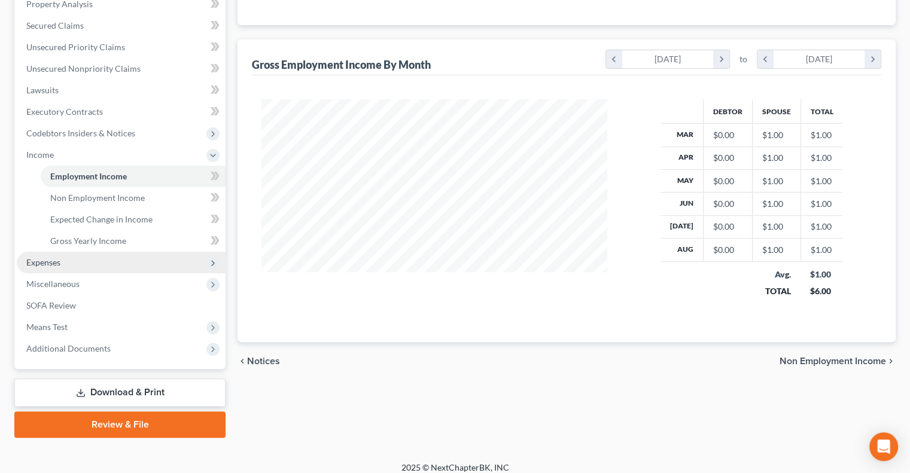
scroll to position [239, 0]
click at [57, 260] on span "Expenses" at bounding box center [43, 262] width 34 height 10
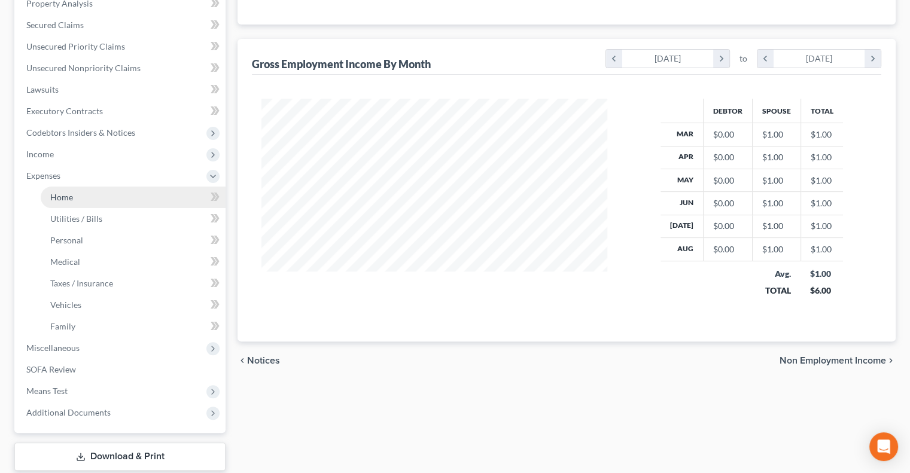
click at [56, 200] on span "Home" at bounding box center [61, 197] width 23 height 10
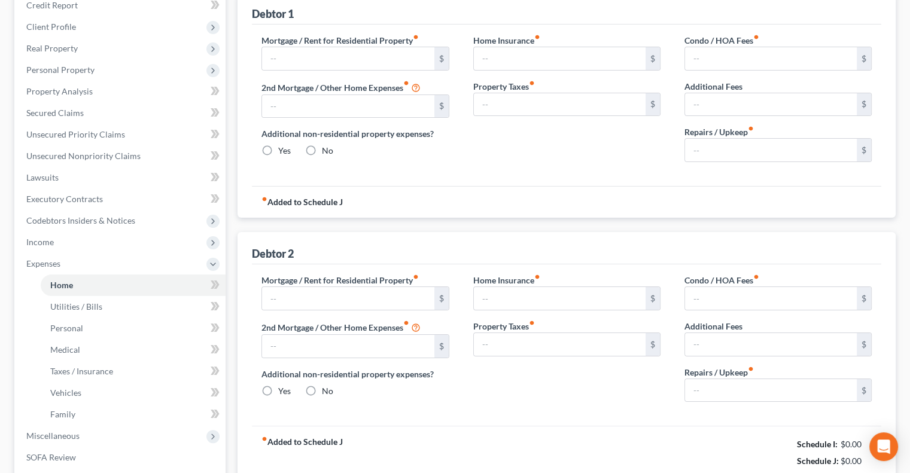
type input "0.00"
radio input "true"
type input "0.00"
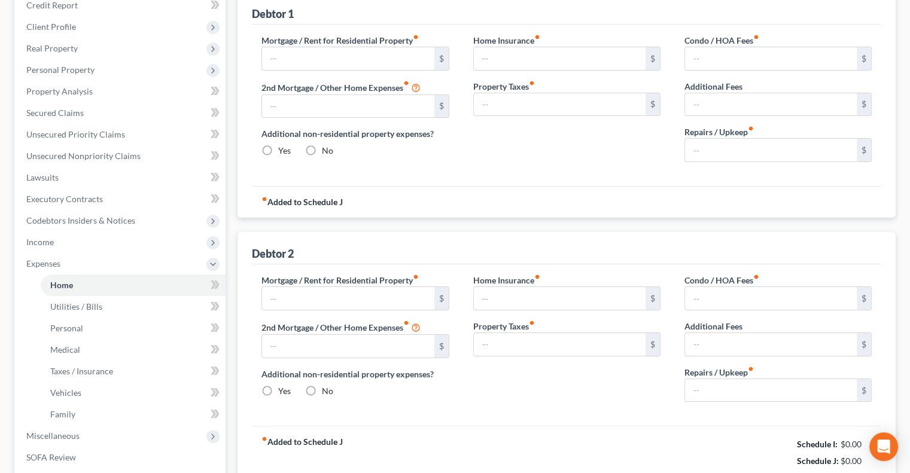
type input "0.00"
radio input "true"
type input "0.00"
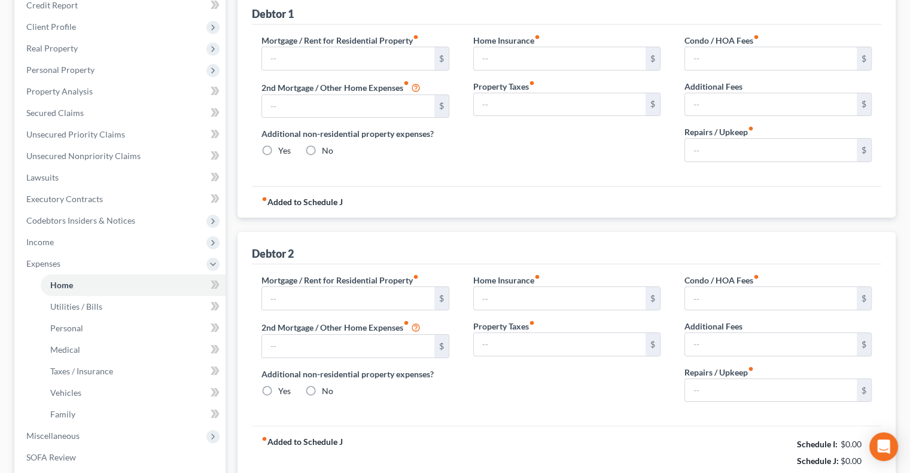
type input "0.00"
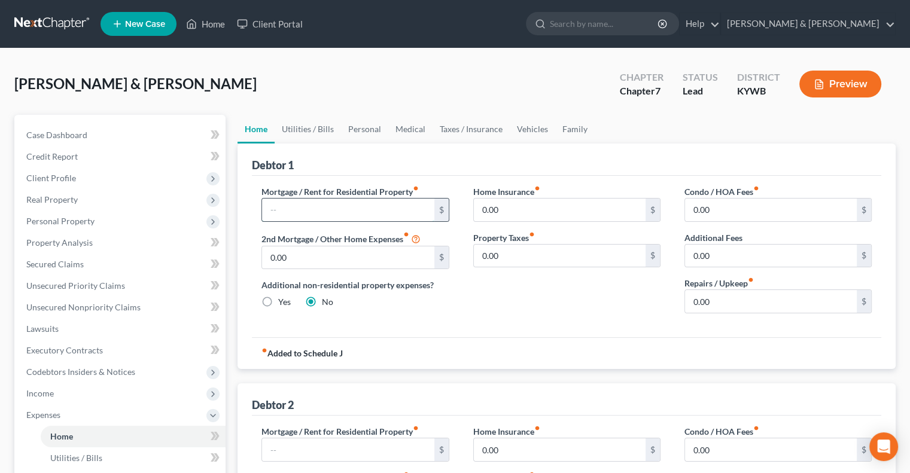
click at [310, 208] on input "text" at bounding box center [348, 210] width 172 height 23
type input "1,475"
click at [702, 301] on input "0.00" at bounding box center [771, 301] width 172 height 23
type input "25"
click at [313, 131] on link "Utilities / Bills" at bounding box center [308, 129] width 66 height 29
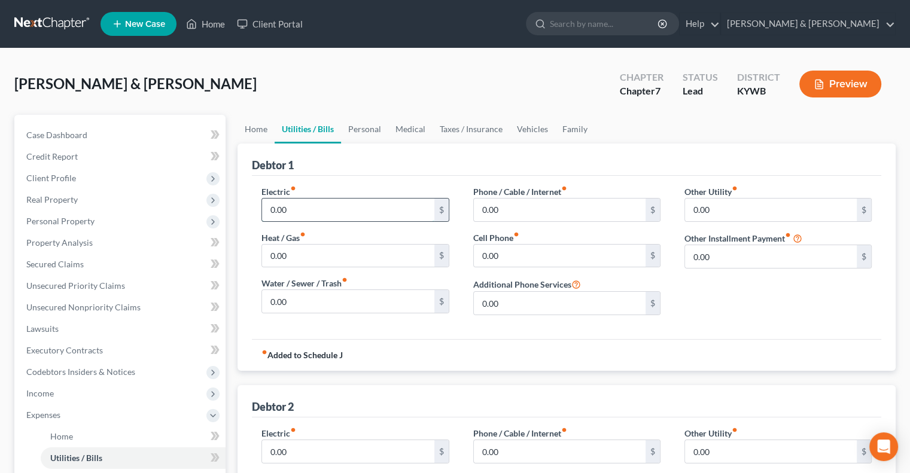
click at [310, 208] on input "0.00" at bounding box center [348, 210] width 172 height 23
type input "160"
click at [495, 209] on input "0.00" at bounding box center [560, 210] width 172 height 23
type input "110"
click at [368, 132] on link "Personal" at bounding box center [364, 129] width 47 height 29
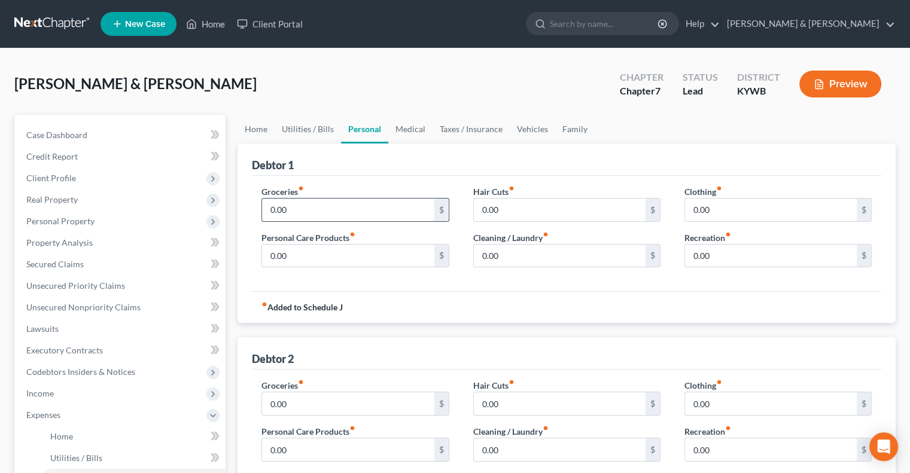
click at [322, 208] on input "0.00" at bounding box center [348, 210] width 172 height 23
type input "1,000"
click at [565, 127] on link "Family" at bounding box center [574, 129] width 39 height 29
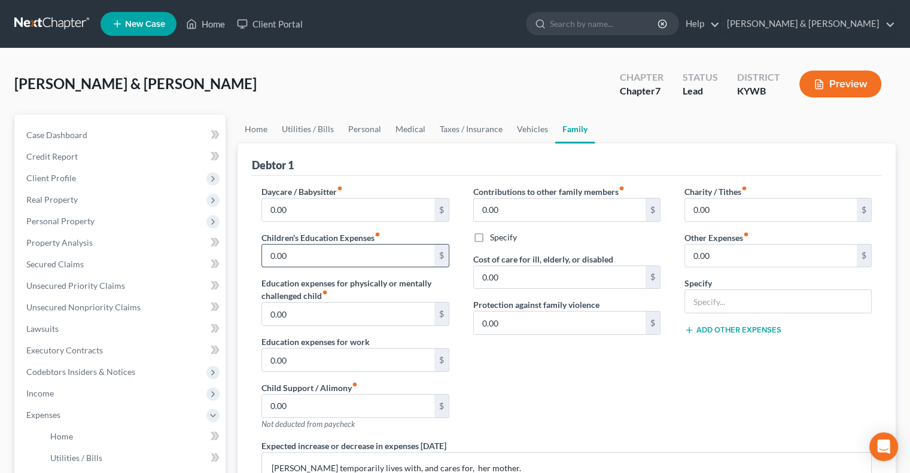
click at [292, 251] on input "0.00" at bounding box center [348, 256] width 172 height 23
type input "420"
click at [372, 129] on link "Personal" at bounding box center [364, 129] width 47 height 29
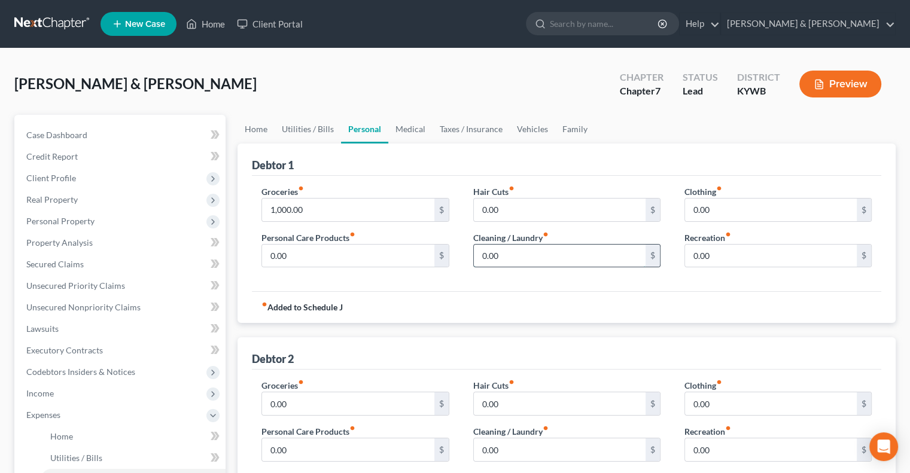
click at [495, 261] on input "0.00" at bounding box center [560, 256] width 172 height 23
type input "25"
click at [377, 259] on input "0.00" at bounding box center [348, 256] width 172 height 23
type input "45"
click at [400, 123] on link "Medical" at bounding box center [410, 129] width 44 height 29
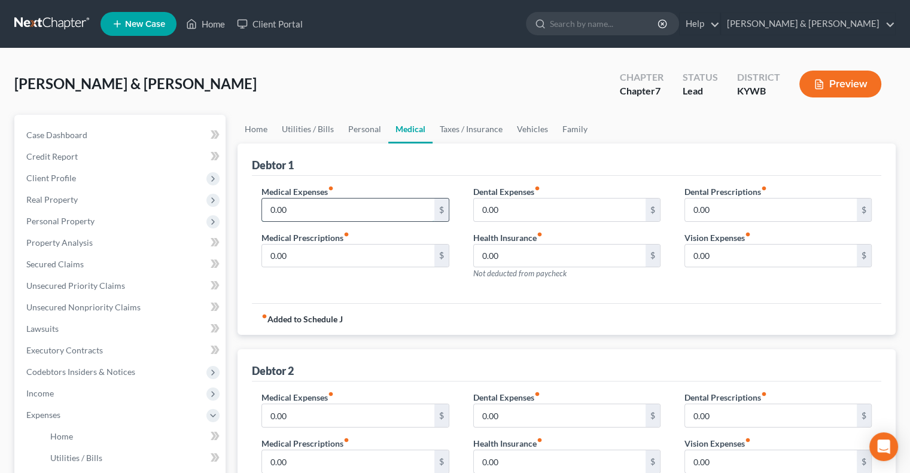
click at [340, 212] on input "0.00" at bounding box center [348, 210] width 172 height 23
type input "185"
click at [520, 130] on link "Vehicles" at bounding box center [532, 129] width 45 height 29
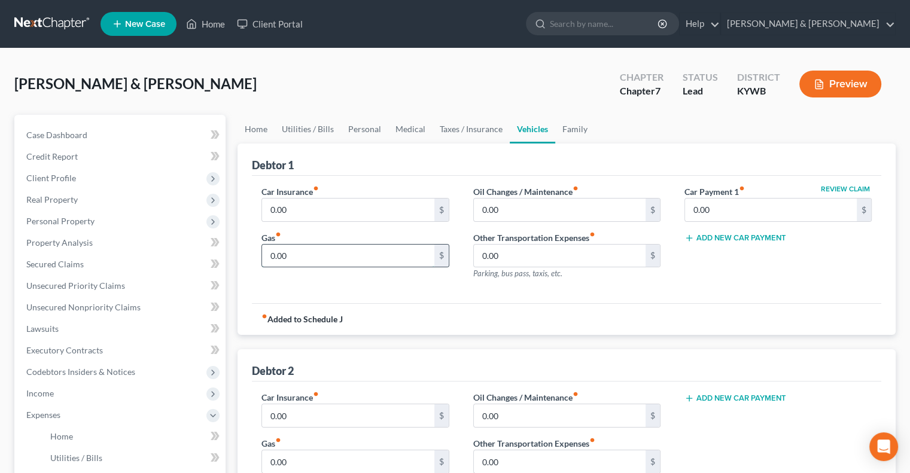
click at [295, 252] on input "0.00" at bounding box center [348, 256] width 172 height 23
type input "260"
click at [352, 130] on link "Personal" at bounding box center [364, 129] width 47 height 29
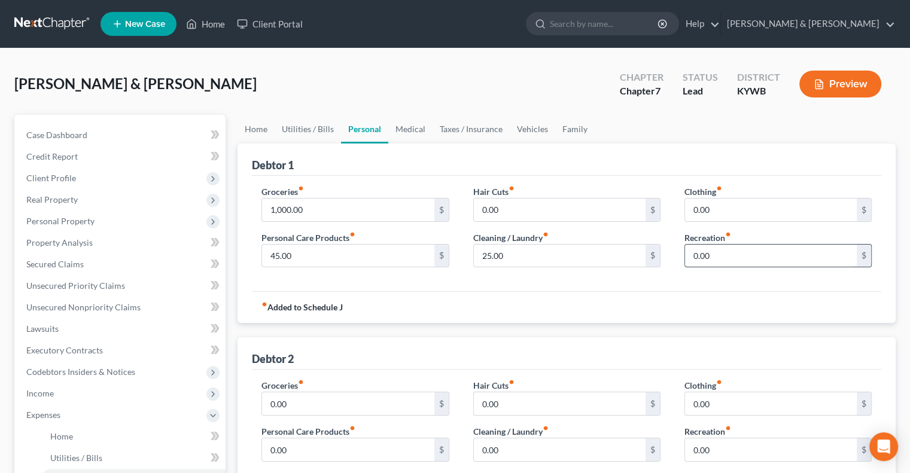
click at [709, 249] on input "0.00" at bounding box center [771, 256] width 172 height 23
type input "160"
click at [577, 129] on link "Family" at bounding box center [574, 129] width 39 height 29
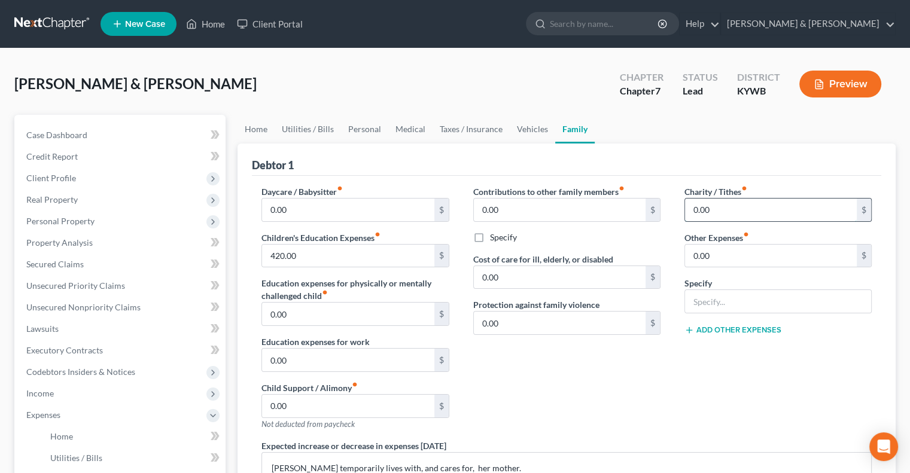
click at [712, 208] on input "0.00" at bounding box center [771, 210] width 172 height 23
type input "10"
click at [514, 125] on link "Vehicles" at bounding box center [532, 129] width 45 height 29
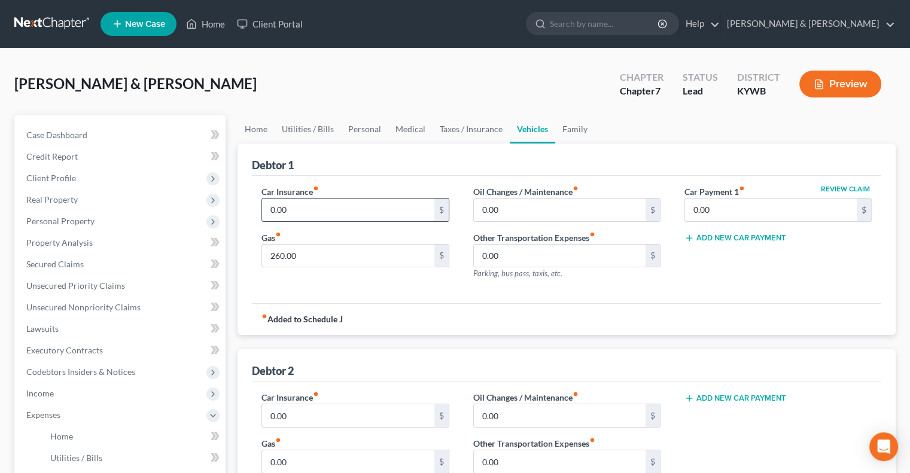
click at [322, 216] on input "0.00" at bounding box center [348, 210] width 172 height 23
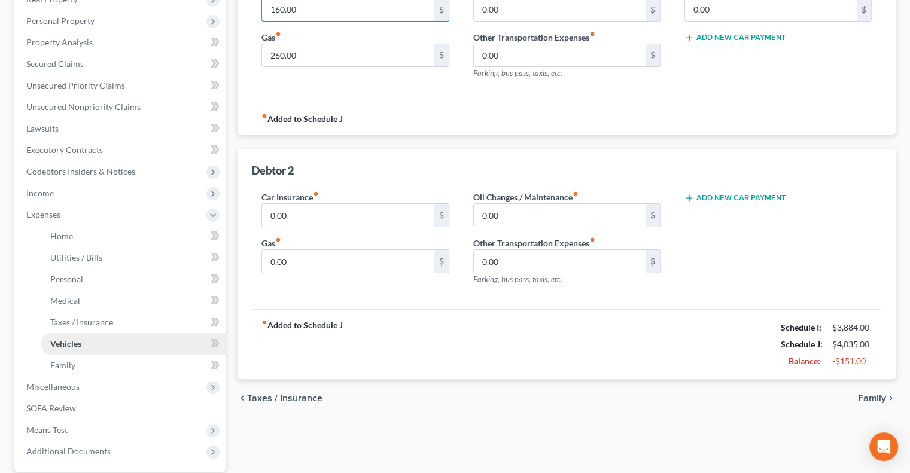
scroll to position [239, 0]
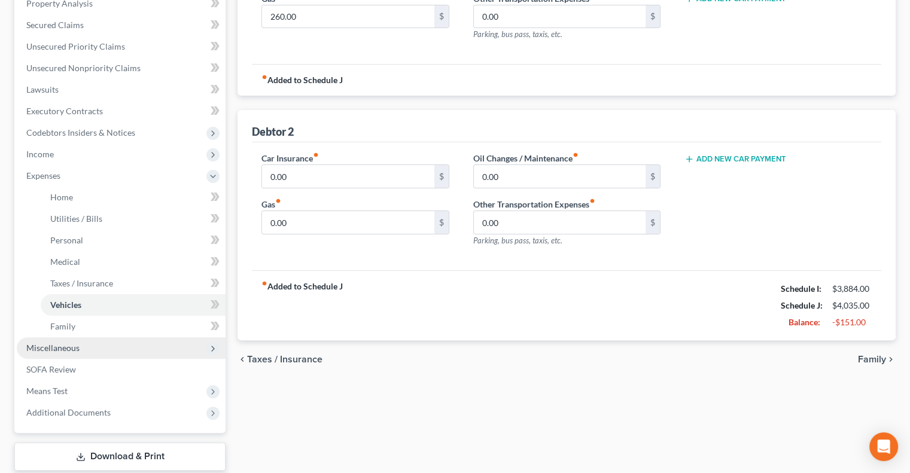
type input "160.00"
click at [69, 349] on span "Miscellaneous" at bounding box center [52, 348] width 53 height 10
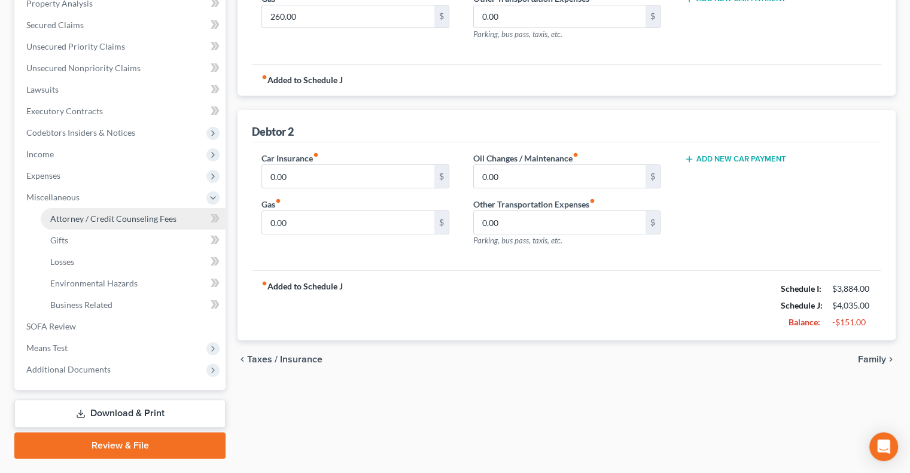
click at [85, 218] on span "Attorney / Credit Counseling Fees" at bounding box center [113, 219] width 126 height 10
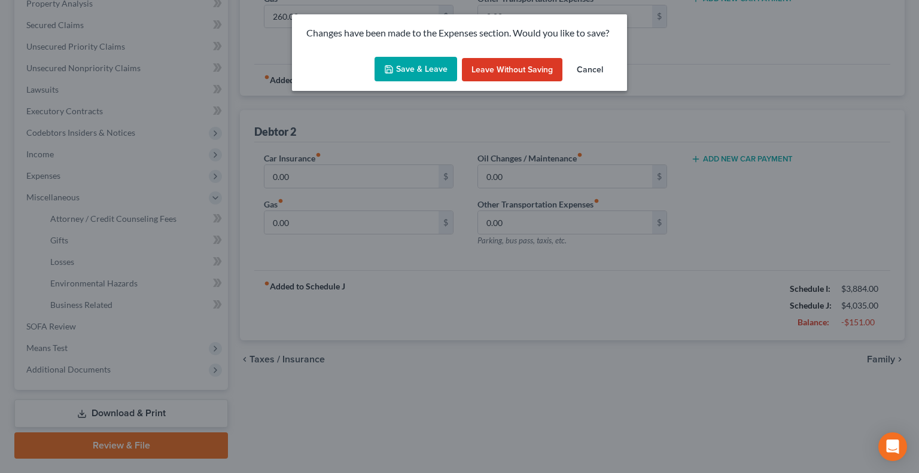
click at [415, 67] on button "Save & Leave" at bounding box center [415, 69] width 83 height 25
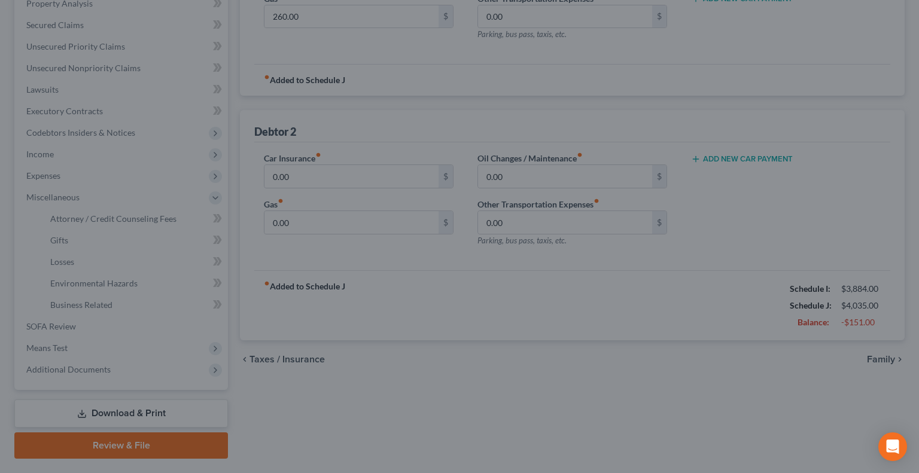
select select "0"
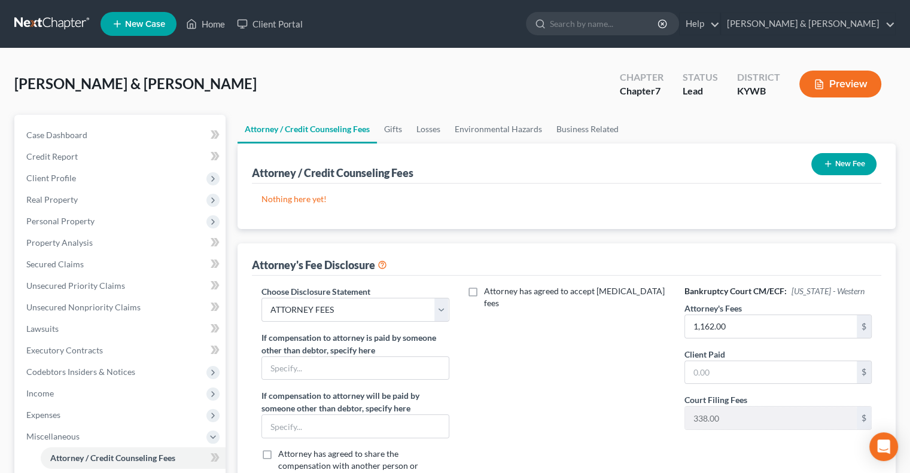
scroll to position [120, 0]
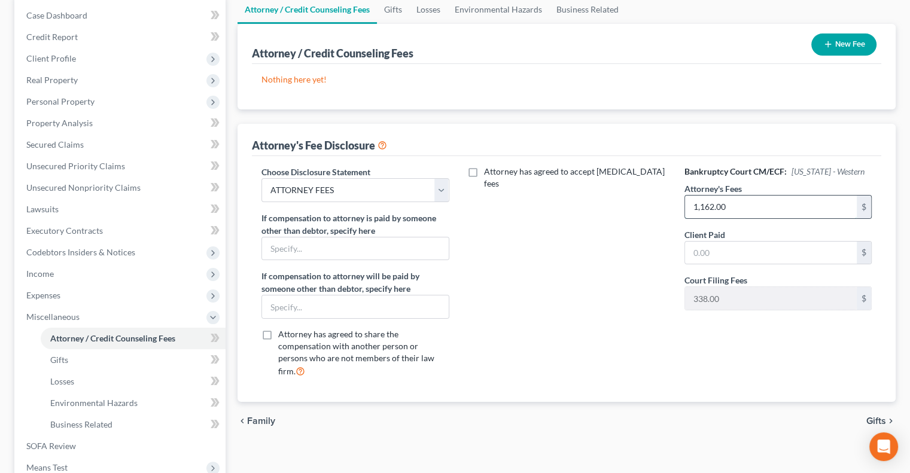
click at [704, 205] on input "1,162.00" at bounding box center [771, 207] width 172 height 23
click at [680, 181] on div "Bankruptcy Court CM/ECF: [US_STATE] - Western Attorney's Fees 1,162.00 $ Client…" at bounding box center [777, 277] width 211 height 222
click at [708, 206] on input "1,162.00" at bounding box center [771, 207] width 172 height 23
click at [713, 199] on input "1,162.00" at bounding box center [771, 207] width 172 height 23
click at [705, 203] on input "1,162.00" at bounding box center [771, 207] width 172 height 23
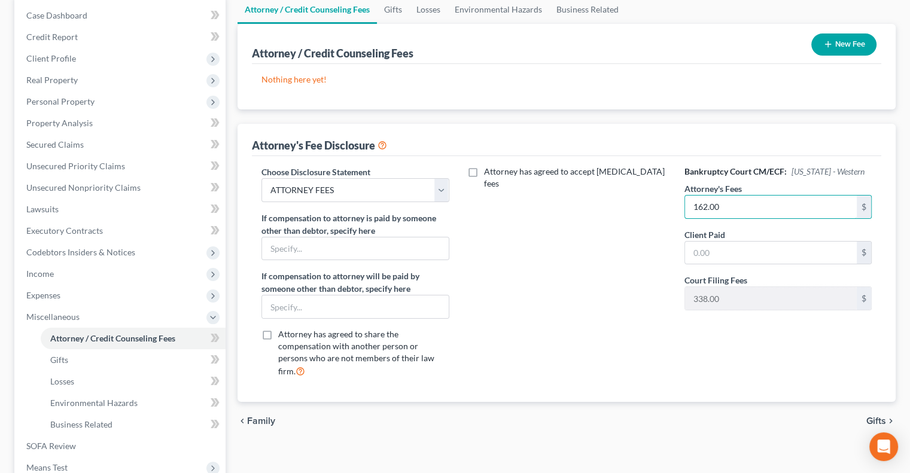
drag, startPoint x: 756, startPoint y: 205, endPoint x: 646, endPoint y: 202, distance: 110.1
click at [646, 202] on div "Choose Disclosure Statement Select ATTORNEY FEES If compensation to attorney is…" at bounding box center [566, 277] width 634 height 222
type input "1,262"
click at [718, 253] on input "text" at bounding box center [771, 253] width 172 height 23
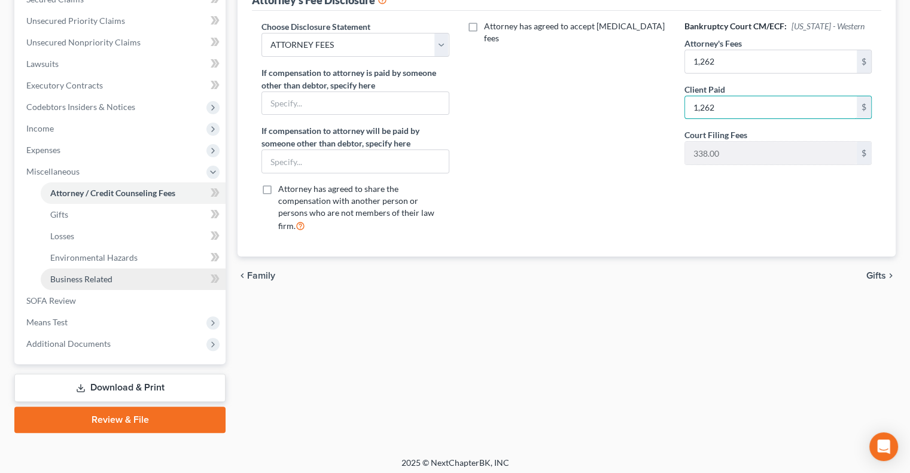
scroll to position [269, 0]
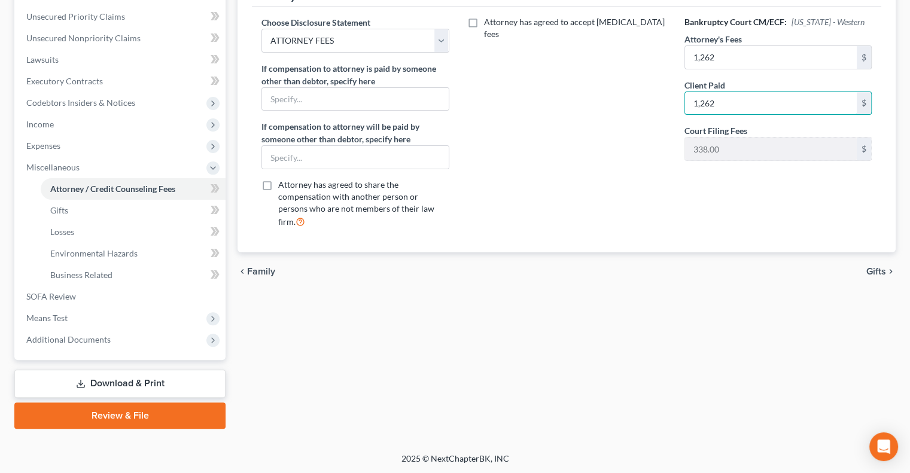
type input "1,262"
click at [149, 382] on link "Download & Print" at bounding box center [119, 384] width 211 height 28
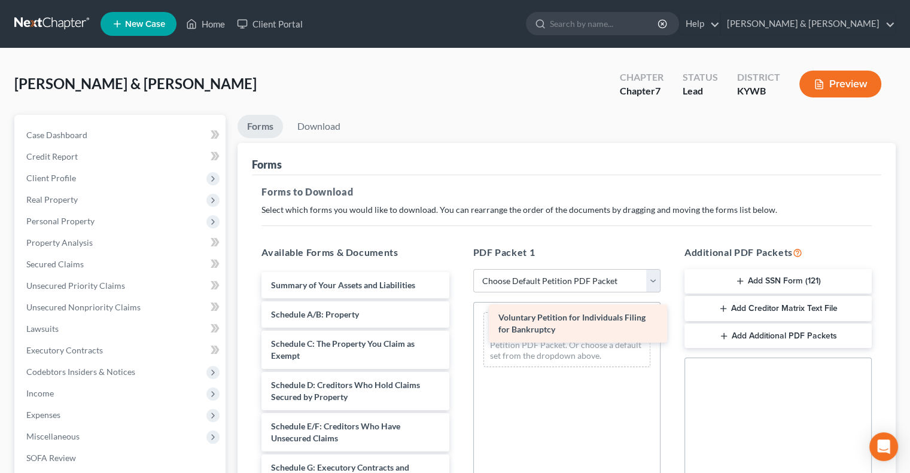
drag, startPoint x: 367, startPoint y: 287, endPoint x: 588, endPoint y: 319, distance: 223.8
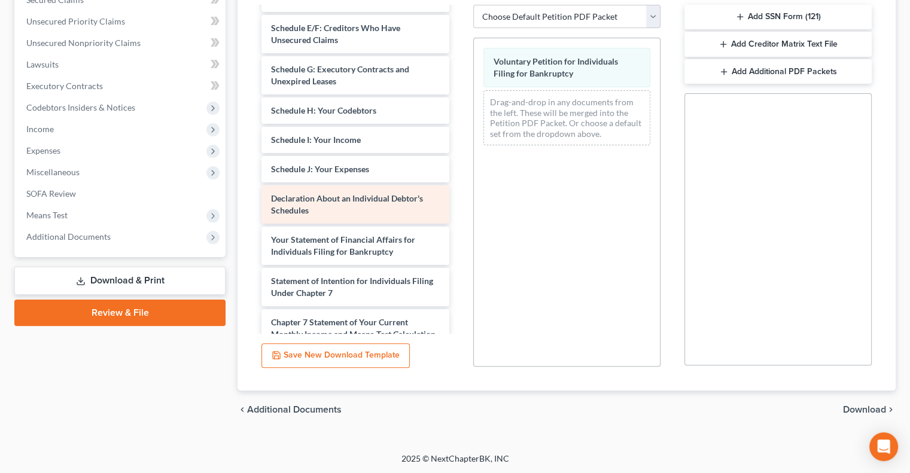
scroll to position [179, 0]
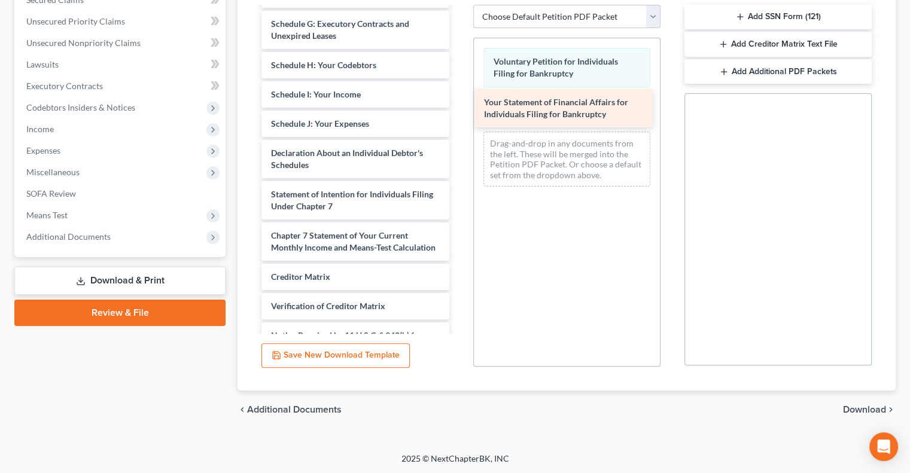
drag, startPoint x: 378, startPoint y: 200, endPoint x: 591, endPoint y: 109, distance: 231.5
click at [458, 109] on div "Your Statement of Financial Affairs for Individuals Filing for Bankruptcy Summa…" at bounding box center [355, 109] width 206 height 562
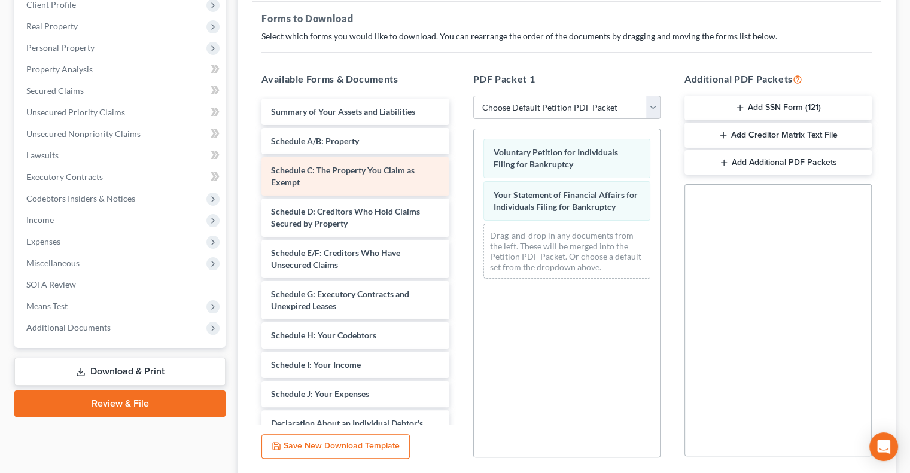
scroll to position [145, 0]
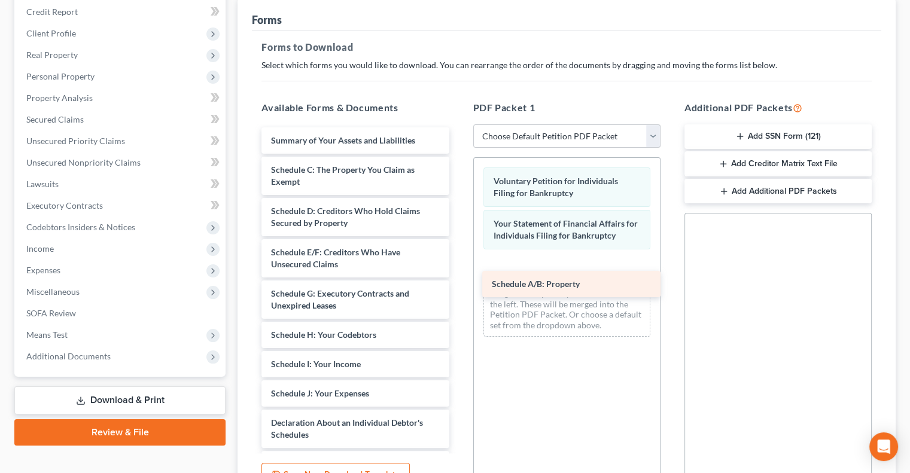
drag, startPoint x: 360, startPoint y: 169, endPoint x: 581, endPoint y: 283, distance: 249.6
click at [458, 283] on div "Schedule A/B: Property Summary of Your Assets and Liabilities Schedule A/B: Pro…" at bounding box center [355, 393] width 206 height 532
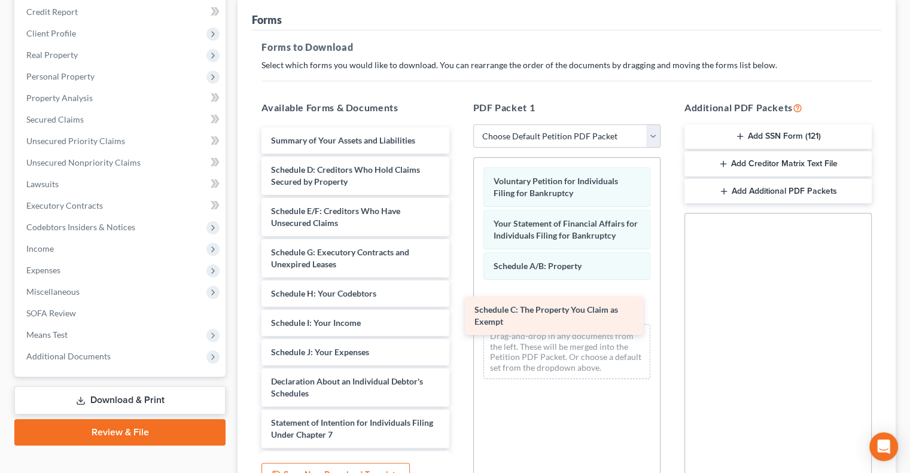
drag, startPoint x: 378, startPoint y: 172, endPoint x: 558, endPoint y: 294, distance: 217.0
click at [458, 306] on div "Schedule C: The Property You Claim as Exempt Summary of Your Assets and Liabili…" at bounding box center [355, 372] width 206 height 491
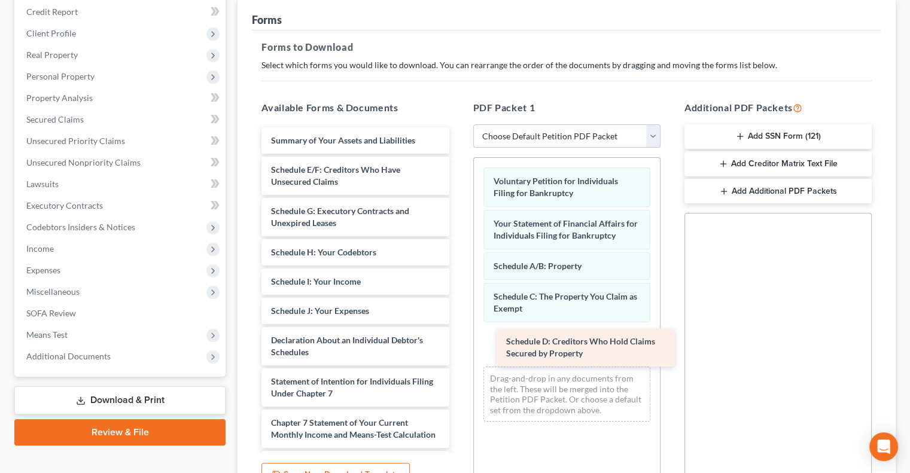
drag, startPoint x: 333, startPoint y: 172, endPoint x: 568, endPoint y: 345, distance: 291.8
click at [458, 345] on div "Schedule D: Creditors Who Hold Claims Secured by Property Summary of Your Asset…" at bounding box center [355, 352] width 206 height 450
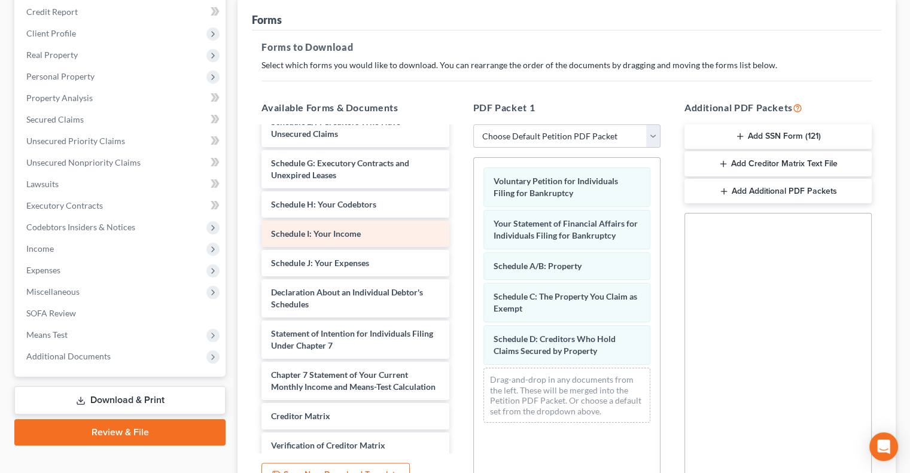
scroll to position [0, 0]
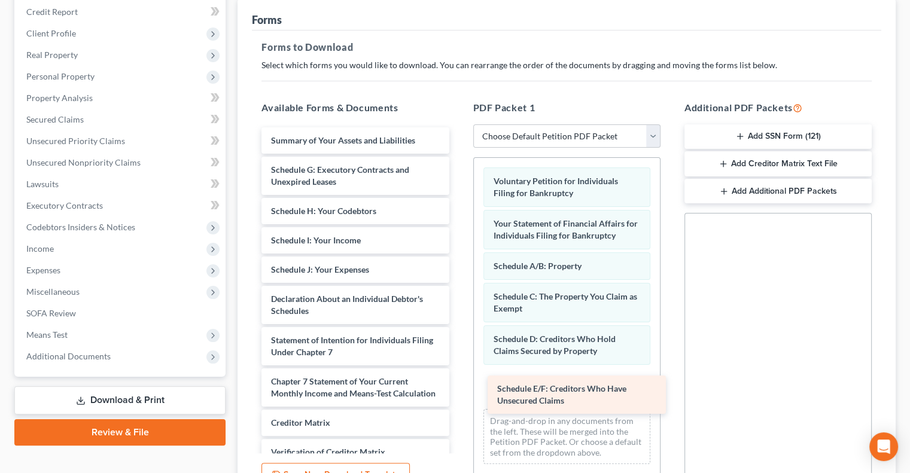
drag, startPoint x: 342, startPoint y: 172, endPoint x: 568, endPoint y: 389, distance: 313.5
click at [458, 389] on div "Schedule E/F: Creditors Who Have Unsecured Claims Summary of Your Assets and Li…" at bounding box center [355, 331] width 206 height 409
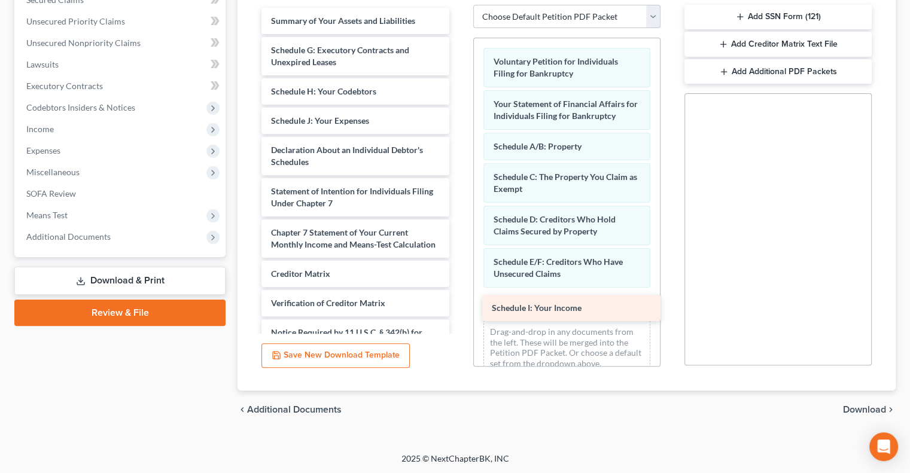
drag, startPoint x: 358, startPoint y: 119, endPoint x: 575, endPoint y: 294, distance: 278.2
click at [458, 303] on div "Schedule I: Your Income Summary of Your Assets and Liabilities Schedule G: Exec…" at bounding box center [355, 197] width 206 height 379
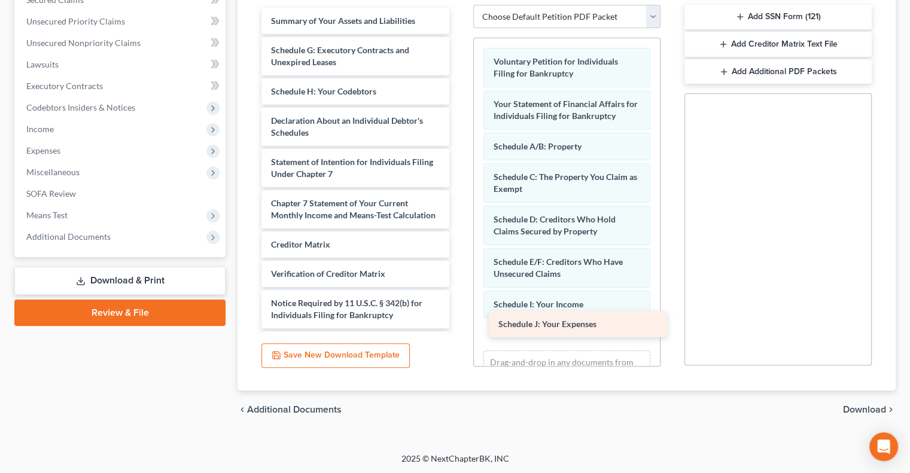
drag, startPoint x: 340, startPoint y: 121, endPoint x: 567, endPoint y: 325, distance: 305.8
click at [458, 325] on div "Schedule J: Your Expenses Summary of Your Assets and Liabilities Schedule G: Ex…" at bounding box center [355, 183] width 206 height 350
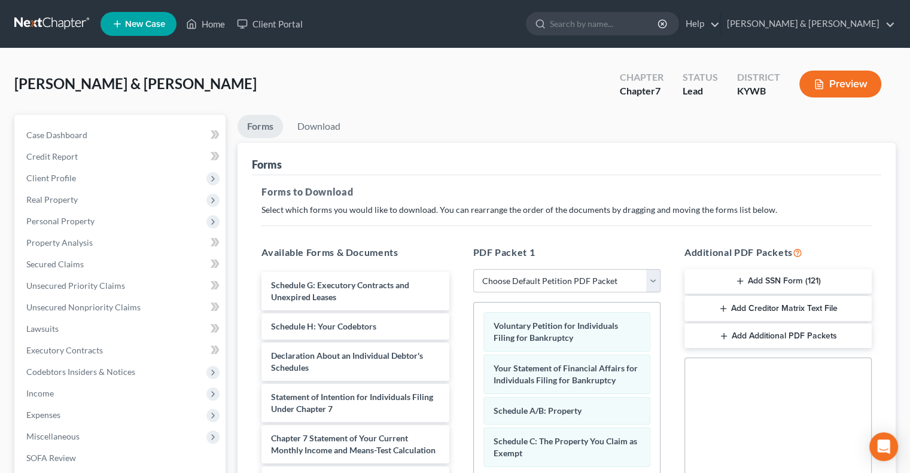
drag, startPoint x: 385, startPoint y: 287, endPoint x: 633, endPoint y: 497, distance: 325.5
click at [633, 473] on html "Home New Case Client Portal [PERSON_NAME] & [PERSON_NAME] [EMAIL_ADDRESS][DOMAI…" at bounding box center [455, 369] width 910 height 739
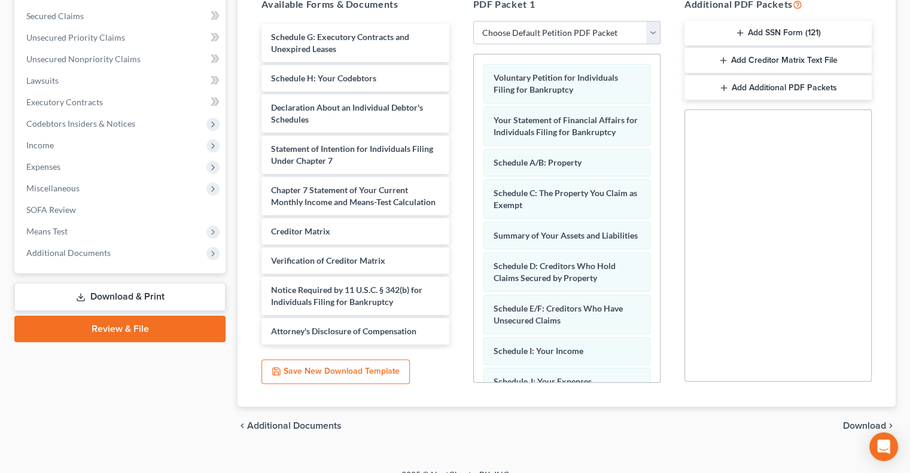
scroll to position [264, 0]
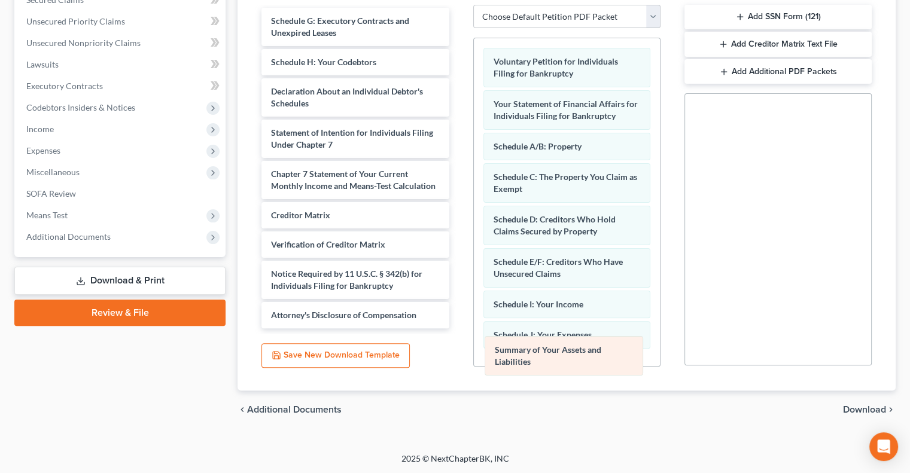
drag, startPoint x: 524, startPoint y: 218, endPoint x: 526, endPoint y: 350, distance: 132.2
click at [526, 350] on div "Summary of Your Assets and Liabilities Voluntary Petition for Individuals Filin…" at bounding box center [567, 248] width 186 height 421
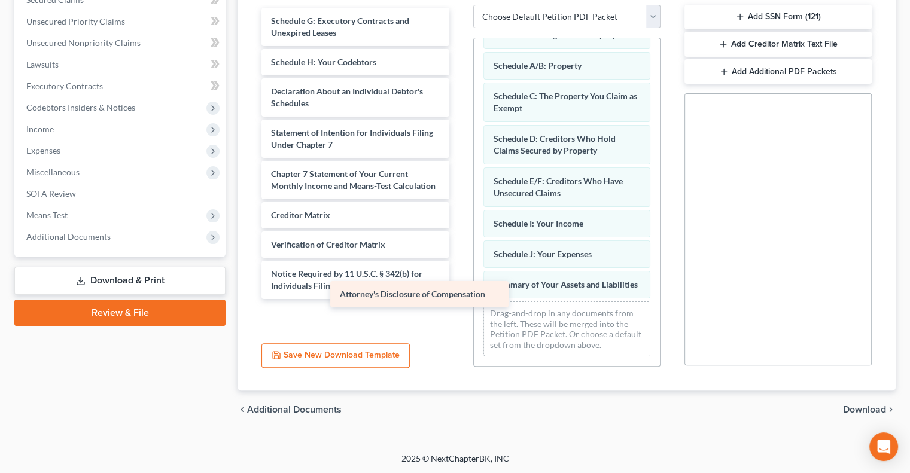
scroll to position [0, 0]
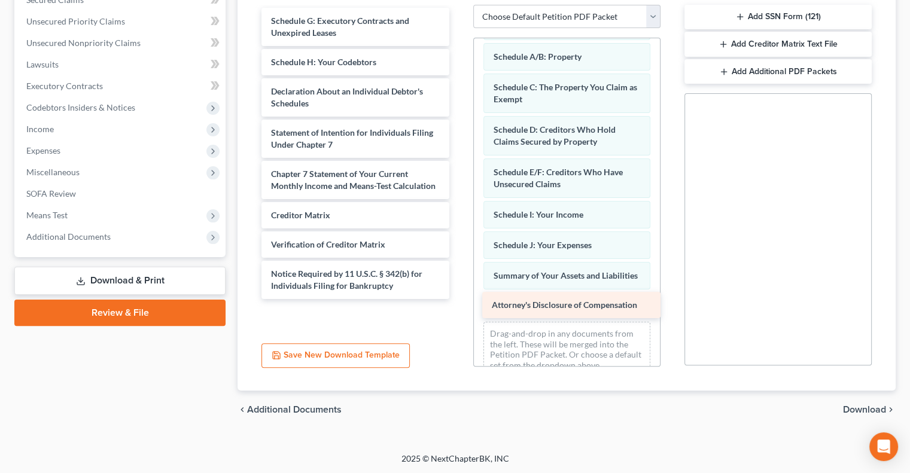
drag, startPoint x: 348, startPoint y: 315, endPoint x: 569, endPoint y: 304, distance: 221.0
click at [458, 299] on div "Attorney's Disclosure of Compensation Schedule G: Executory Contracts and Unexp…" at bounding box center [355, 153] width 206 height 291
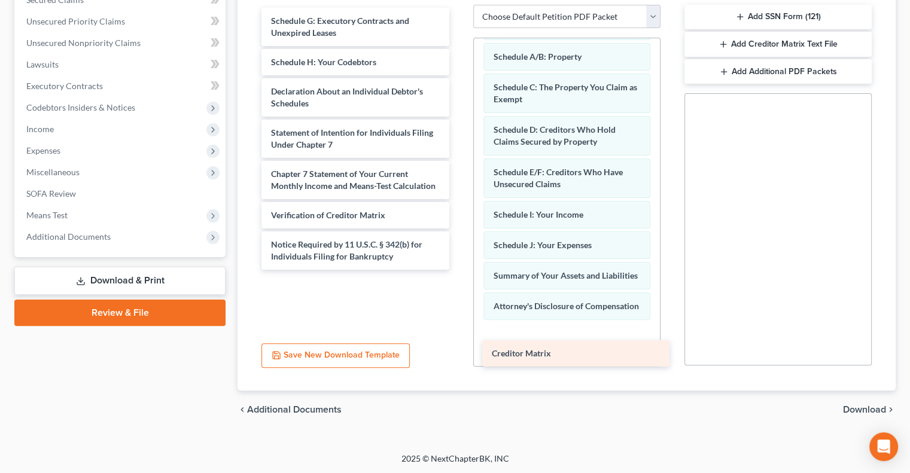
drag, startPoint x: 301, startPoint y: 212, endPoint x: 522, endPoint y: 351, distance: 261.0
click at [458, 270] on div "Creditor Matrix Schedule G: Executory Contracts and Unexpired Leases Schedule H…" at bounding box center [355, 139] width 206 height 262
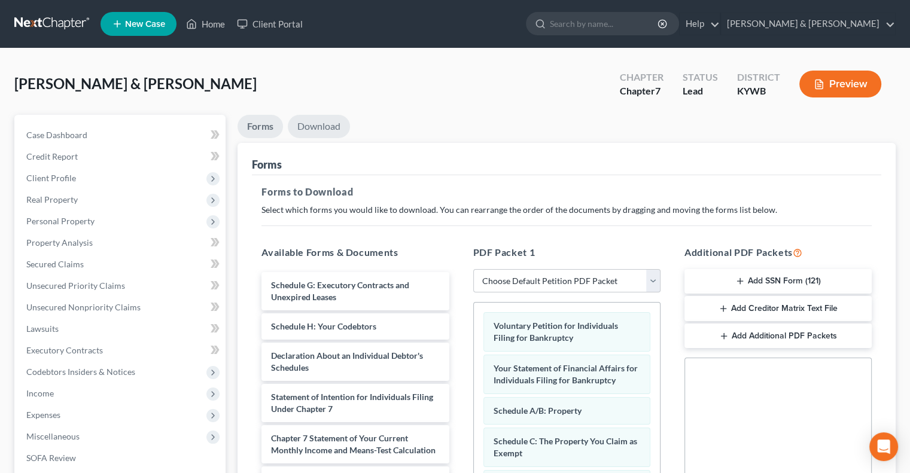
click at [328, 124] on link "Download" at bounding box center [319, 126] width 62 height 23
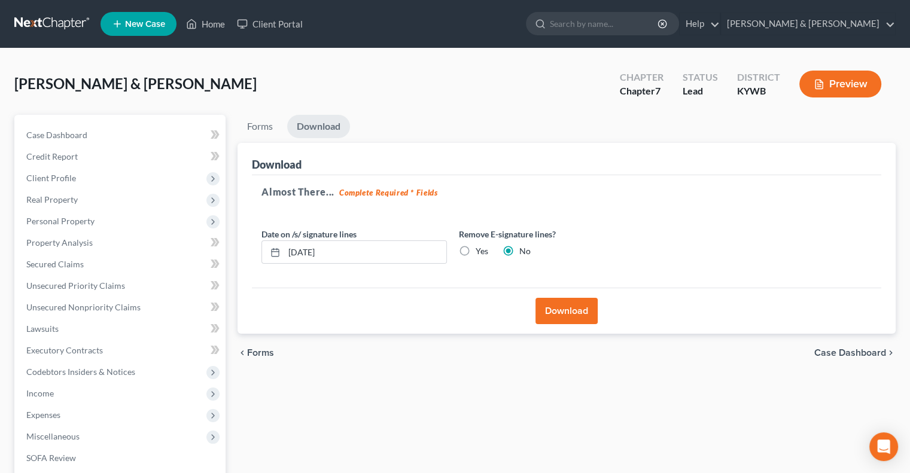
click at [476, 251] on label "Yes" at bounding box center [482, 251] width 13 height 12
click at [480, 251] on input "Yes" at bounding box center [484, 249] width 8 height 8
radio input "true"
radio input "false"
drag, startPoint x: 337, startPoint y: 241, endPoint x: 280, endPoint y: 240, distance: 56.8
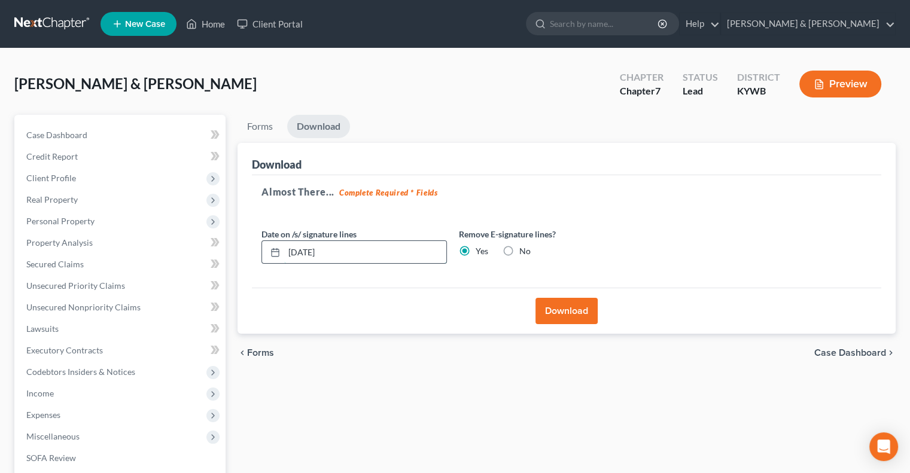
click at [281, 254] on div "[DATE]" at bounding box center [353, 252] width 185 height 24
click at [577, 310] on button "Download" at bounding box center [566, 311] width 62 height 26
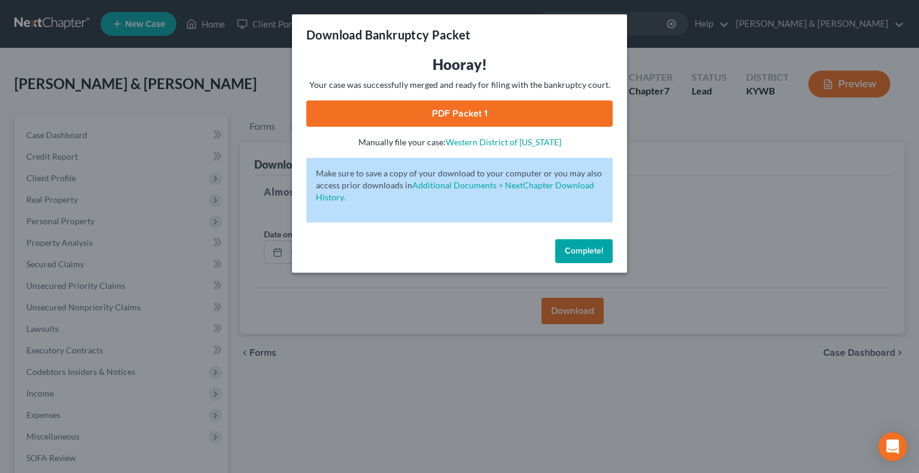
click at [483, 109] on link "PDF Packet 1" at bounding box center [459, 113] width 306 height 26
click at [575, 246] on span "Complete!" at bounding box center [584, 251] width 38 height 10
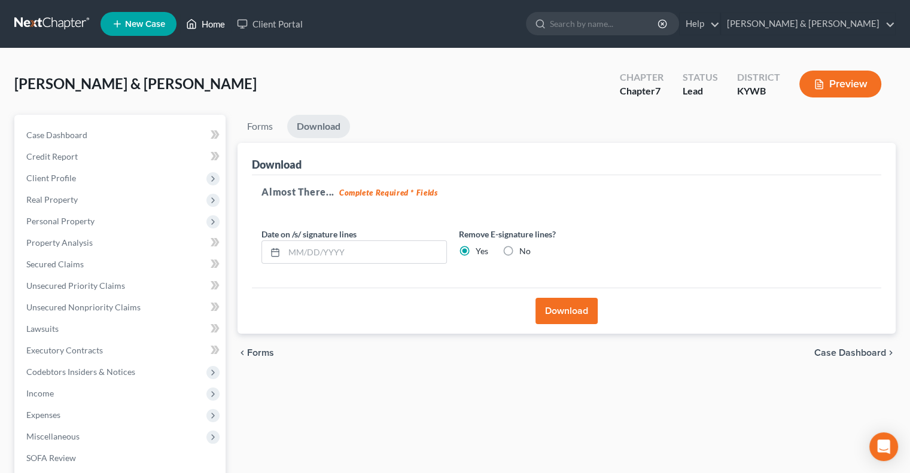
click at [212, 23] on link "Home" at bounding box center [205, 24] width 51 height 22
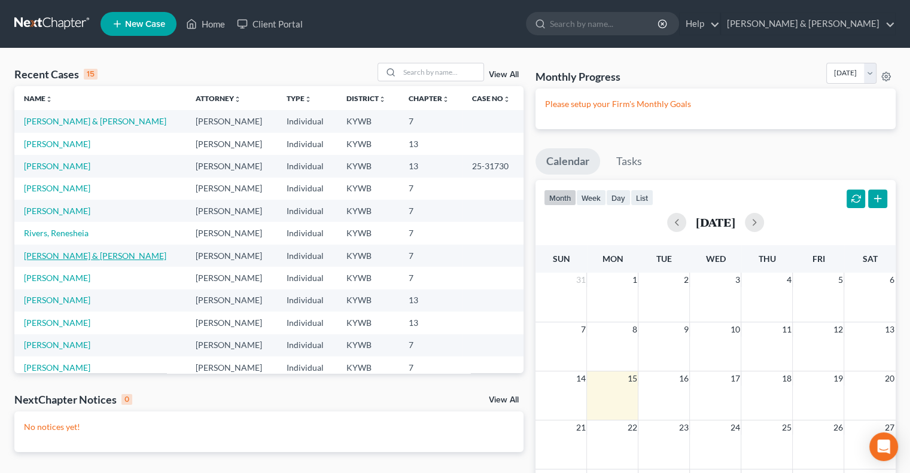
click at [79, 259] on link "[PERSON_NAME] & [PERSON_NAME]" at bounding box center [95, 256] width 142 height 10
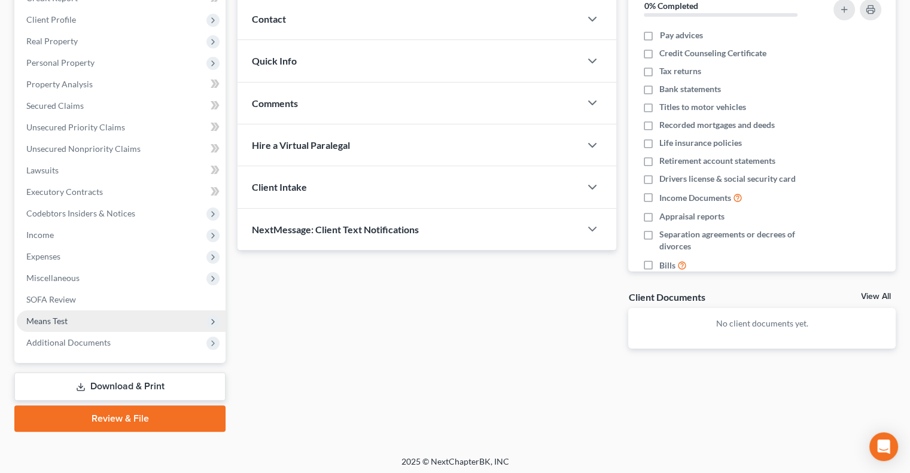
scroll to position [162, 0]
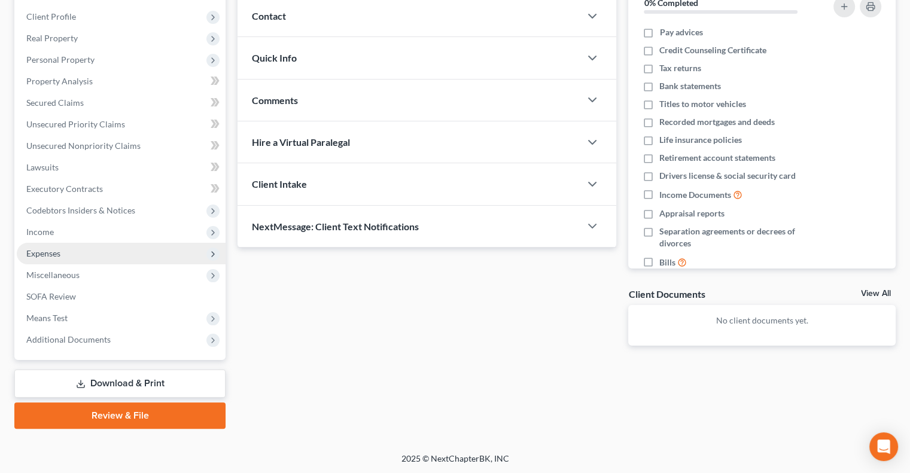
click at [50, 251] on span "Expenses" at bounding box center [43, 253] width 34 height 10
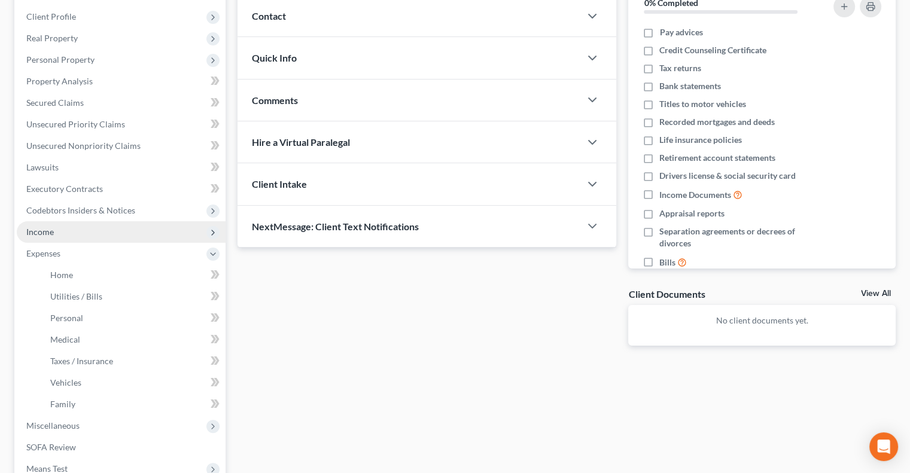
click at [48, 227] on span "Income" at bounding box center [40, 232] width 28 height 10
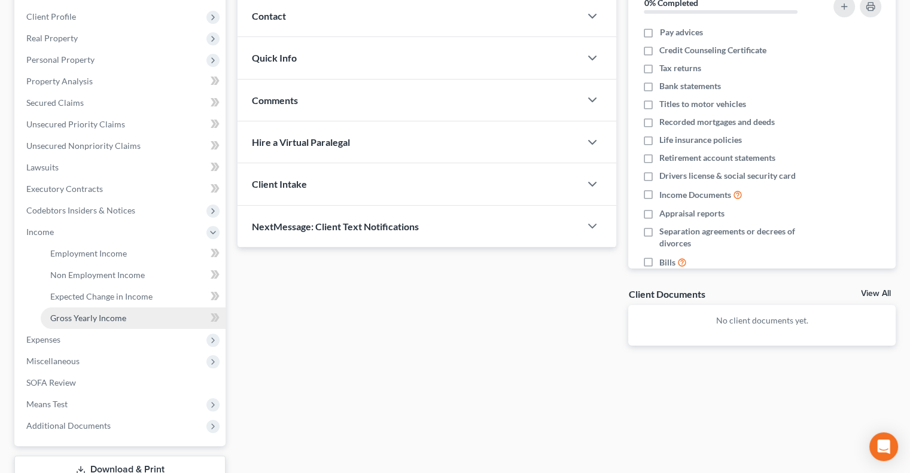
click at [139, 315] on link "Gross Yearly Income" at bounding box center [133, 318] width 185 height 22
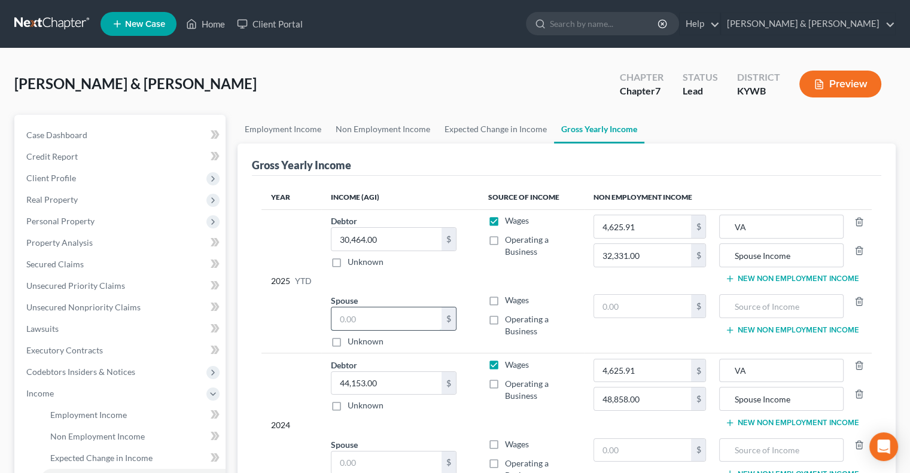
click at [368, 316] on input "text" at bounding box center [386, 318] width 110 height 23
type input "33,000"
click at [55, 199] on span "Real Property" at bounding box center [51, 199] width 51 height 10
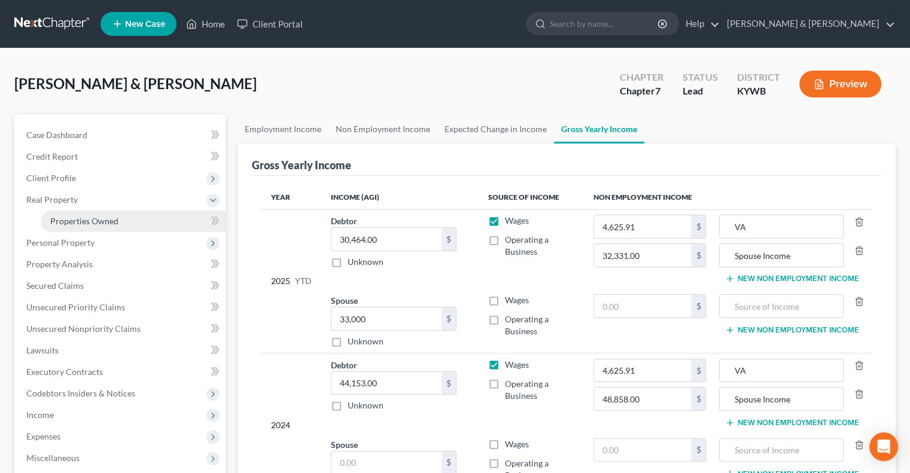
click at [69, 222] on span "Properties Owned" at bounding box center [84, 221] width 68 height 10
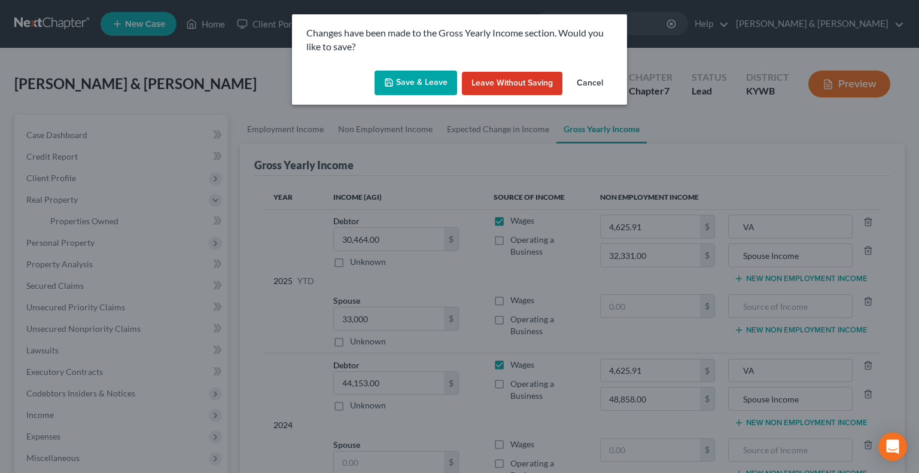
click at [412, 76] on button "Save & Leave" at bounding box center [415, 83] width 83 height 25
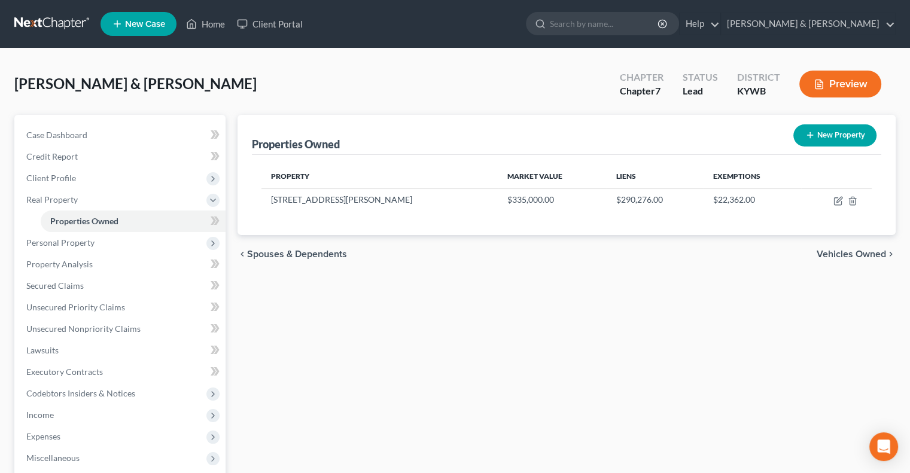
click at [842, 87] on button "Preview" at bounding box center [840, 84] width 82 height 27
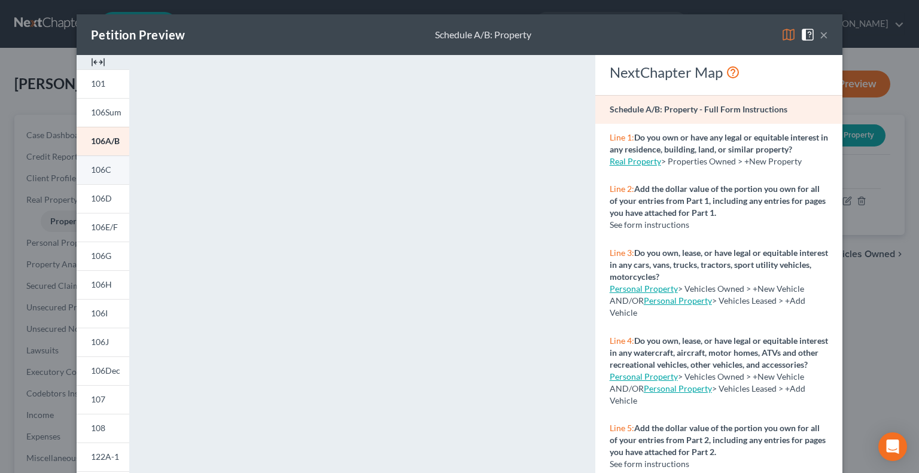
click at [99, 167] on span "106C" at bounding box center [101, 169] width 20 height 10
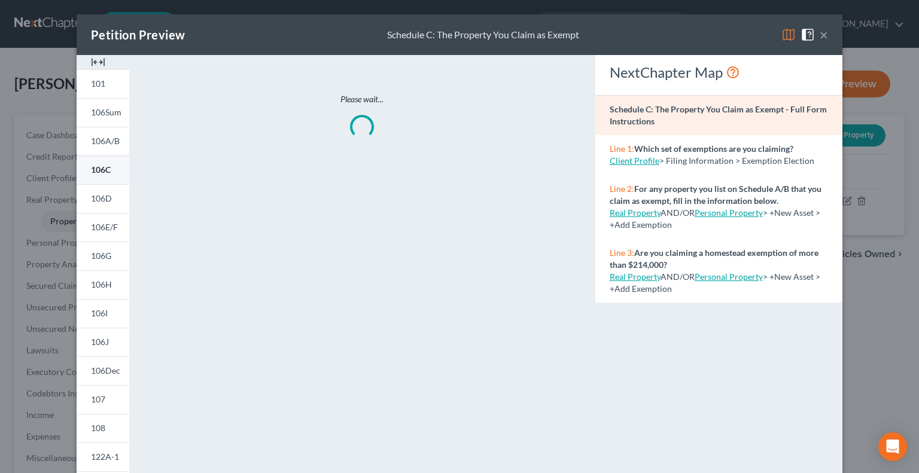
click at [100, 167] on span "106C" at bounding box center [101, 169] width 20 height 10
click at [785, 35] on img at bounding box center [788, 35] width 14 height 14
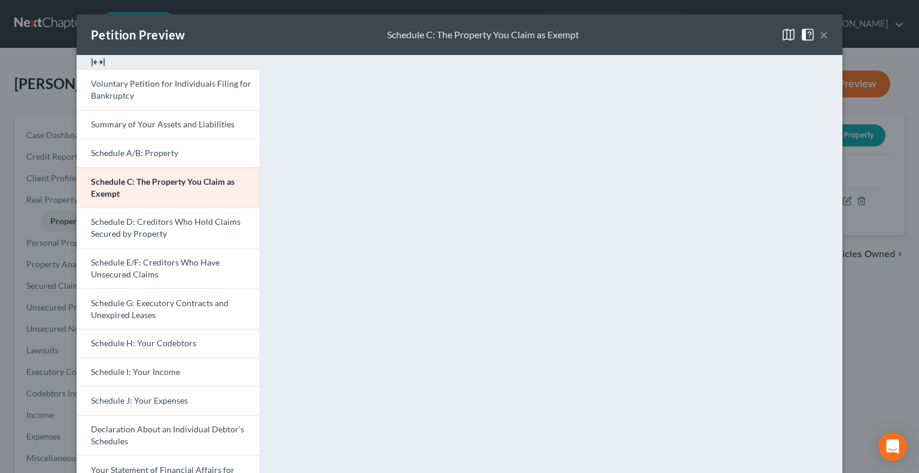
click at [820, 36] on button "×" at bounding box center [824, 35] width 8 height 14
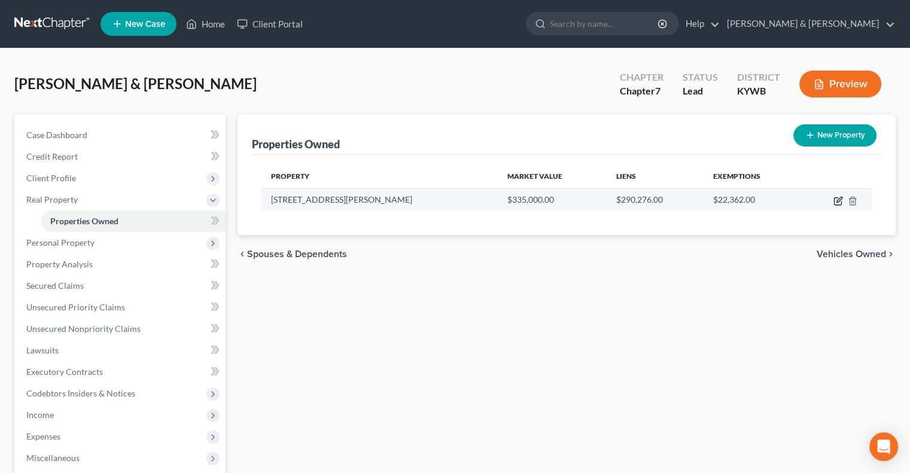
click at [840, 204] on icon "button" at bounding box center [837, 201] width 7 height 7
select select "18"
select select "55"
select select "2"
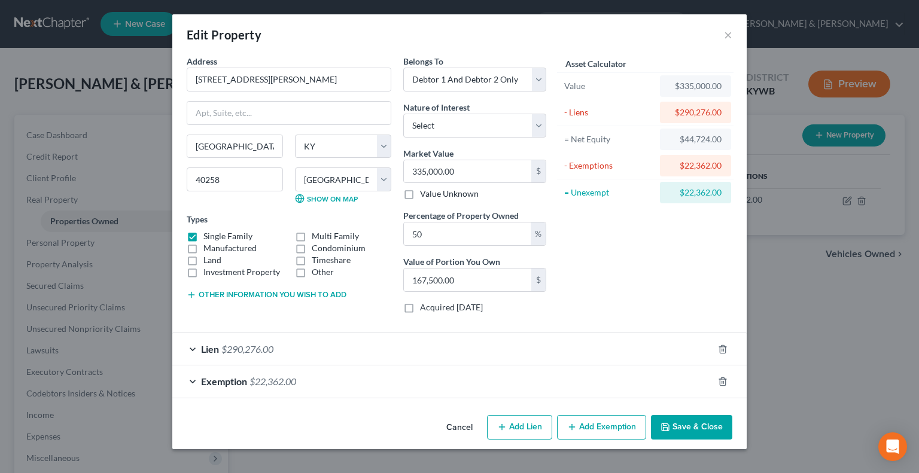
click at [239, 380] on span "Exemption" at bounding box center [224, 381] width 46 height 11
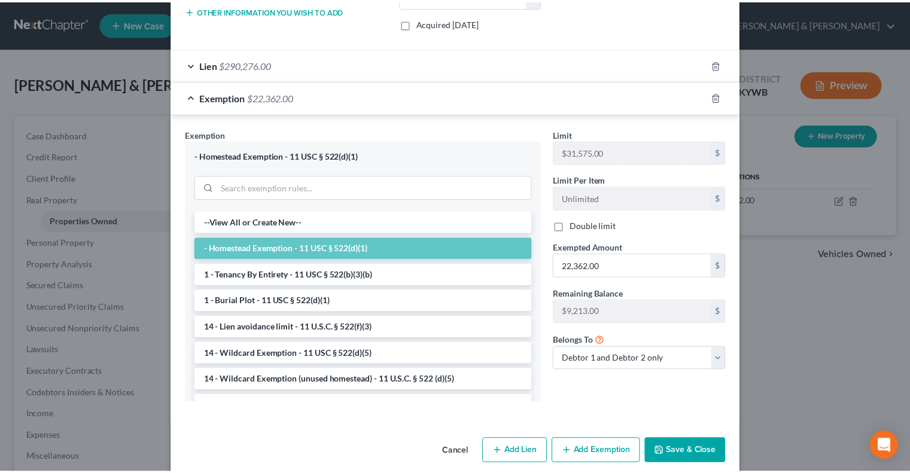
scroll to position [297, 0]
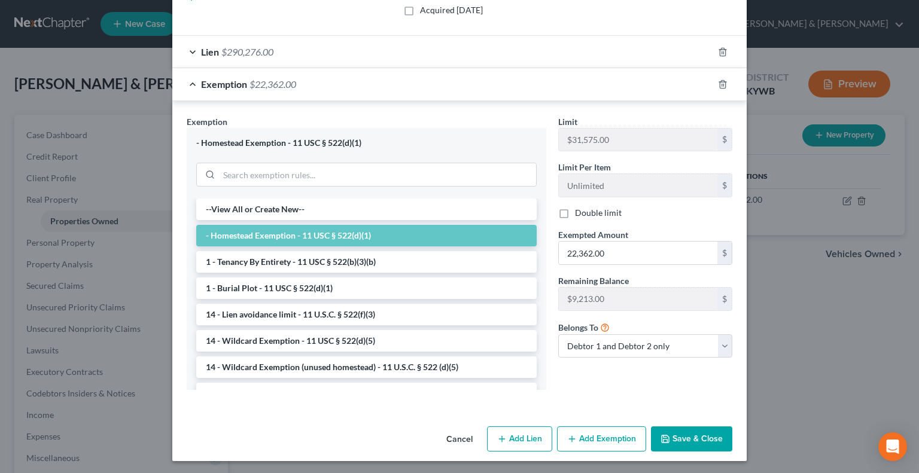
click at [575, 213] on label "Double limit" at bounding box center [598, 213] width 47 height 12
click at [580, 213] on input "Double limit" at bounding box center [584, 211] width 8 height 8
checkbox input "true"
click at [690, 432] on button "Save & Close" at bounding box center [691, 439] width 81 height 25
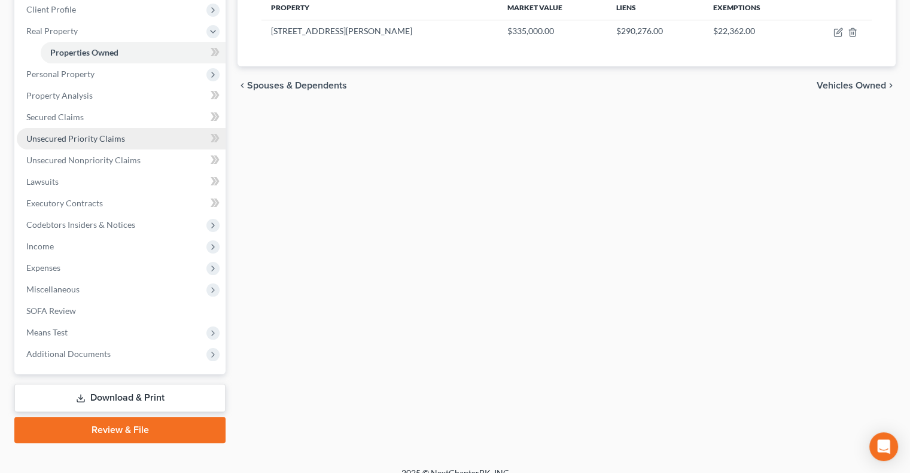
scroll to position [183, 0]
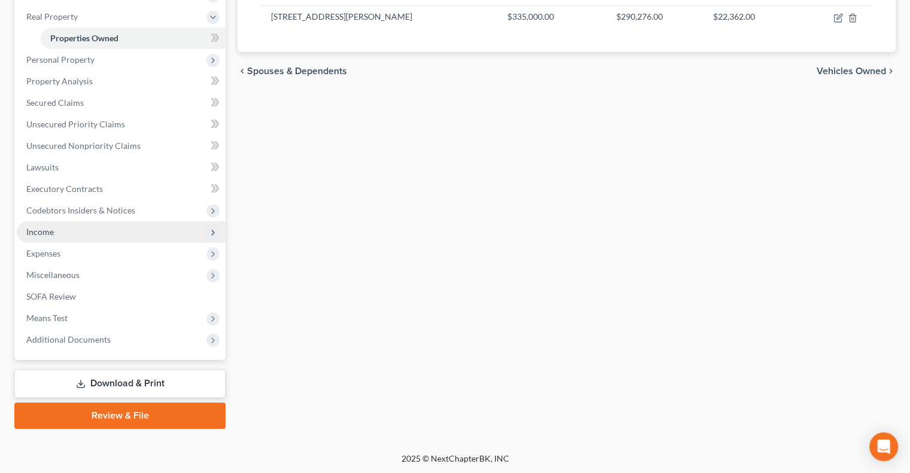
click at [41, 230] on span "Income" at bounding box center [40, 232] width 28 height 10
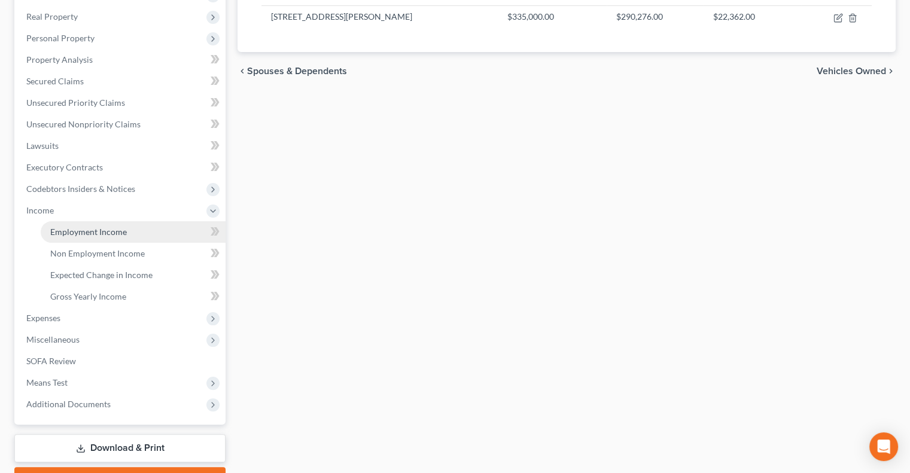
click at [86, 233] on span "Employment Income" at bounding box center [88, 232] width 77 height 10
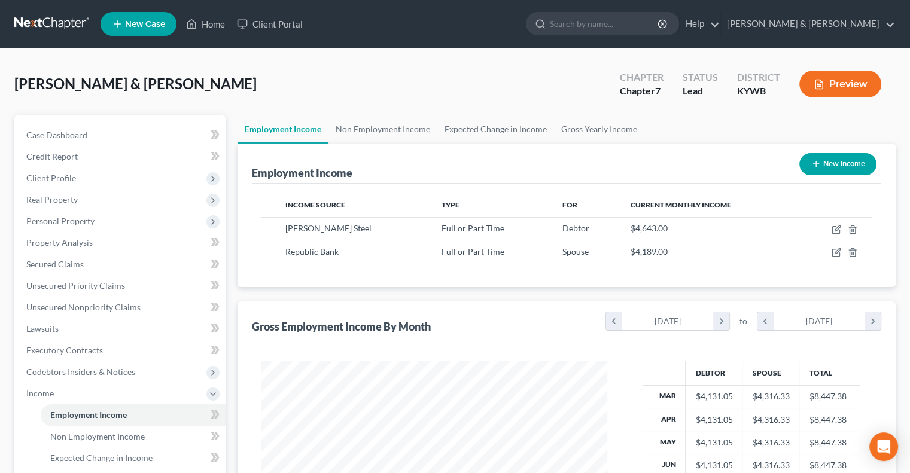
scroll to position [213, 369]
